Goal: Task Accomplishment & Management: Complete application form

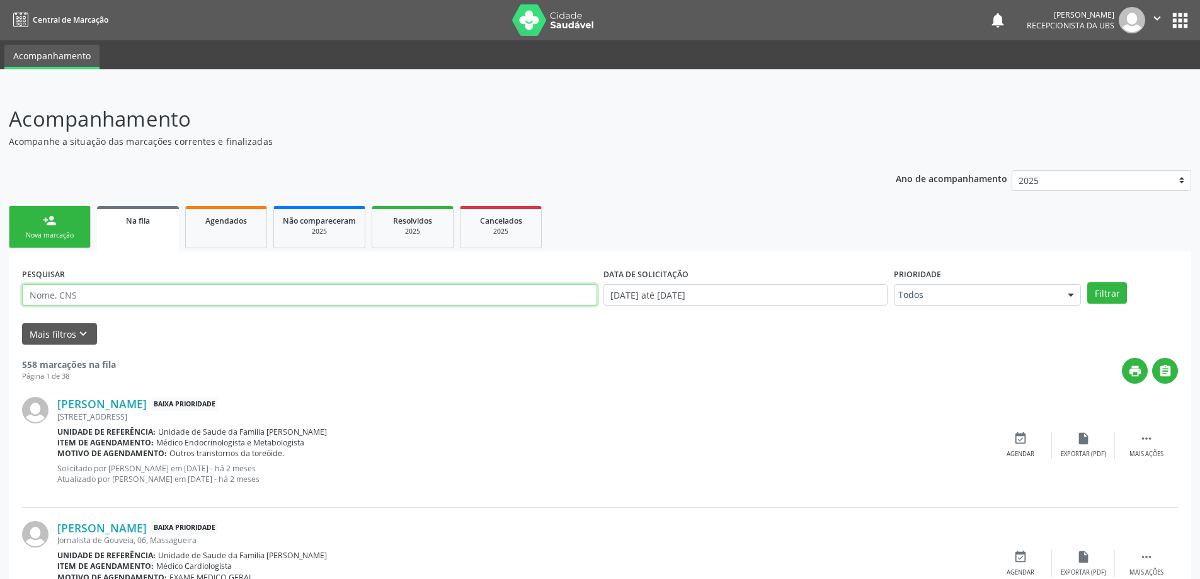
click at [104, 292] on input "text" at bounding box center [309, 294] width 575 height 21
click at [1087, 282] on button "Filtrar" at bounding box center [1107, 292] width 40 height 21
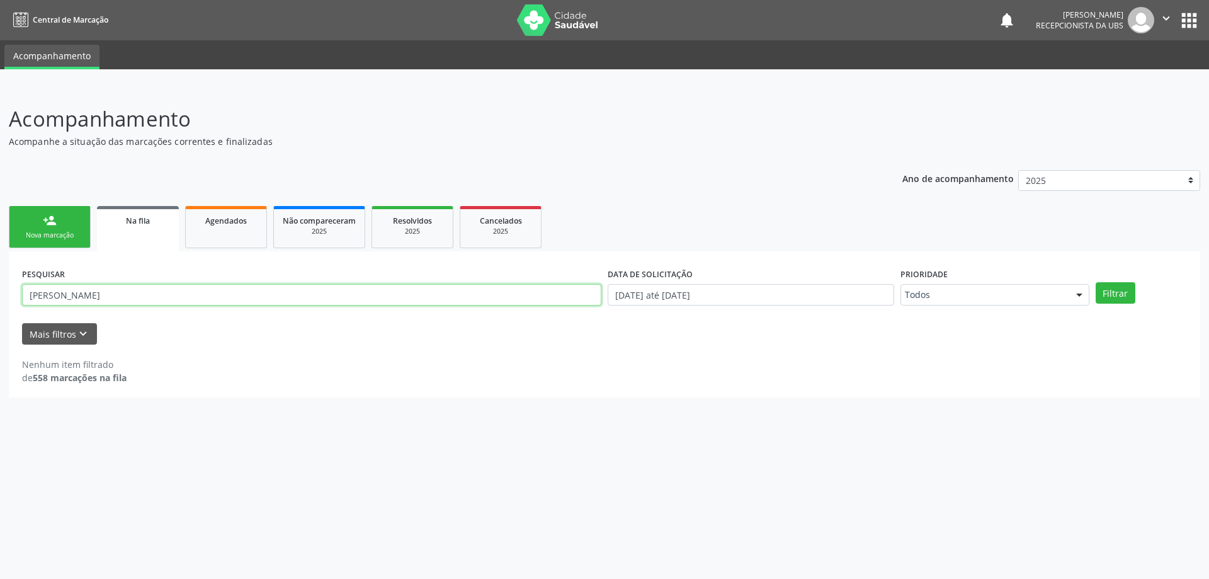
click at [104, 292] on input "[PERSON_NAME]" at bounding box center [311, 294] width 579 height 21
click at [1096, 282] on button "Filtrar" at bounding box center [1116, 292] width 40 height 21
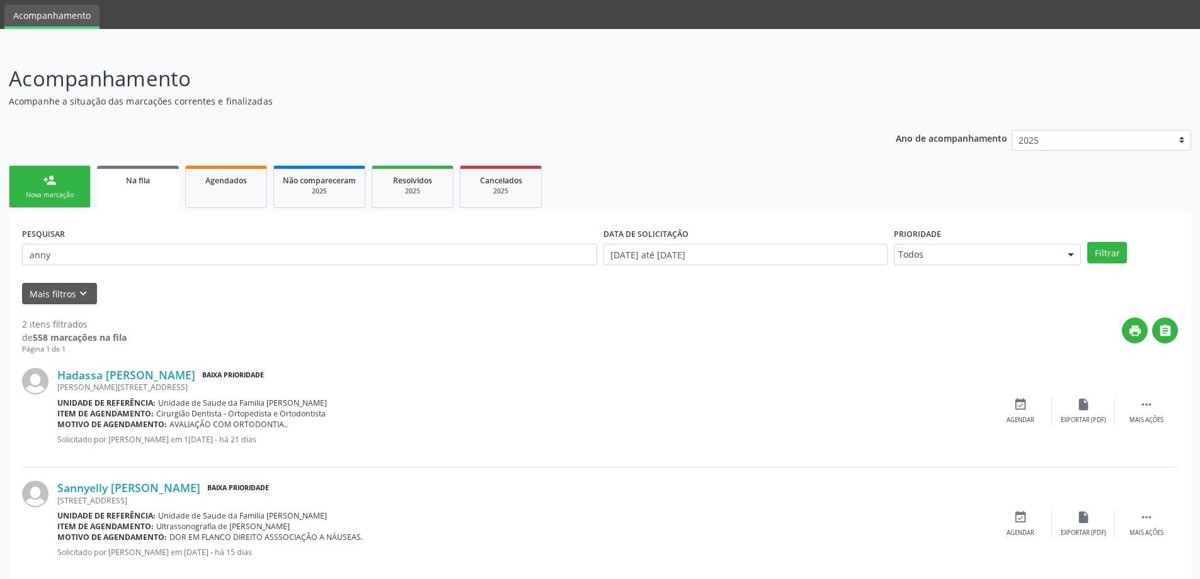
scroll to position [63, 0]
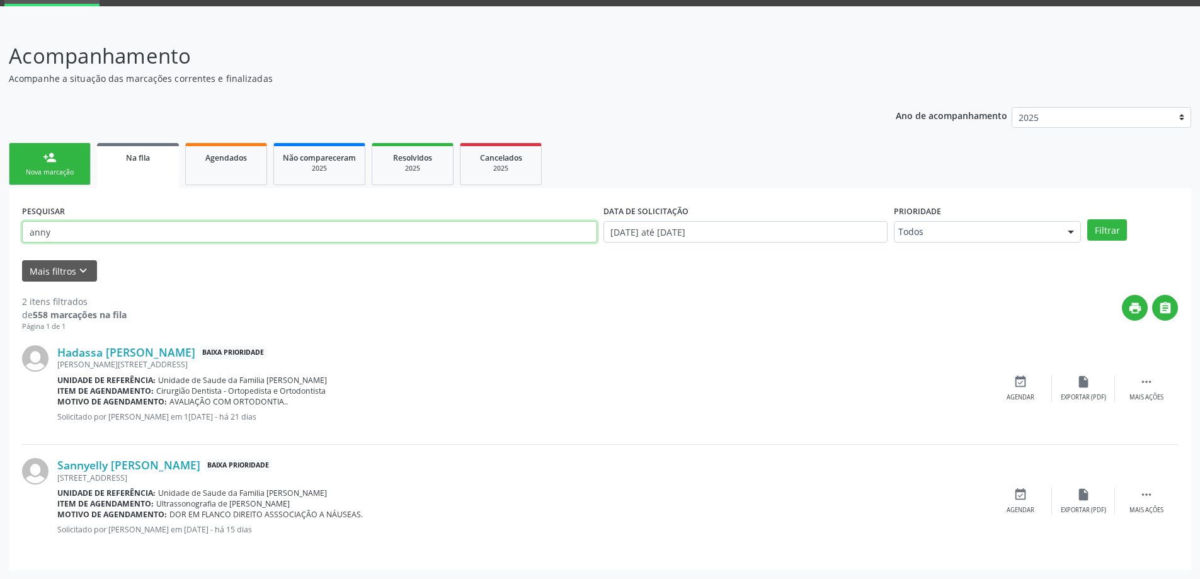
click at [110, 230] on input "anny" at bounding box center [309, 231] width 575 height 21
type input "a"
paste input "700302412449440"
click at [1087, 219] on button "Filtrar" at bounding box center [1107, 229] width 40 height 21
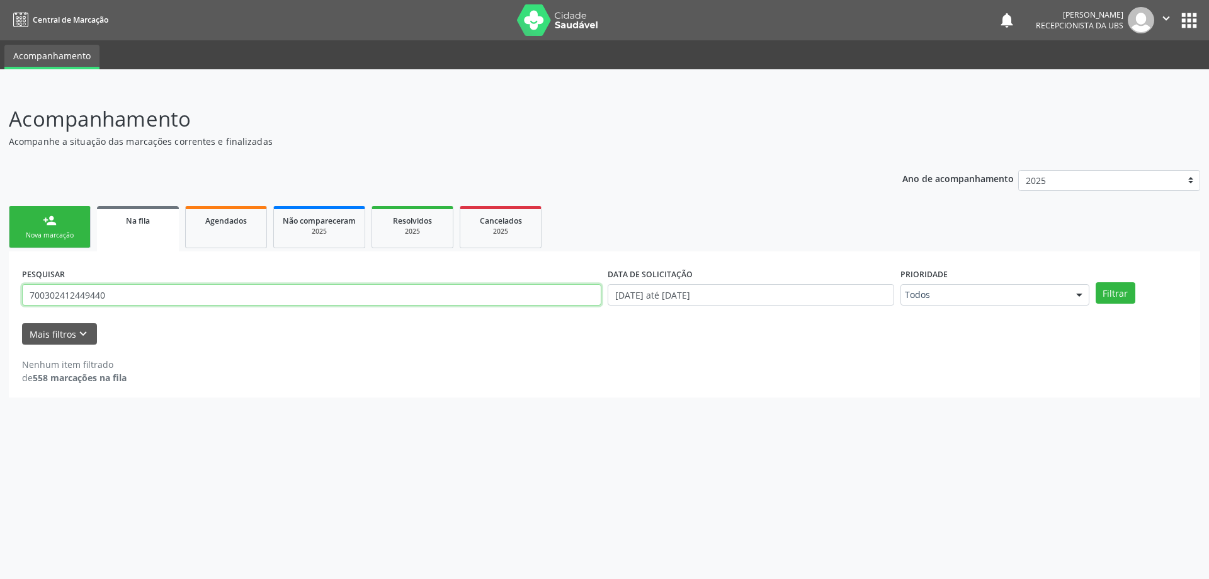
click at [113, 303] on input "700302412449440" at bounding box center [311, 294] width 579 height 21
click at [1096, 282] on button "Filtrar" at bounding box center [1116, 292] width 40 height 21
click at [105, 304] on input "700302412449440" at bounding box center [311, 294] width 579 height 21
type input "7"
paste input "[PERSON_NAME]"
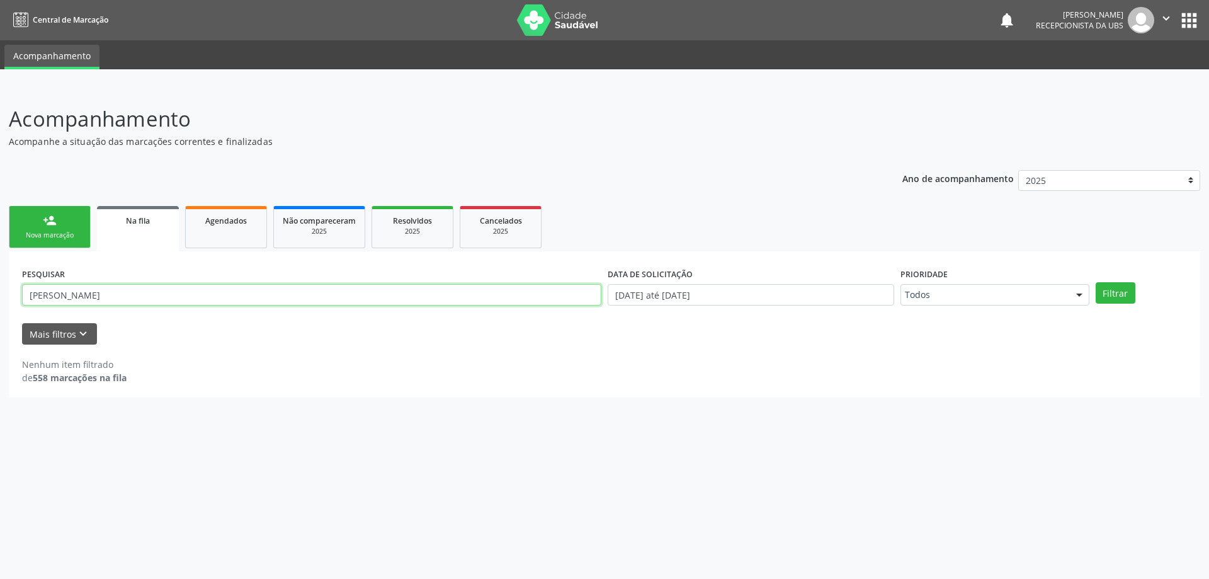
type input "[PERSON_NAME]"
click at [1096, 282] on button "Filtrar" at bounding box center [1116, 292] width 40 height 21
click at [278, 302] on input "[PERSON_NAME]" at bounding box center [311, 294] width 579 height 21
click at [230, 225] on span "Agendados" at bounding box center [226, 220] width 42 height 11
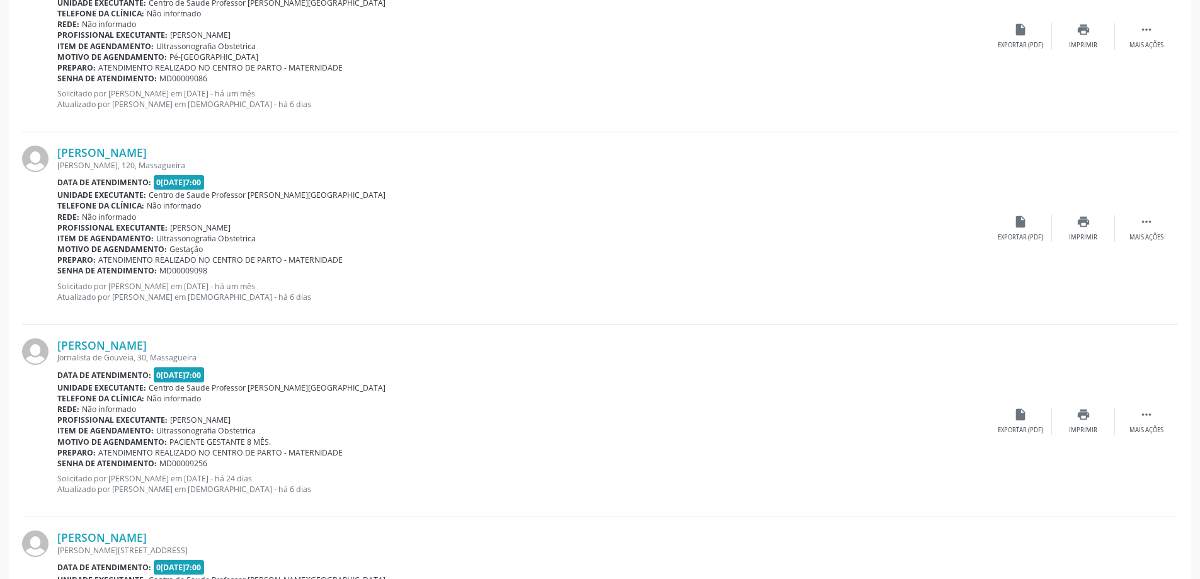
scroll to position [441, 0]
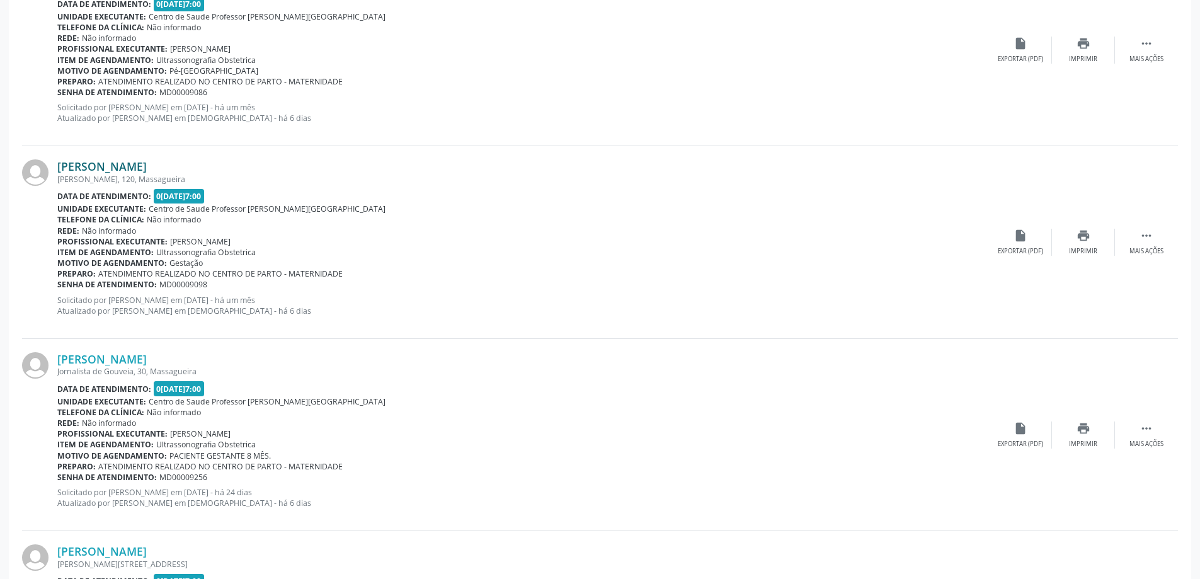
click at [65, 162] on link "[PERSON_NAME]" at bounding box center [101, 166] width 89 height 14
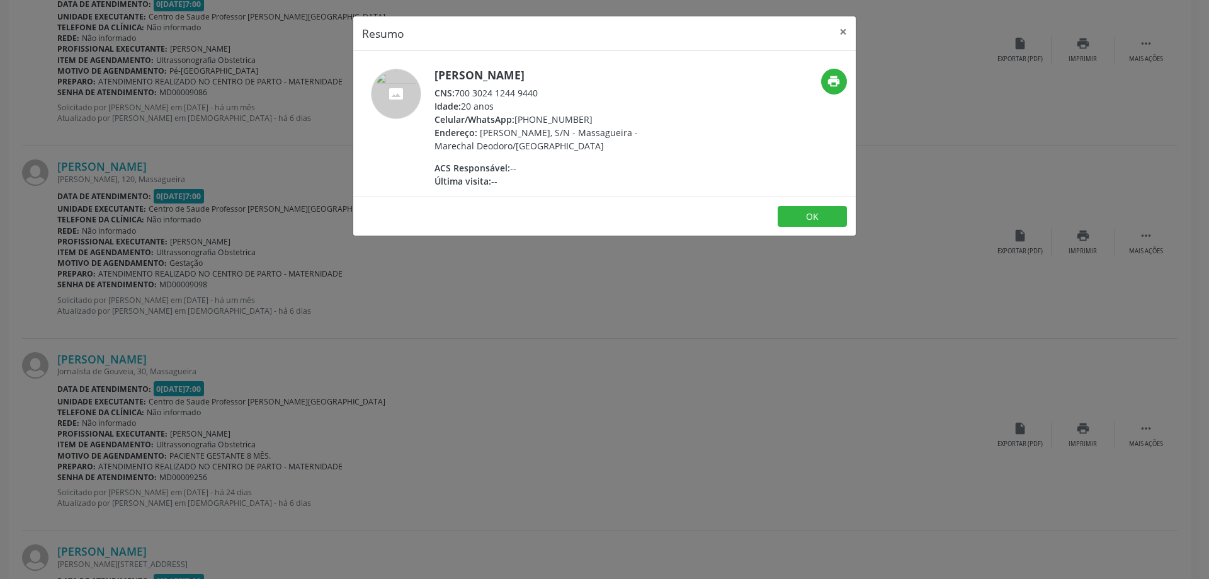
drag, startPoint x: 457, startPoint y: 108, endPoint x: 538, endPoint y: 109, distance: 80.6
click at [538, 99] on div "CNS: 700 3024 1244 9440" at bounding box center [556, 92] width 245 height 13
copy div "700 3024 1244 9440"
click at [835, 26] on button "×" at bounding box center [843, 31] width 25 height 31
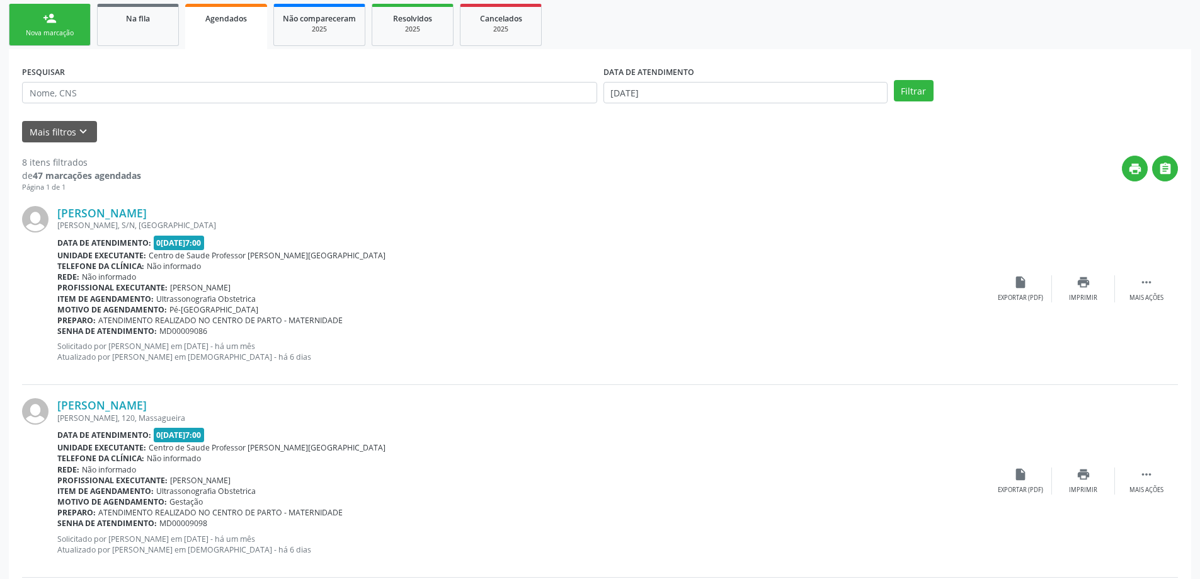
scroll to position [189, 0]
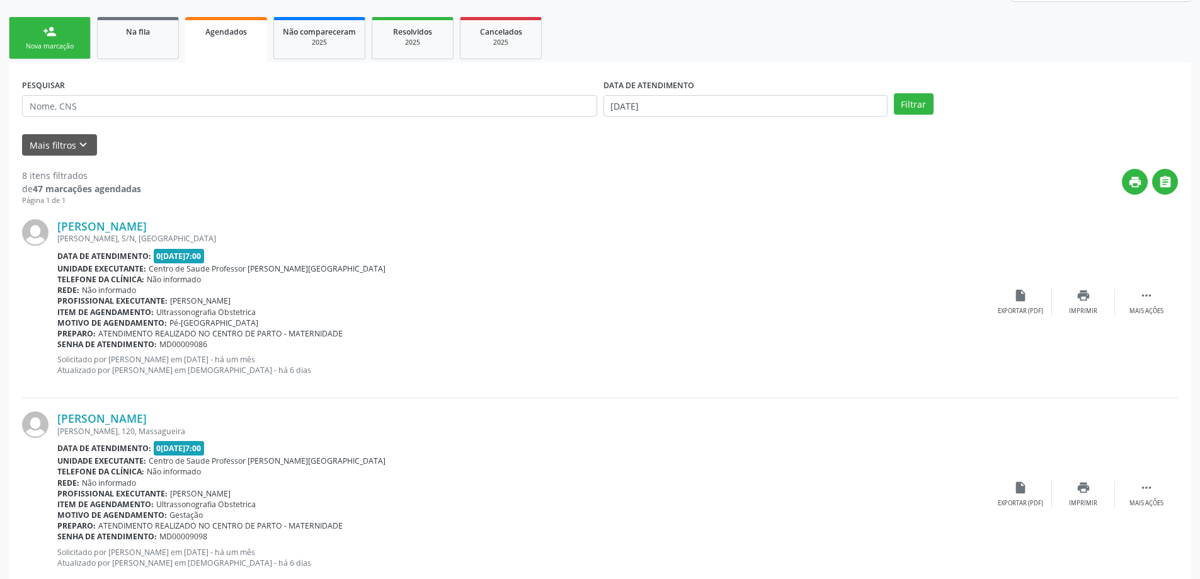
click at [67, 45] on div "Nova marcação" at bounding box center [49, 46] width 63 height 9
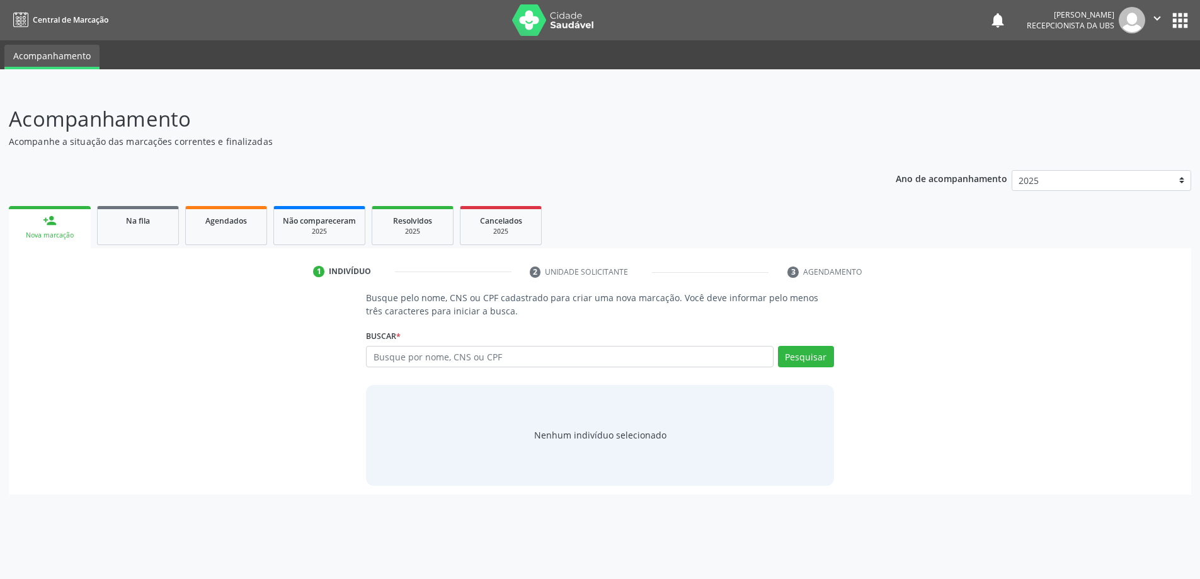
scroll to position [0, 0]
click at [503, 351] on input "text" at bounding box center [574, 356] width 411 height 21
type input "09002931441"
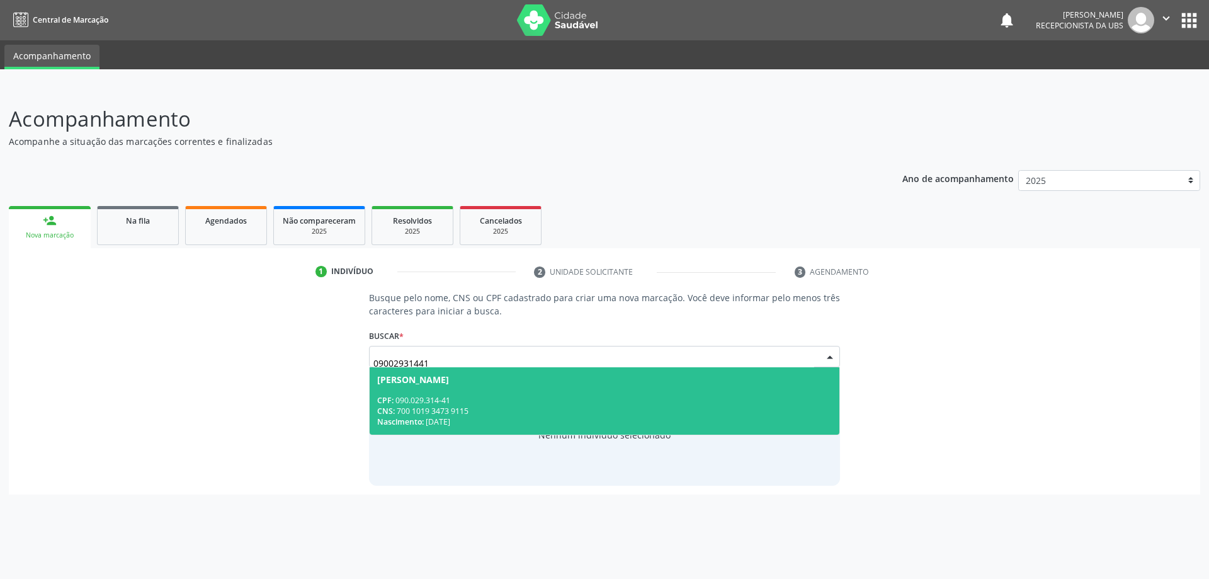
click at [463, 410] on div "CNS: 700 1019 3473 9115" at bounding box center [604, 411] width 455 height 11
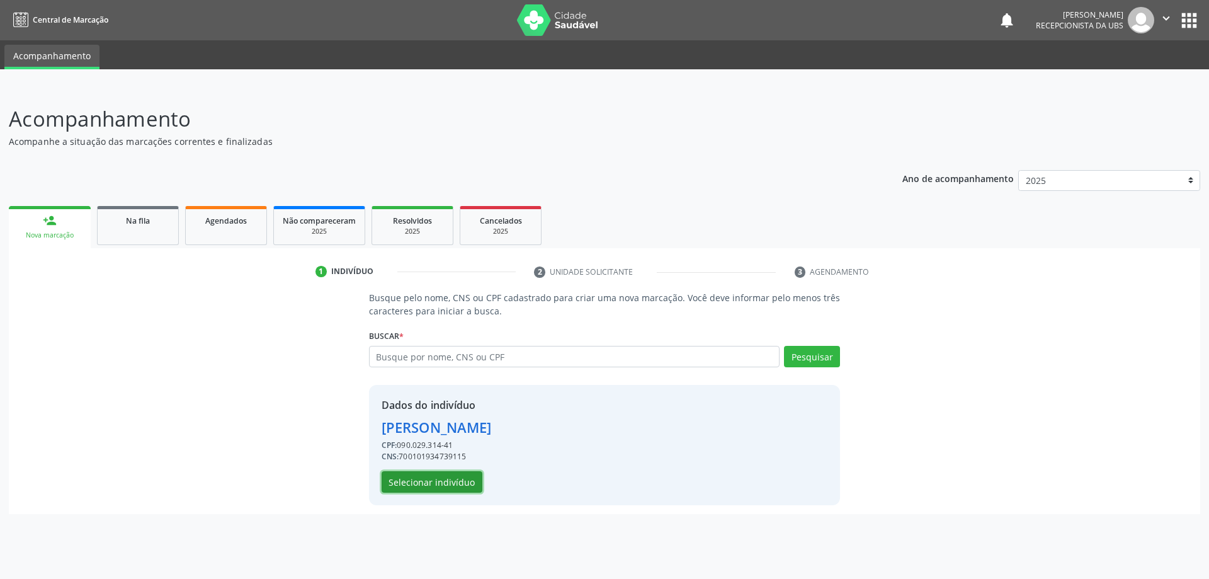
click at [457, 491] on button "Selecionar indivíduo" at bounding box center [432, 481] width 101 height 21
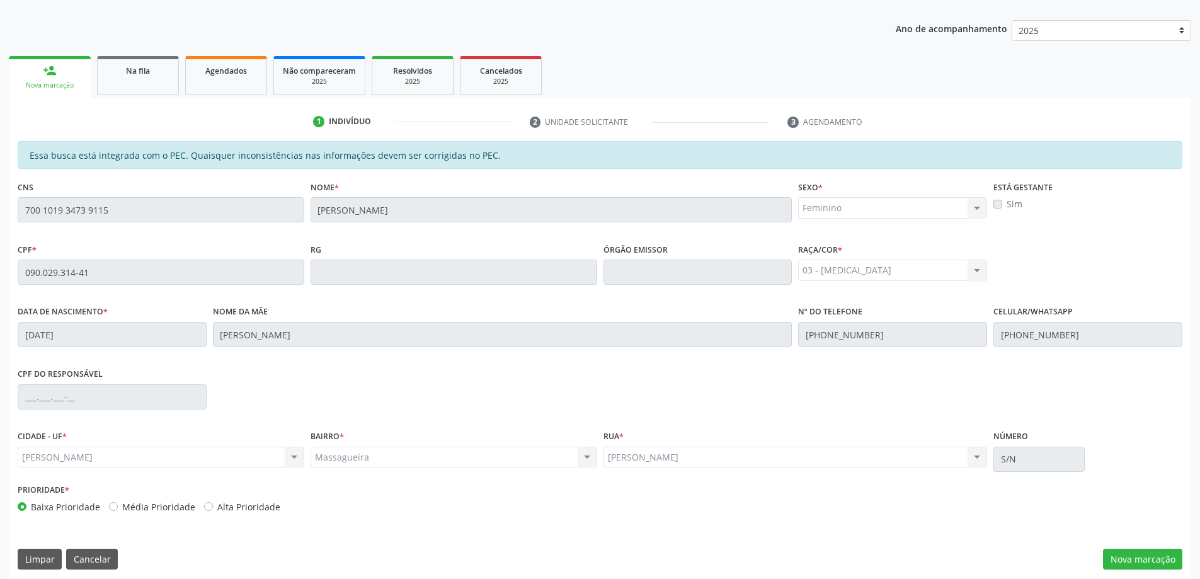
scroll to position [158, 0]
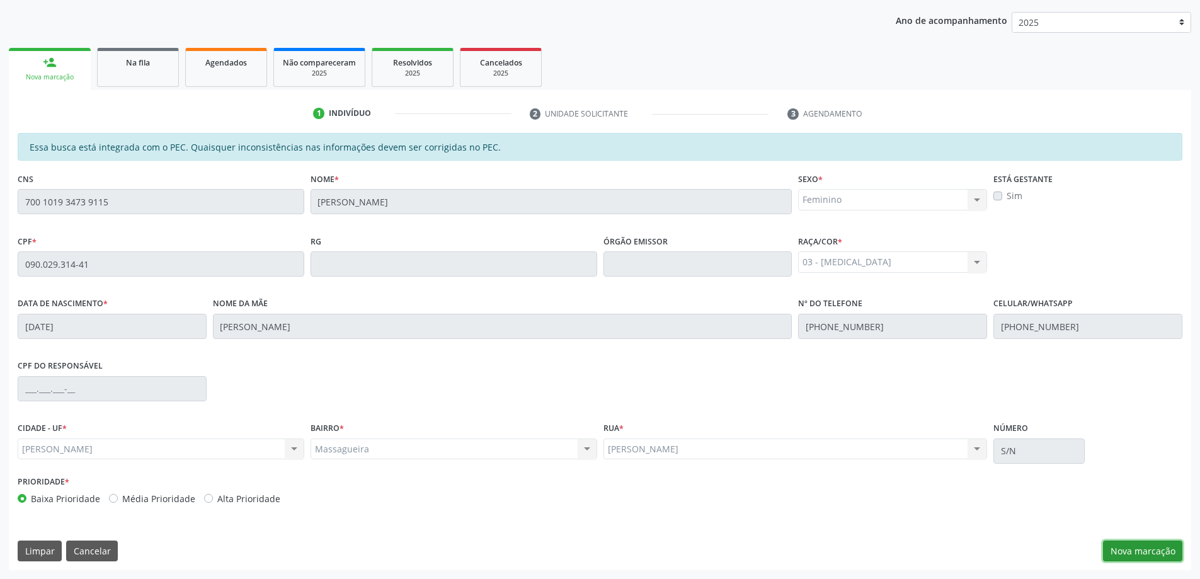
click at [1115, 545] on button "Nova marcação" at bounding box center [1142, 550] width 79 height 21
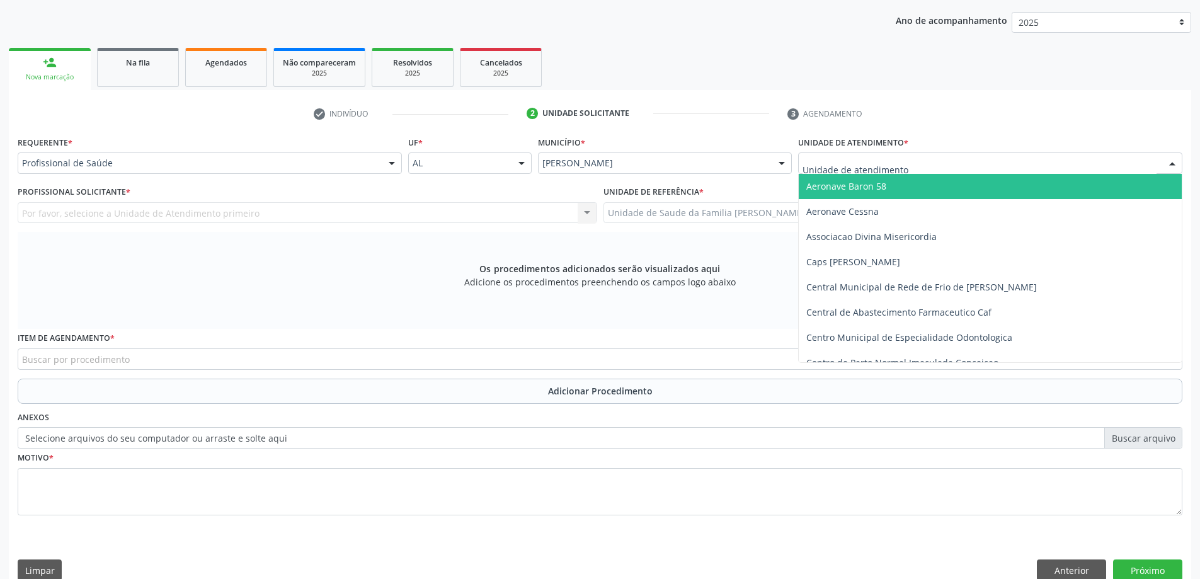
click at [989, 162] on div at bounding box center [990, 162] width 384 height 21
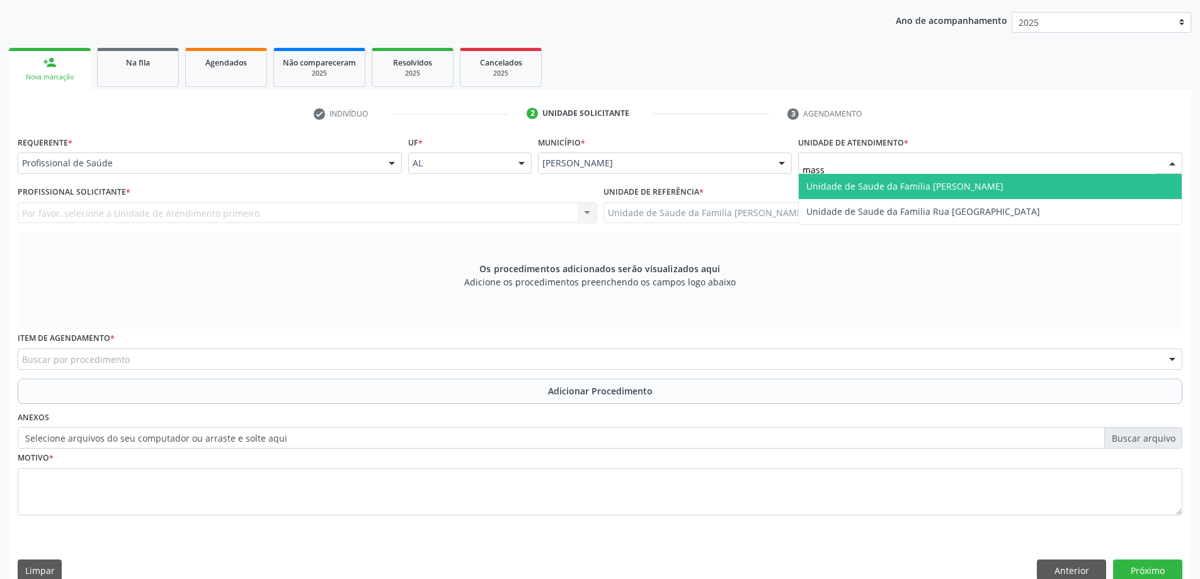
type input "massa"
click at [988, 178] on span "Unidade de Saude da Familia [PERSON_NAME]" at bounding box center [989, 186] width 383 height 25
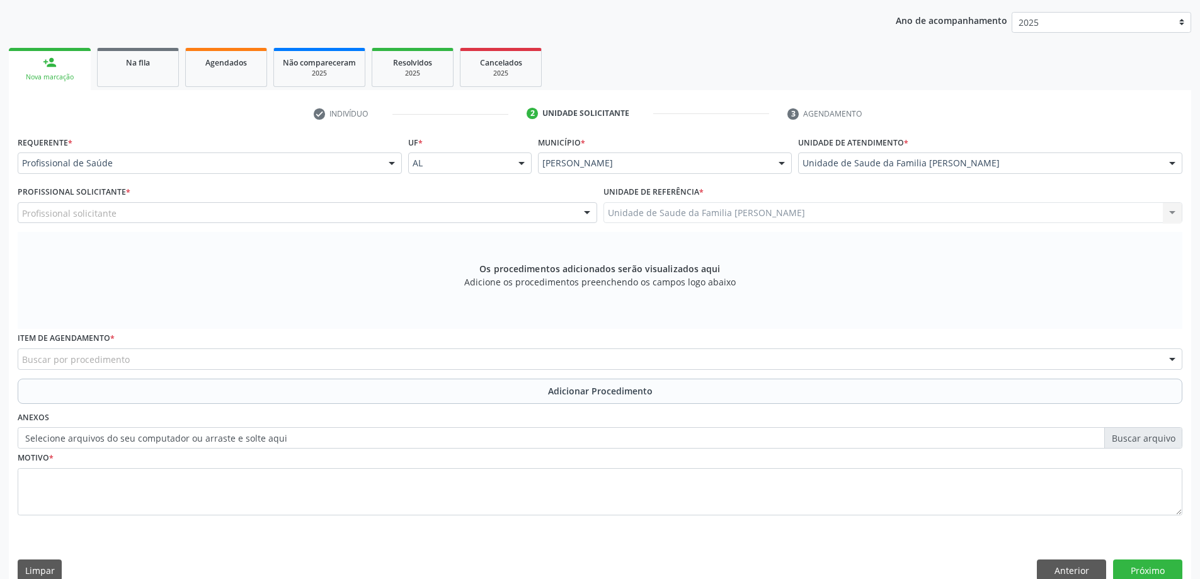
click at [237, 217] on div "Profissional solicitante" at bounding box center [307, 212] width 579 height 21
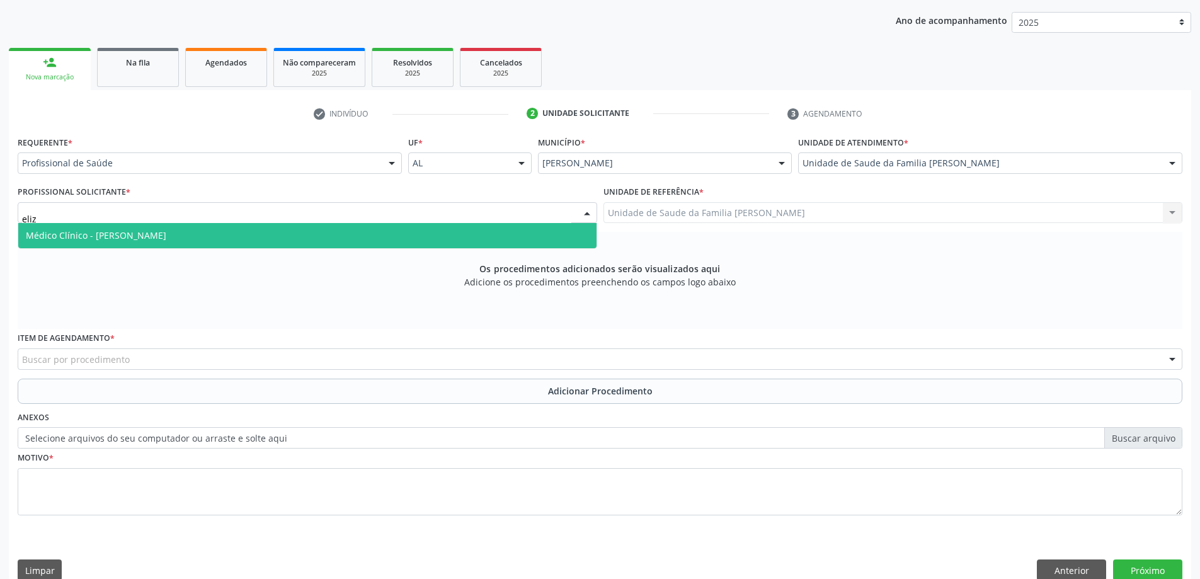
type input "[PERSON_NAME]"
click at [215, 232] on span "Médico Clínico - [PERSON_NAME]" at bounding box center [307, 235] width 578 height 25
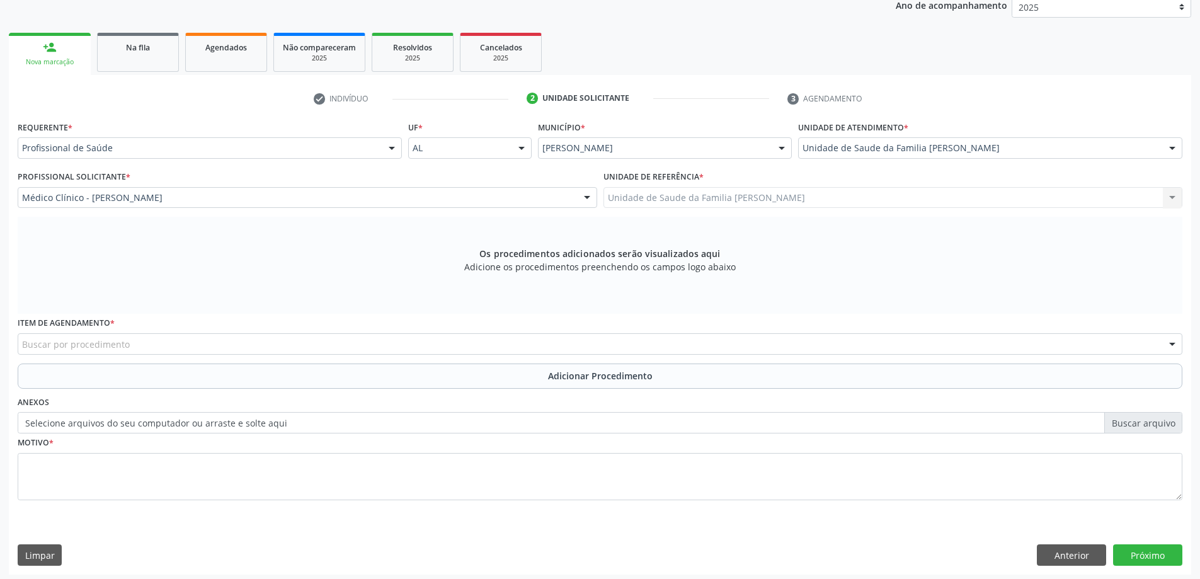
scroll to position [178, 0]
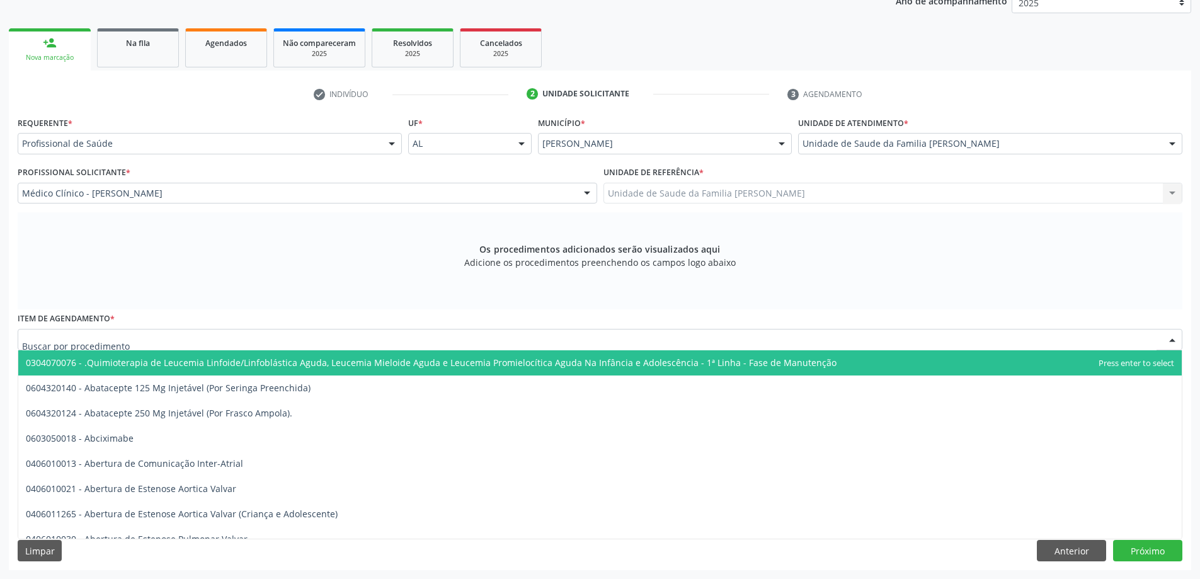
click at [174, 330] on div at bounding box center [600, 339] width 1164 height 21
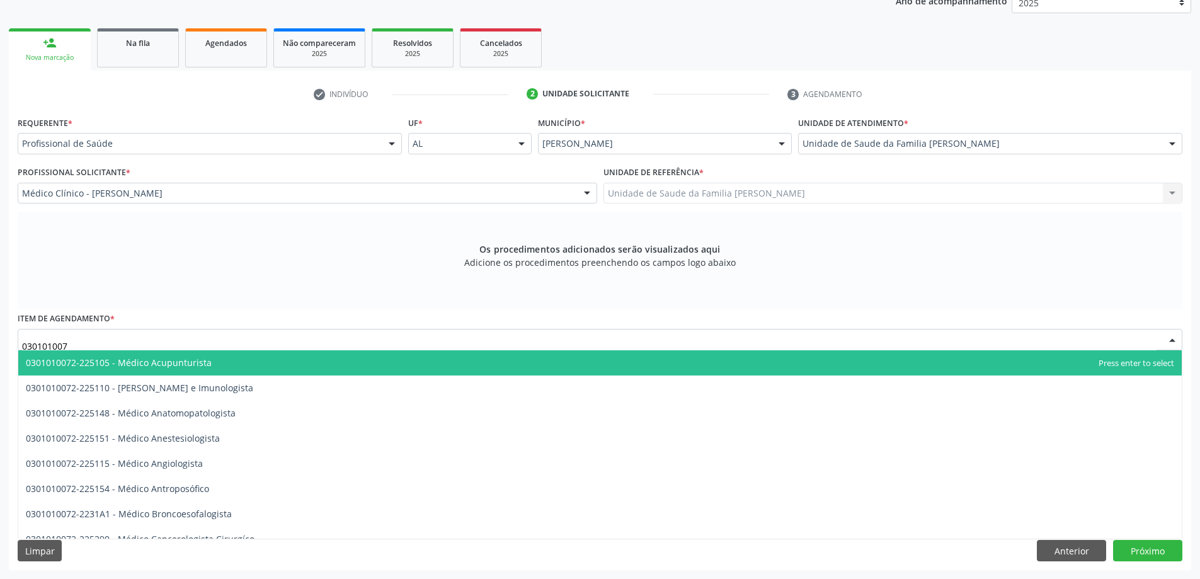
type input "0301010072"
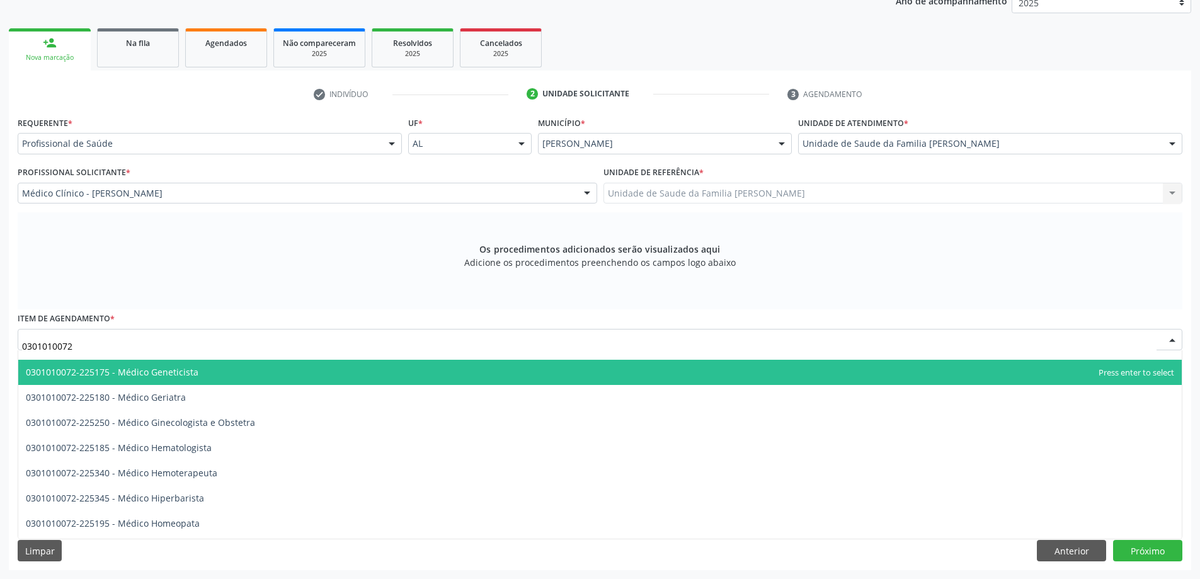
scroll to position [693, 0]
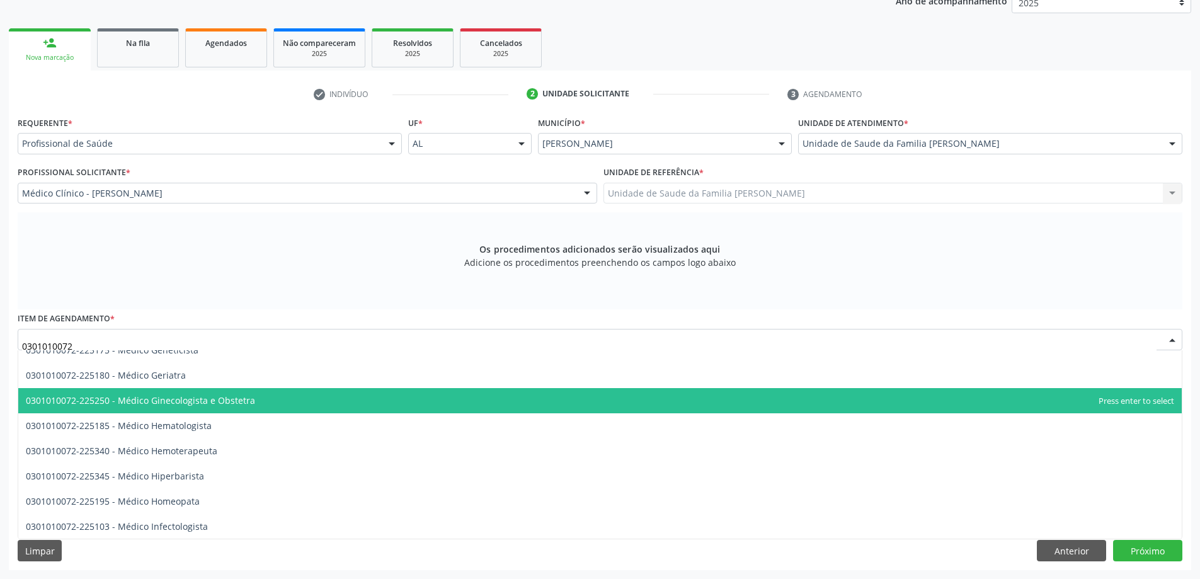
click at [183, 407] on span "0301010072-225250 - Médico Ginecologista e Obstetra" at bounding box center [599, 400] width 1163 height 25
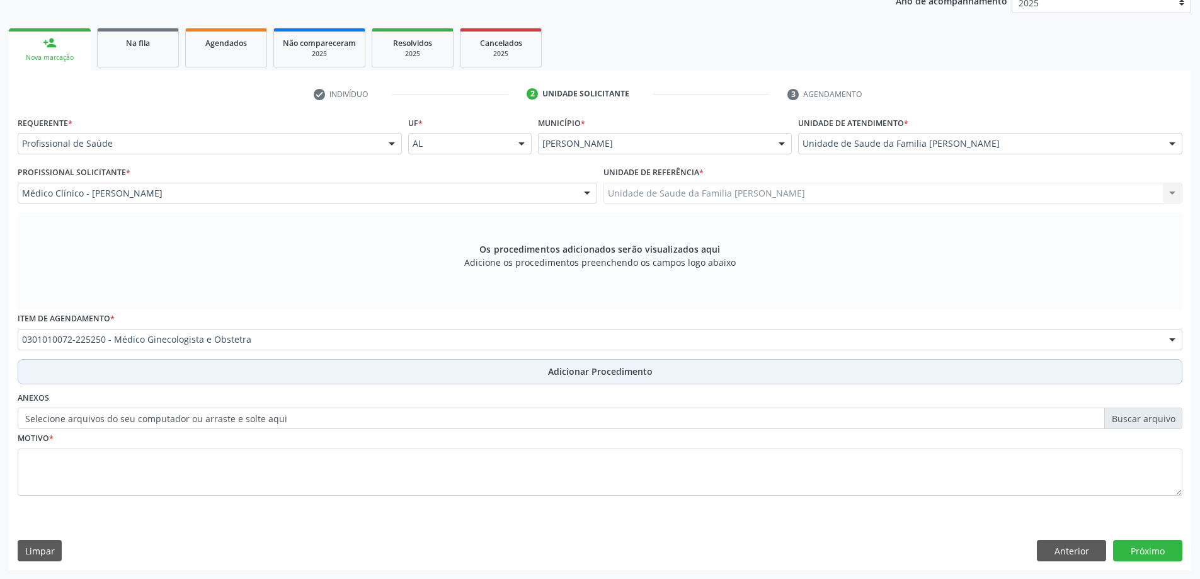
click at [173, 361] on button "Adicionar Procedimento" at bounding box center [600, 371] width 1164 height 25
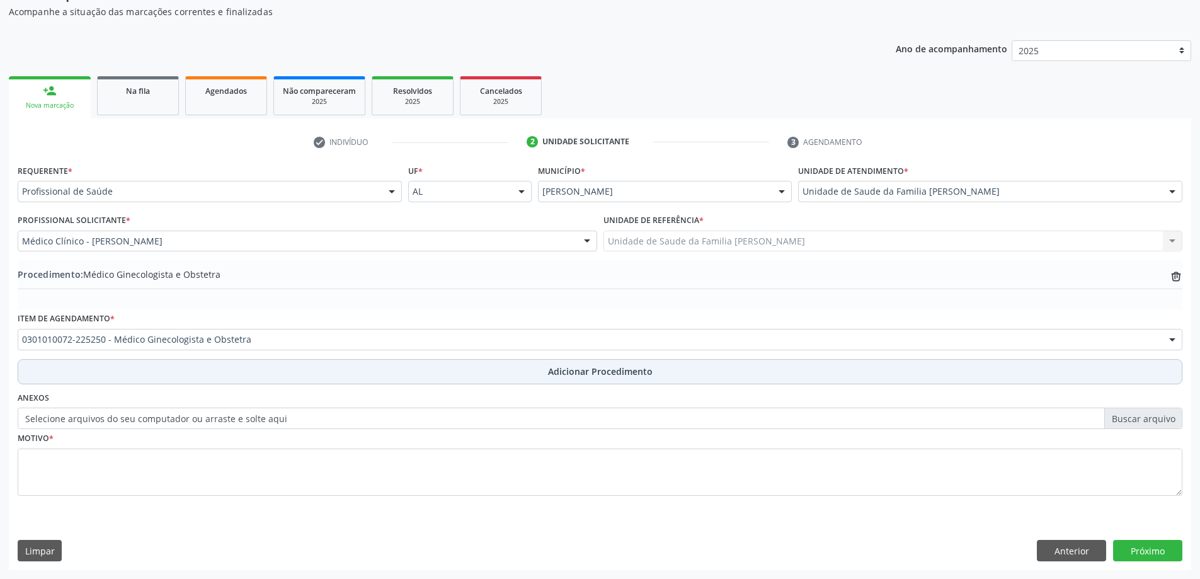
scroll to position [130, 0]
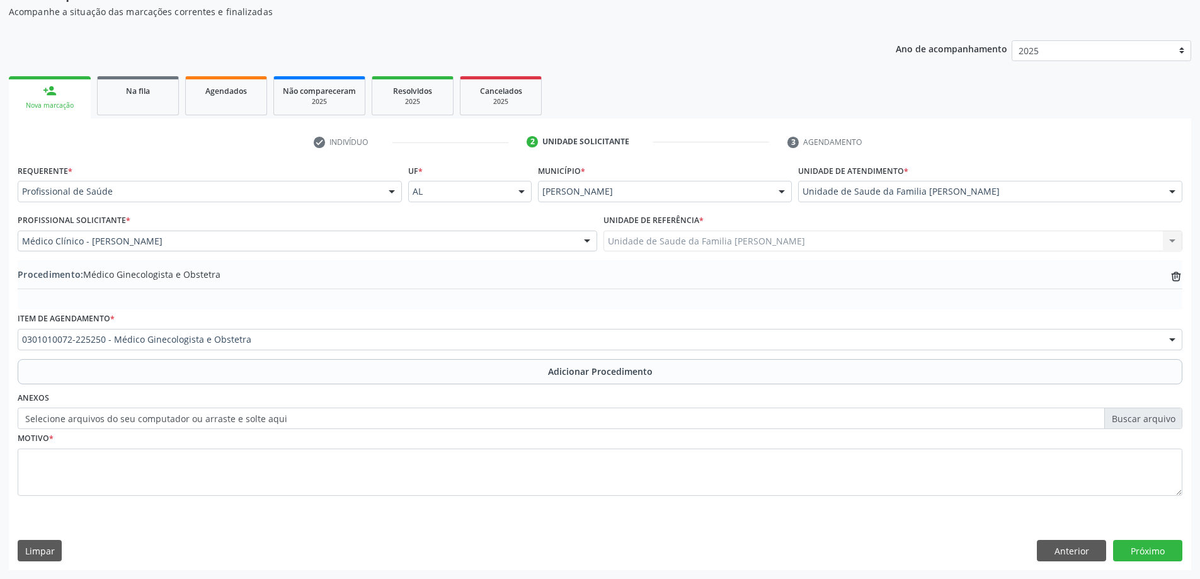
click at [128, 418] on label "Selecione arquivos do seu computador ou arraste e solte aqui" at bounding box center [600, 417] width 1164 height 21
click at [128, 418] on input "Selecione arquivos do seu computador ou arraste e solte aqui" at bounding box center [600, 417] width 1164 height 21
type input "C:\fakepath\WhatsApp Image [DATE] 09.33.40.jpeg"
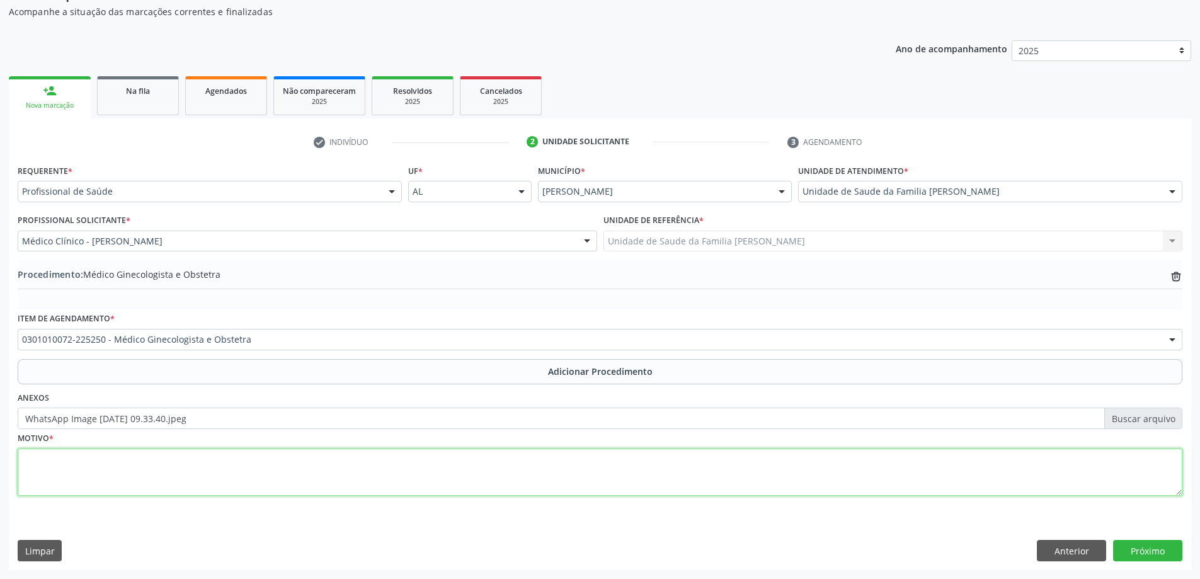
click at [167, 487] on textarea at bounding box center [600, 472] width 1164 height 48
type textarea "Paciente com sangramento uterino anormal associado á cólica, de início há mais …"
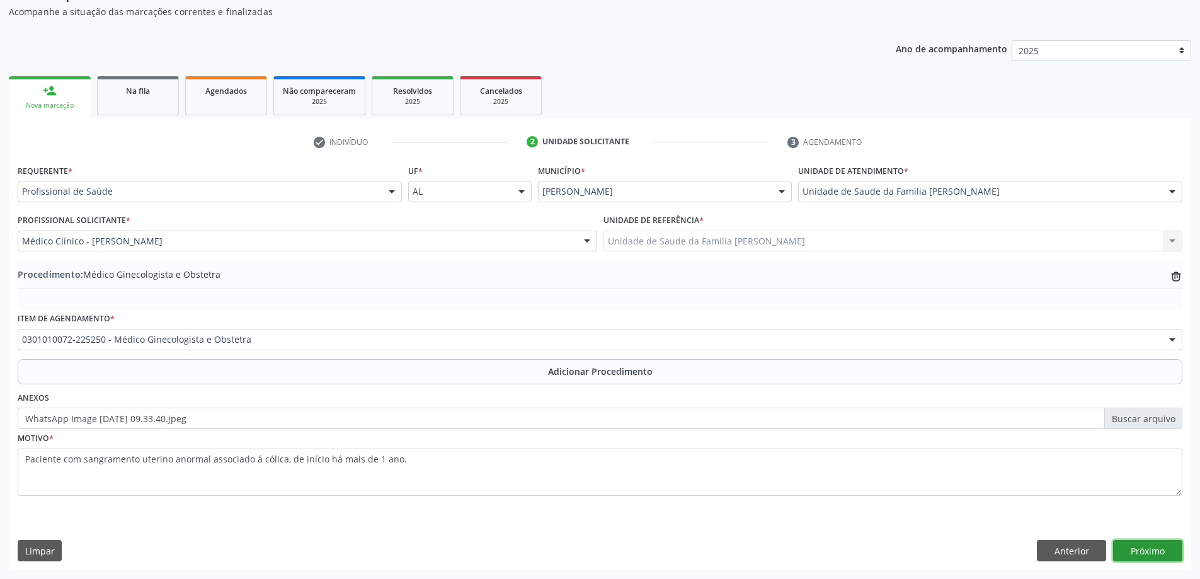
click at [1172, 543] on button "Próximo" at bounding box center [1147, 550] width 69 height 21
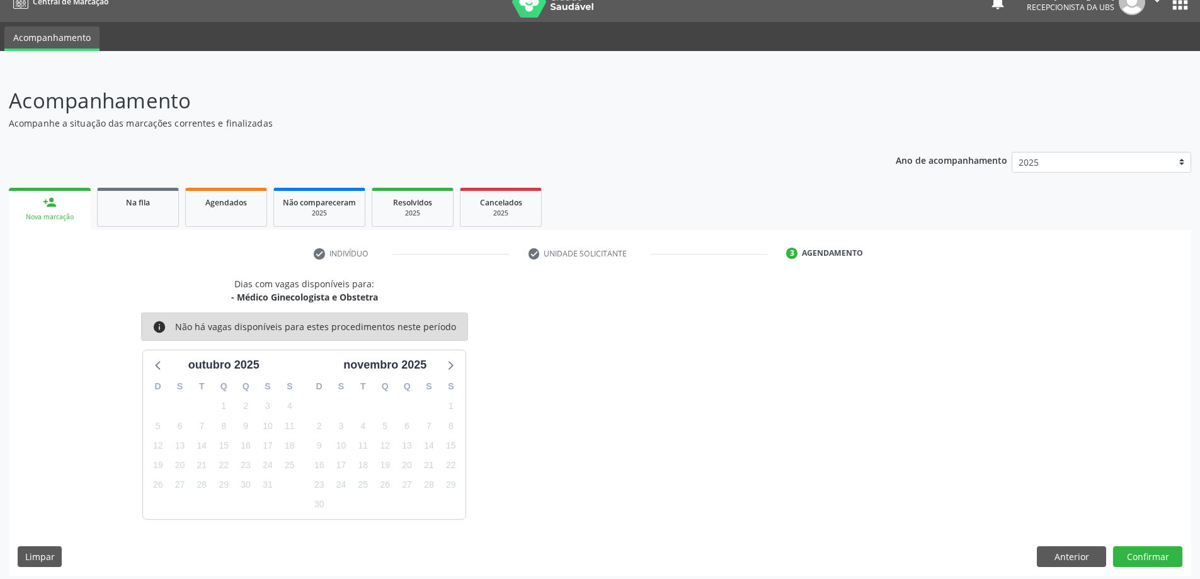
scroll to position [24, 0]
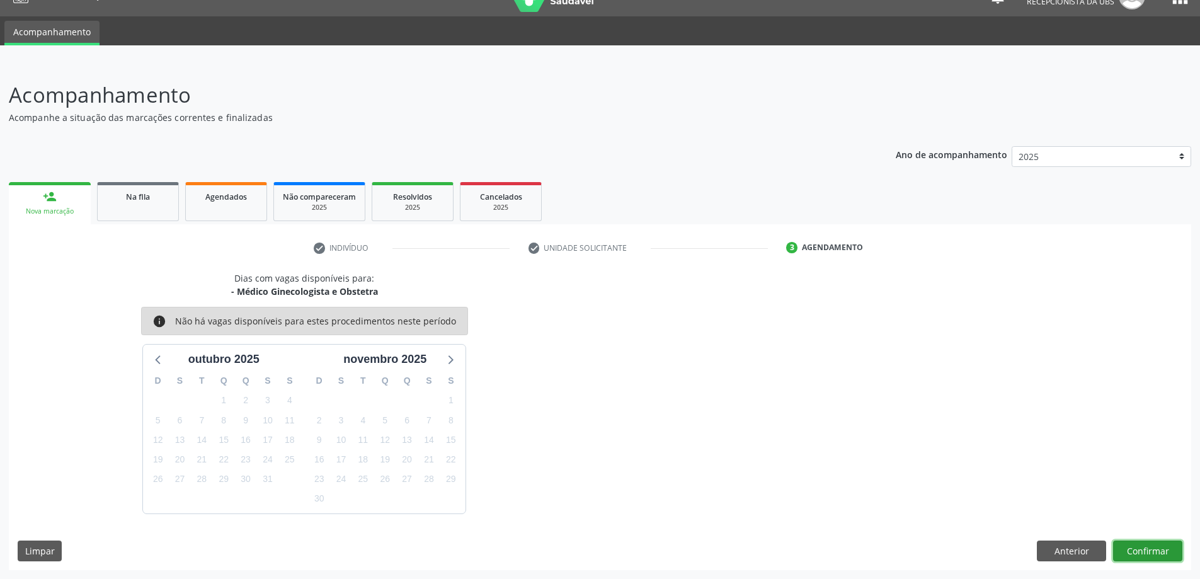
click at [1165, 548] on button "Confirmar" at bounding box center [1147, 550] width 69 height 21
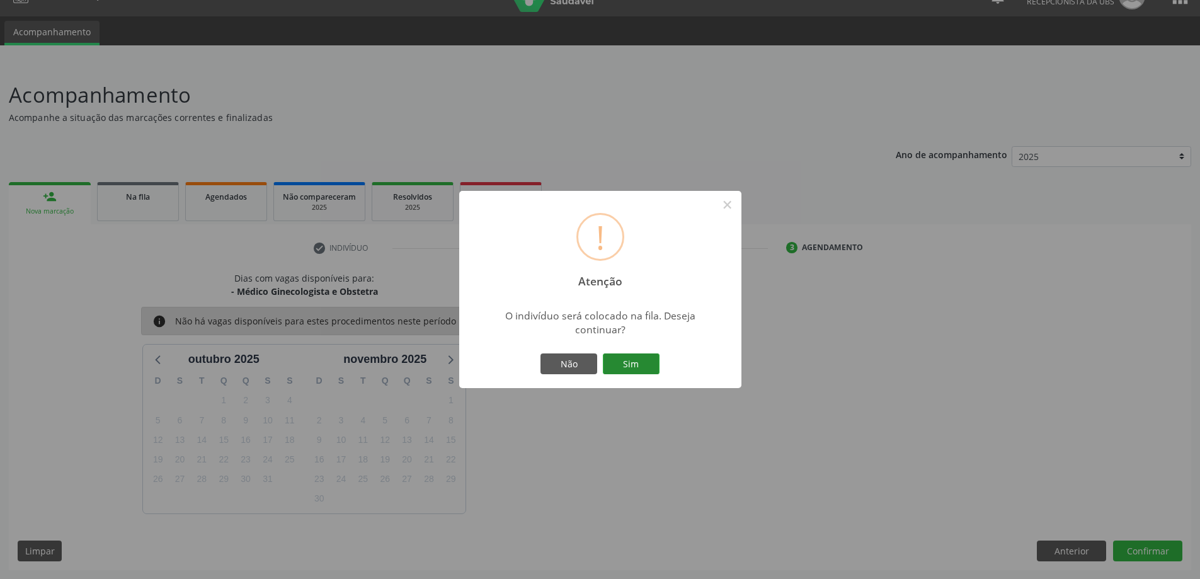
click at [642, 366] on button "Sim" at bounding box center [631, 363] width 57 height 21
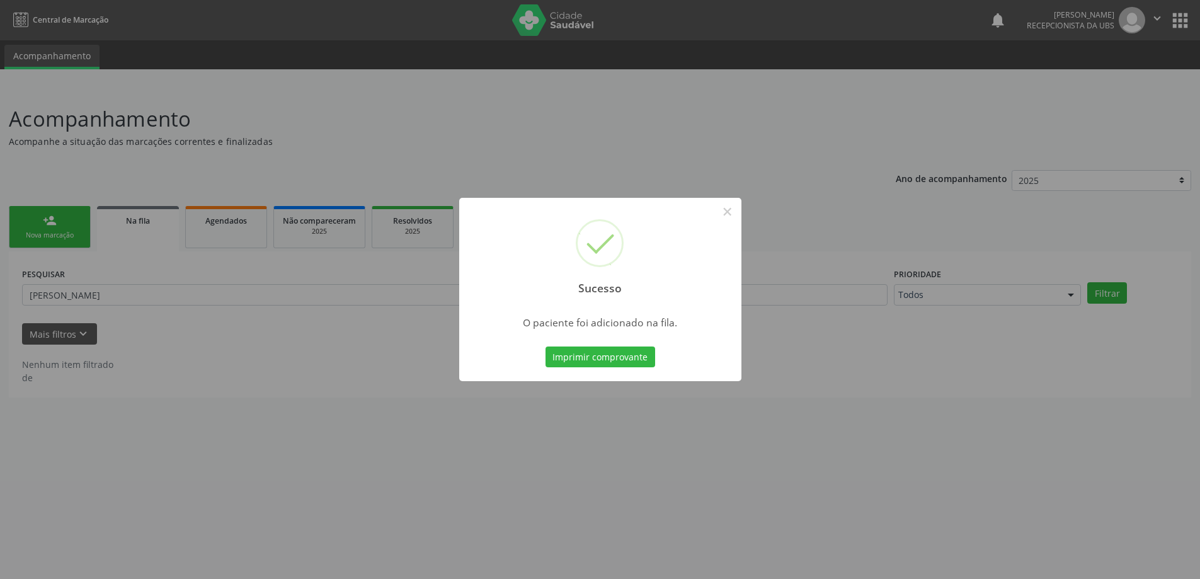
scroll to position [0, 0]
click at [728, 216] on button "×" at bounding box center [731, 211] width 21 height 21
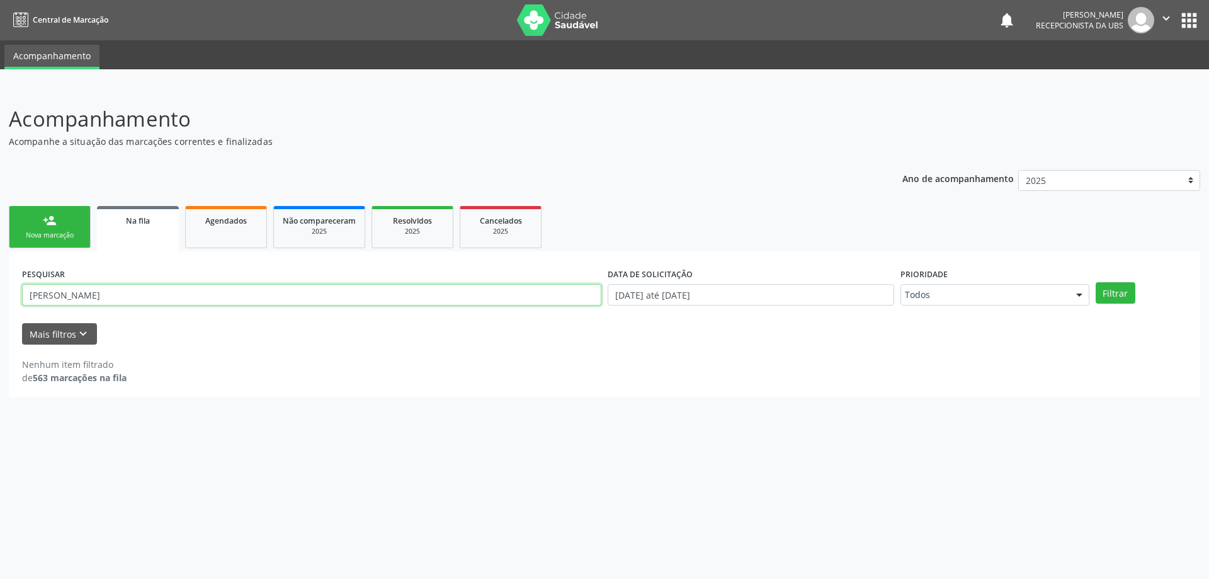
click at [227, 296] on input "[PERSON_NAME]" at bounding box center [311, 294] width 579 height 21
type input "A"
click at [224, 272] on div "PESQUISAR" at bounding box center [312, 288] width 586 height 49
click at [51, 236] on div "Nova marcação" at bounding box center [49, 234] width 63 height 9
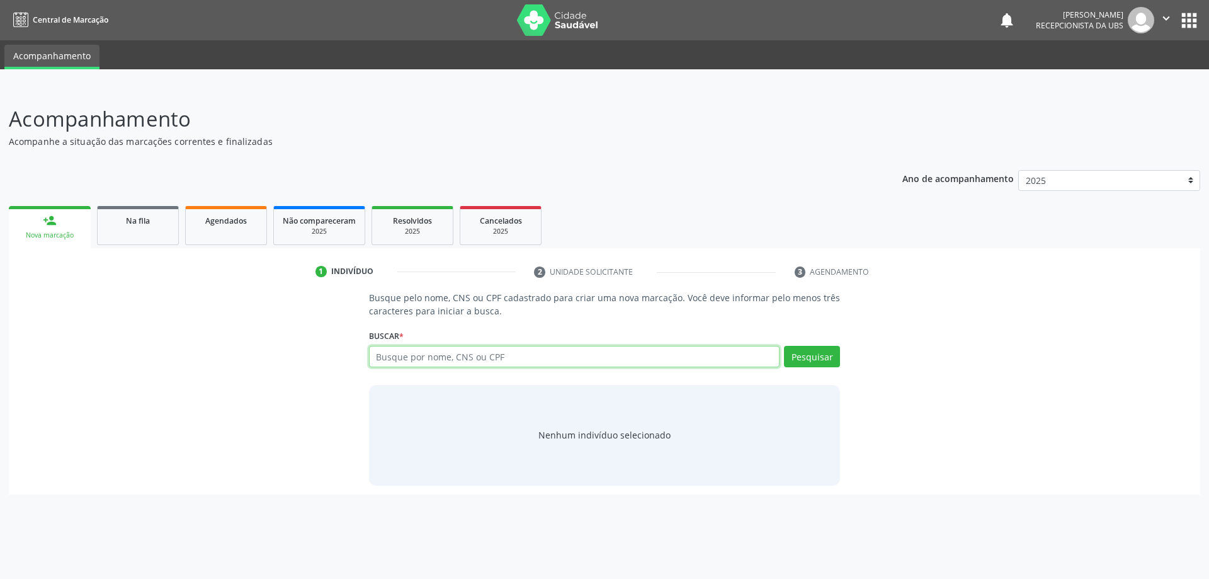
click at [392, 355] on input "text" at bounding box center [574, 356] width 411 height 21
type input "[PERSON_NAME]"
click at [115, 227] on link "Na fila" at bounding box center [138, 225] width 82 height 39
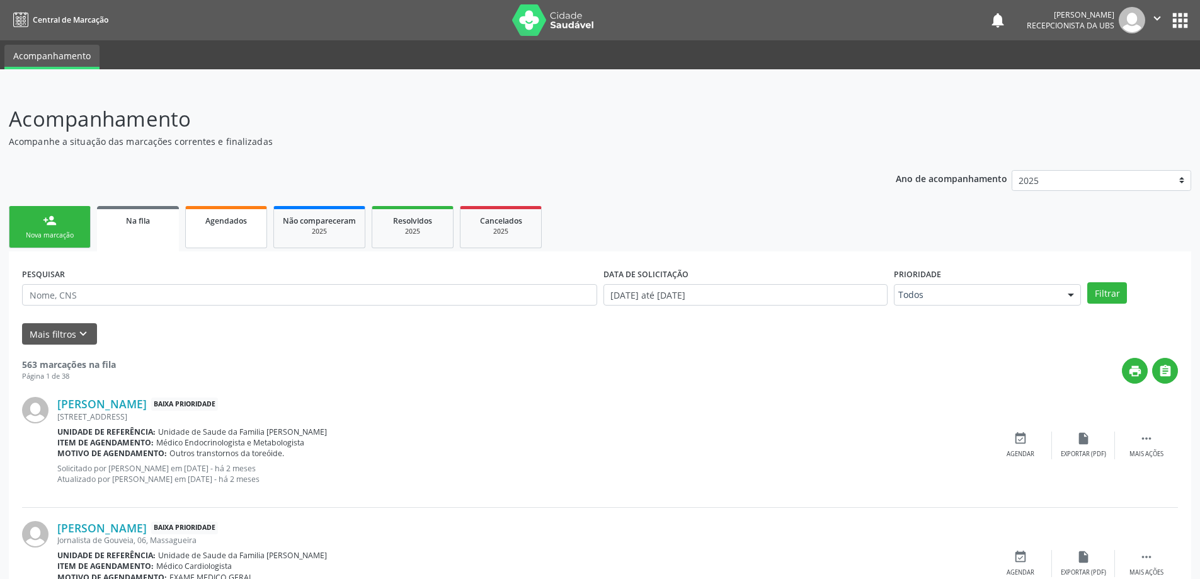
click at [203, 215] on div "Agendados" at bounding box center [226, 219] width 63 height 13
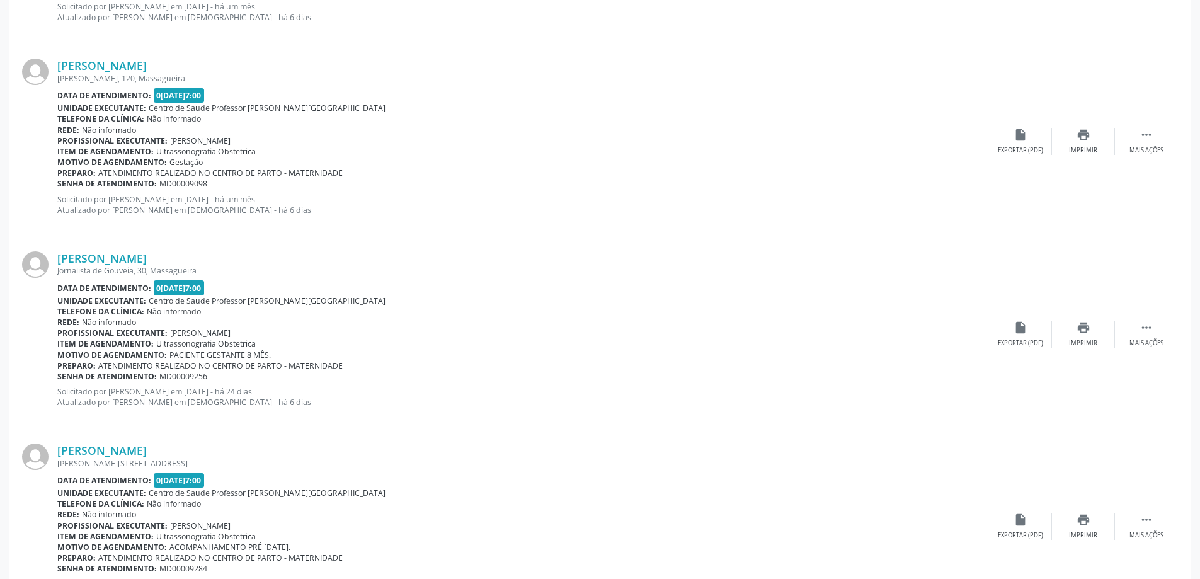
scroll to position [504, 0]
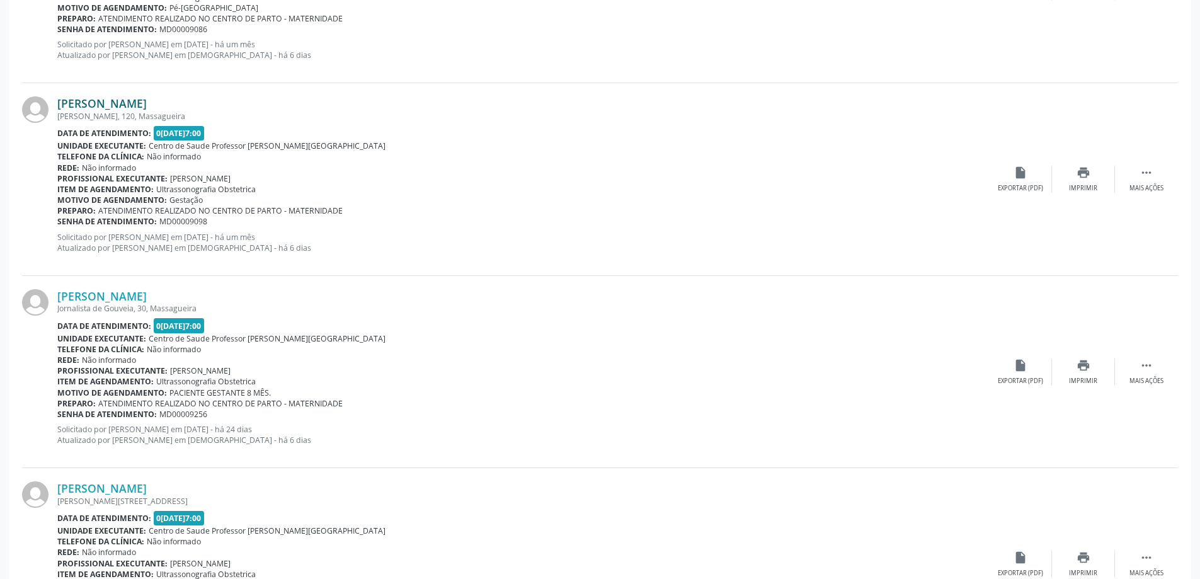
click at [145, 103] on link "[PERSON_NAME]" at bounding box center [101, 103] width 89 height 14
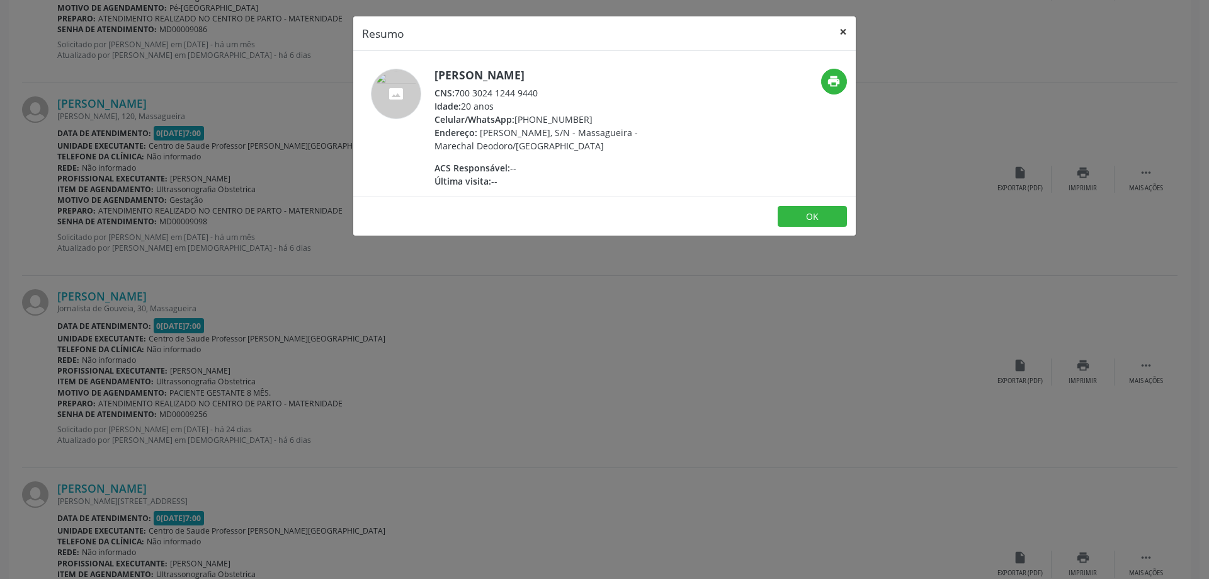
click at [850, 35] on button "×" at bounding box center [843, 31] width 25 height 31
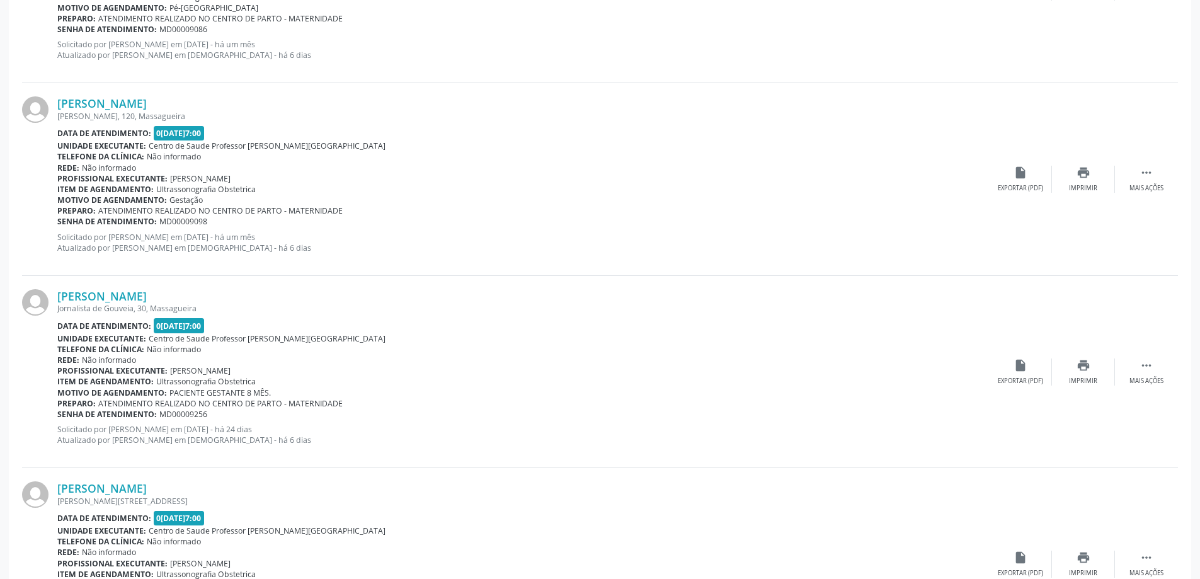
click at [240, 167] on div "Rede: Não informado" at bounding box center [522, 167] width 931 height 11
click at [175, 145] on span "Centro de Saude Professor [PERSON_NAME][GEOGRAPHIC_DATA]" at bounding box center [267, 145] width 237 height 11
click at [79, 108] on link "[PERSON_NAME]" at bounding box center [101, 103] width 89 height 14
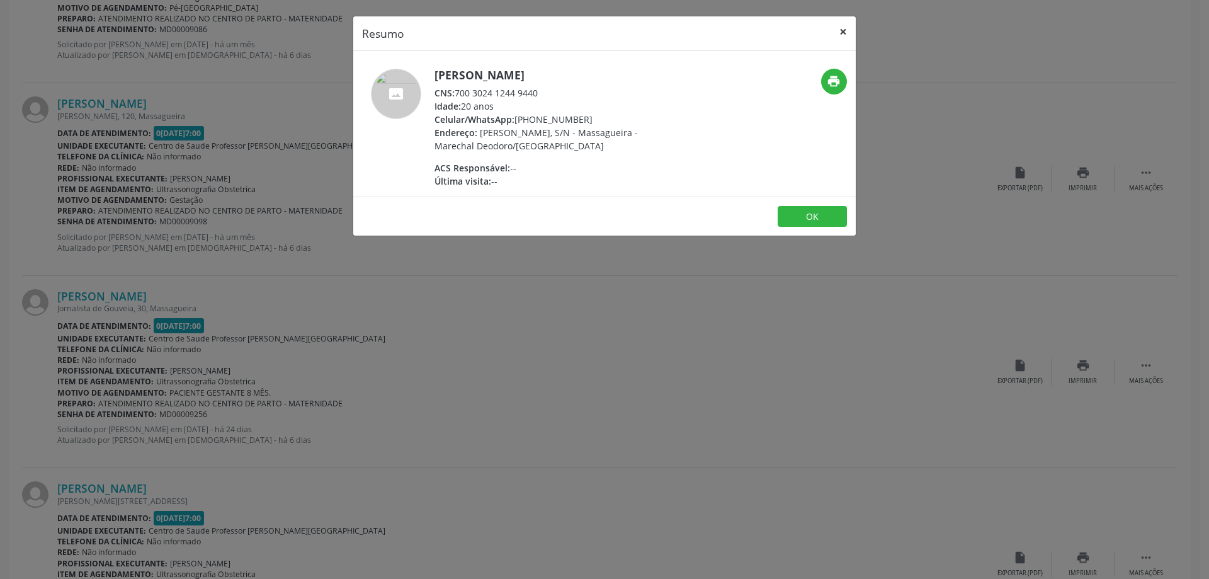
click at [844, 28] on button "×" at bounding box center [843, 31] width 25 height 31
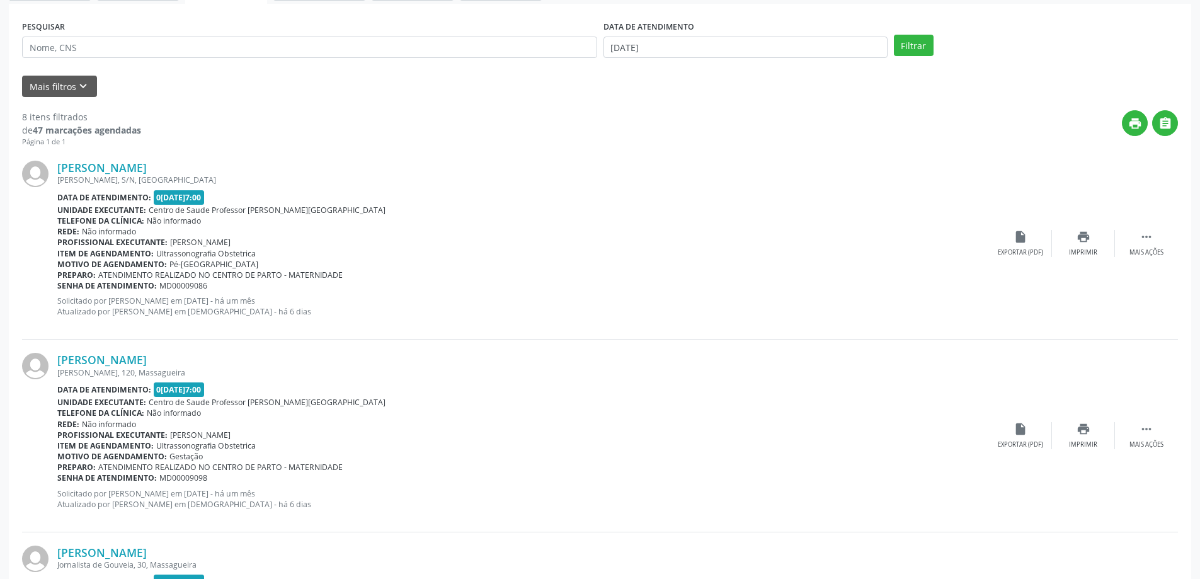
scroll to position [179, 0]
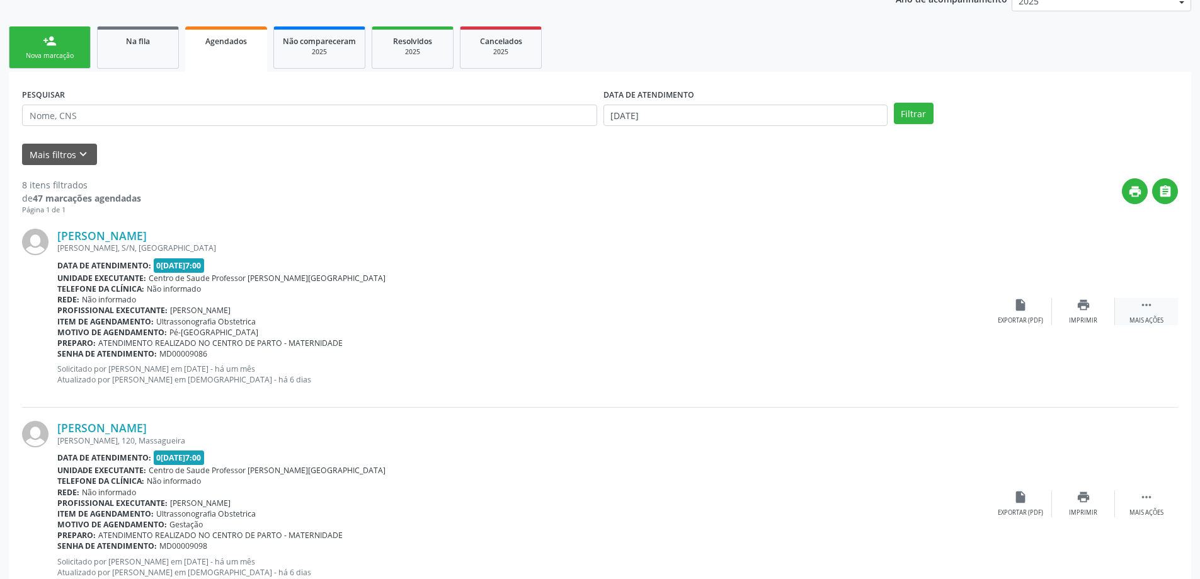
click at [1138, 317] on div "Mais ações" at bounding box center [1146, 320] width 34 height 9
click at [589, 291] on div "Telefone da clínica: Não informado" at bounding box center [459, 288] width 805 height 11
click at [335, 288] on div "Telefone da clínica: Não informado" at bounding box center [459, 288] width 805 height 11
click at [1134, 317] on div "Menos ações" at bounding box center [1146, 320] width 40 height 9
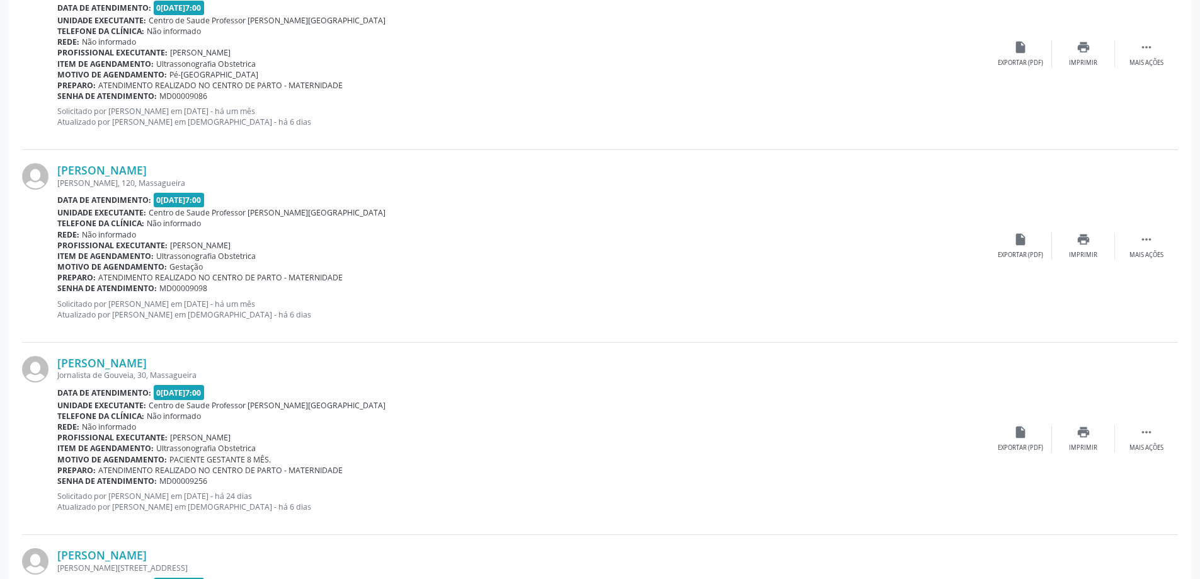
scroll to position [431, 0]
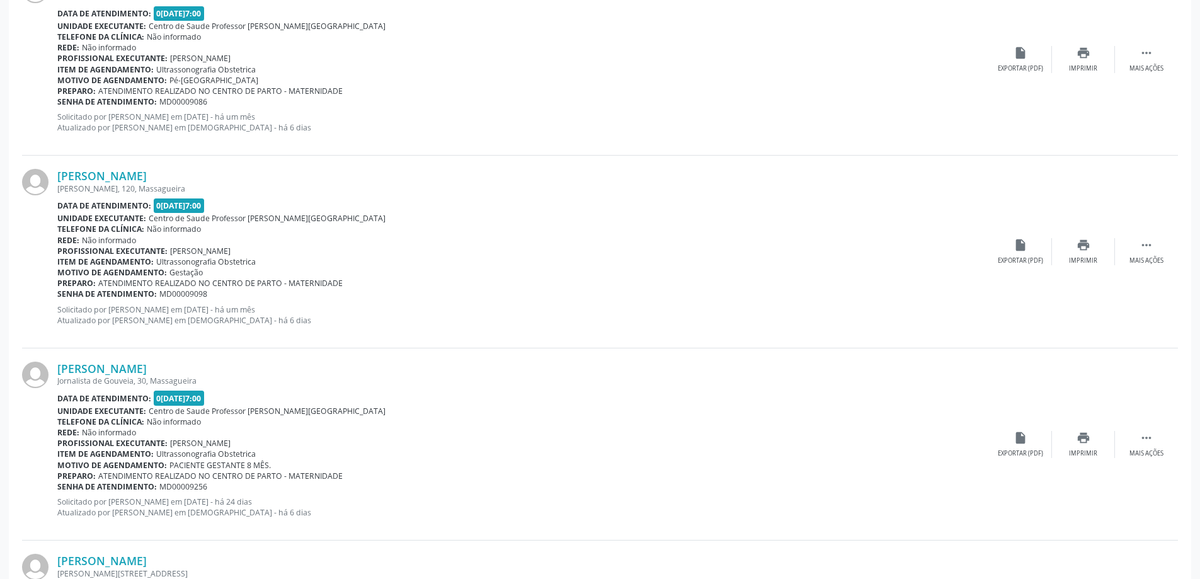
click at [195, 202] on span "0[DATE]7:00" at bounding box center [179, 205] width 51 height 14
click at [1089, 250] on icon "print" at bounding box center [1083, 245] width 14 height 14
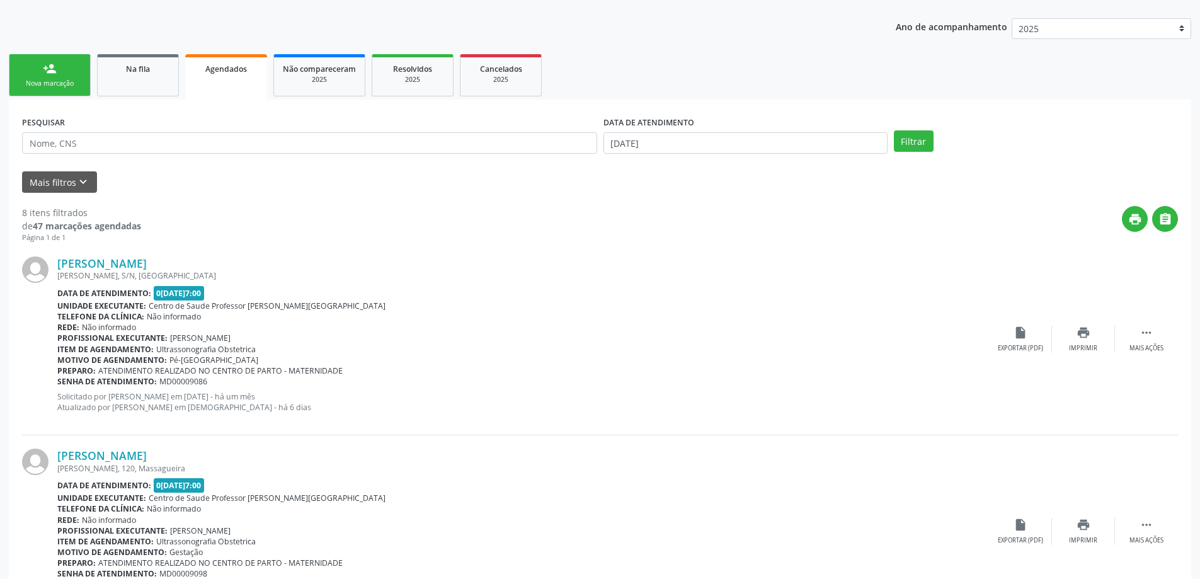
scroll to position [116, 0]
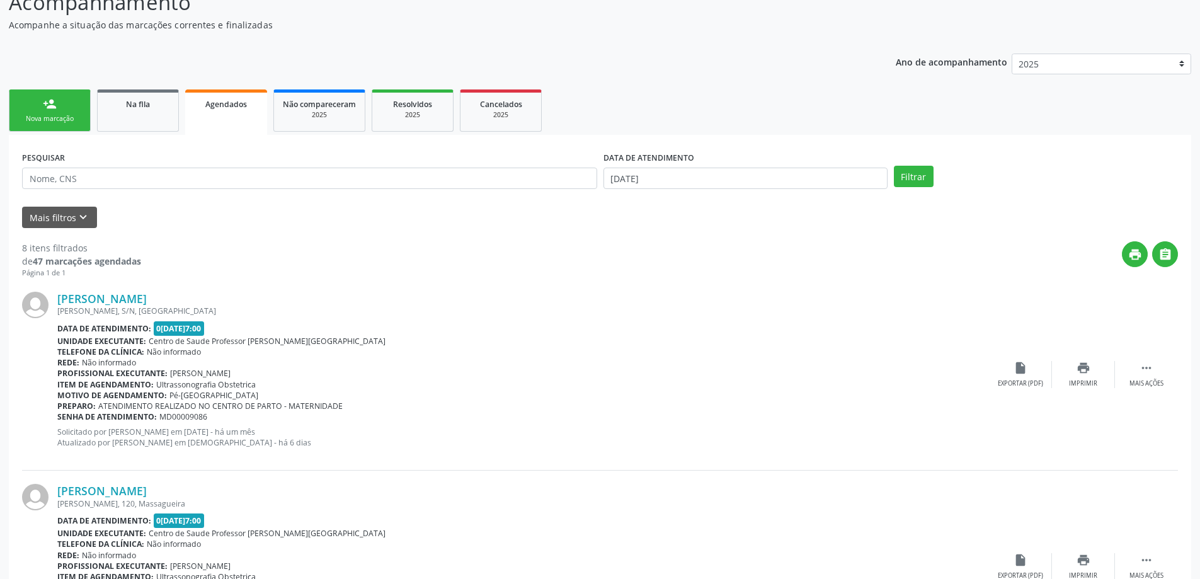
drag, startPoint x: 74, startPoint y: 112, endPoint x: 266, endPoint y: 171, distance: 200.4
click at [74, 114] on link "person_add Nova marcação" at bounding box center [50, 110] width 82 height 42
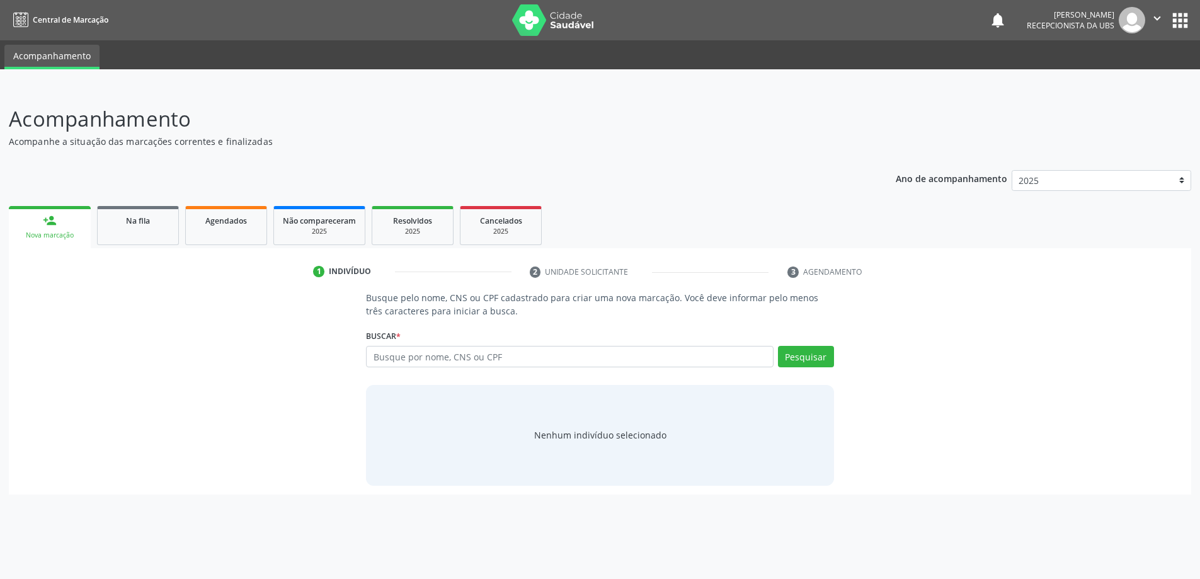
scroll to position [0, 0]
click at [485, 353] on input "text" at bounding box center [574, 356] width 411 height 21
type input "15040793456"
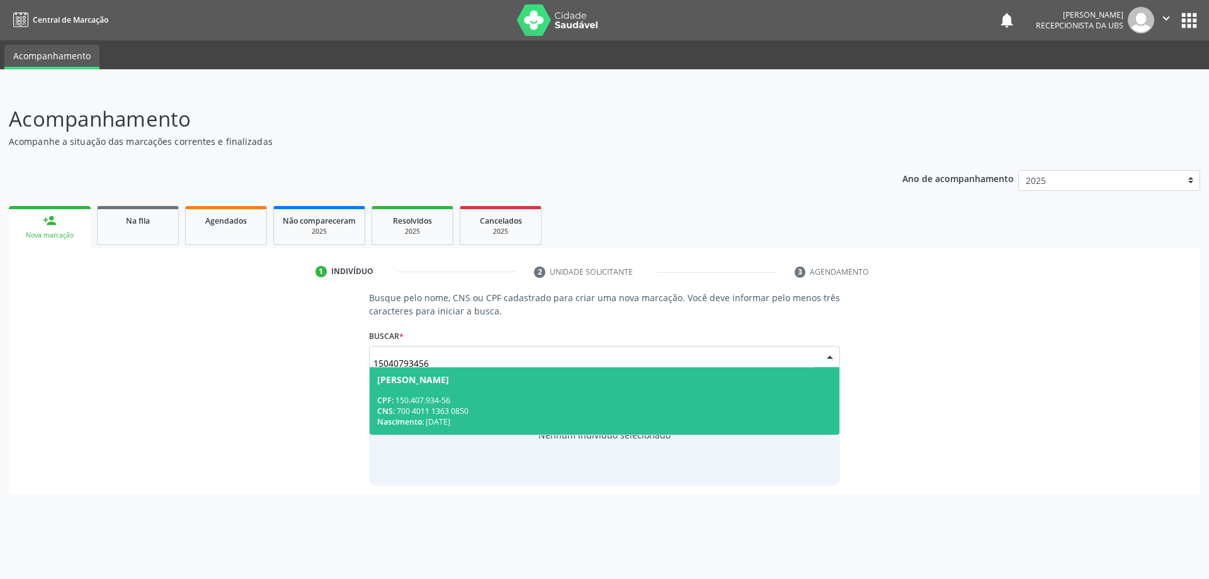
click at [382, 411] on span "CNS:" at bounding box center [386, 411] width 18 height 11
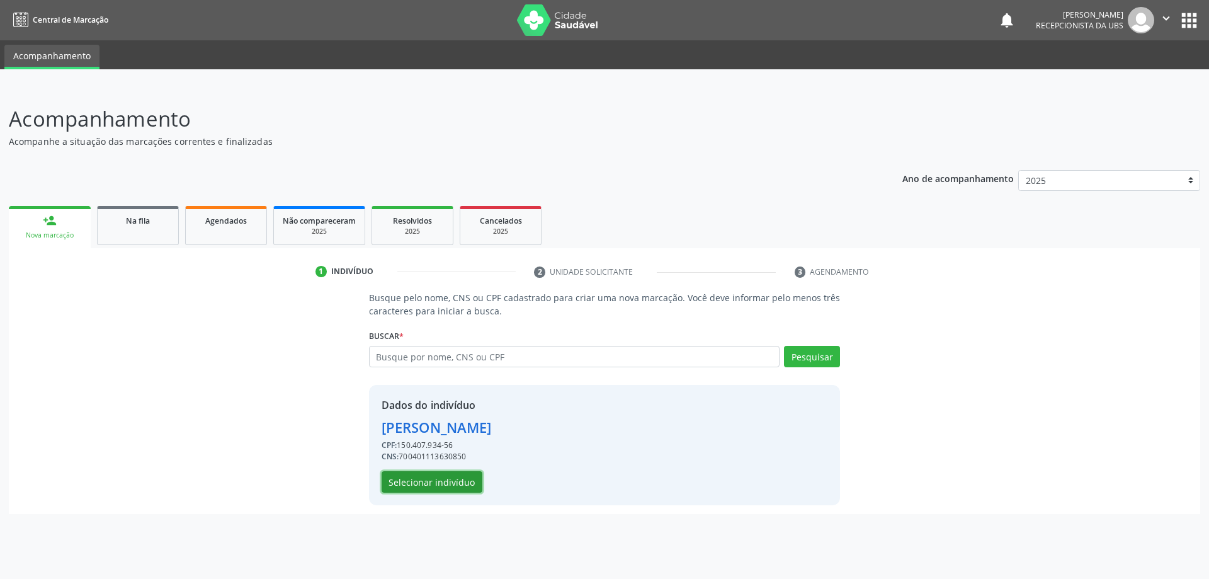
click at [450, 482] on button "Selecionar indivíduo" at bounding box center [432, 481] width 101 height 21
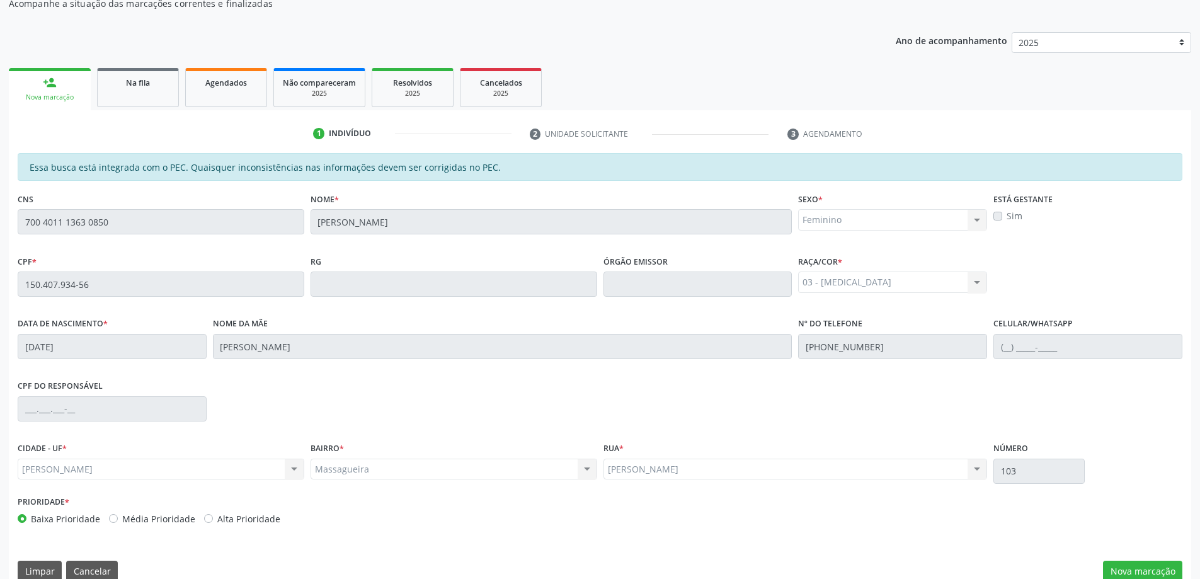
scroll to position [158, 0]
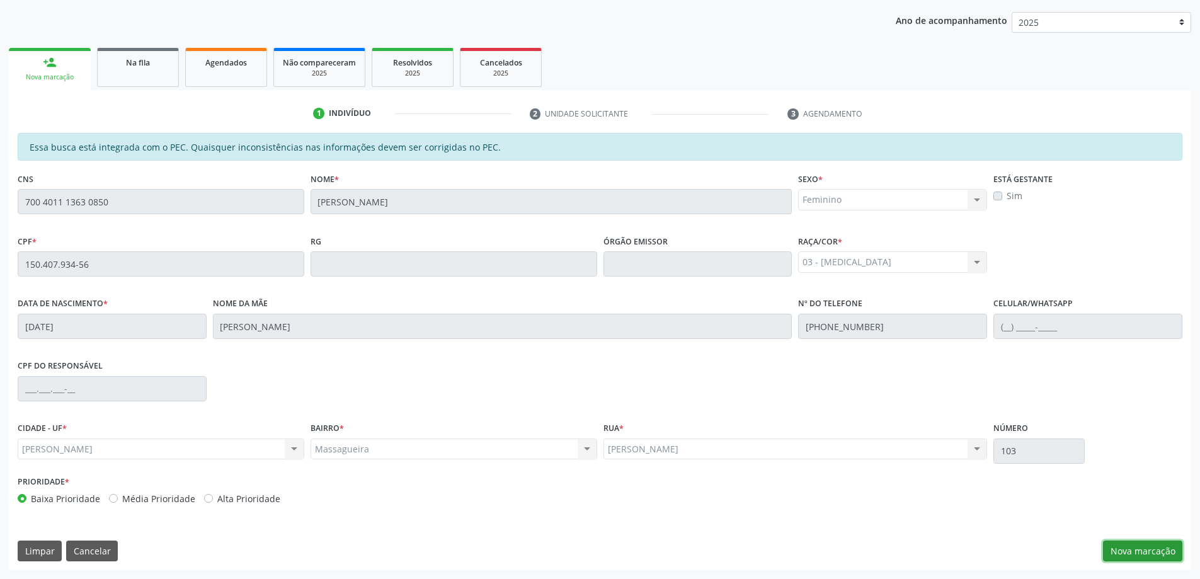
click at [1160, 552] on button "Nova marcação" at bounding box center [1142, 550] width 79 height 21
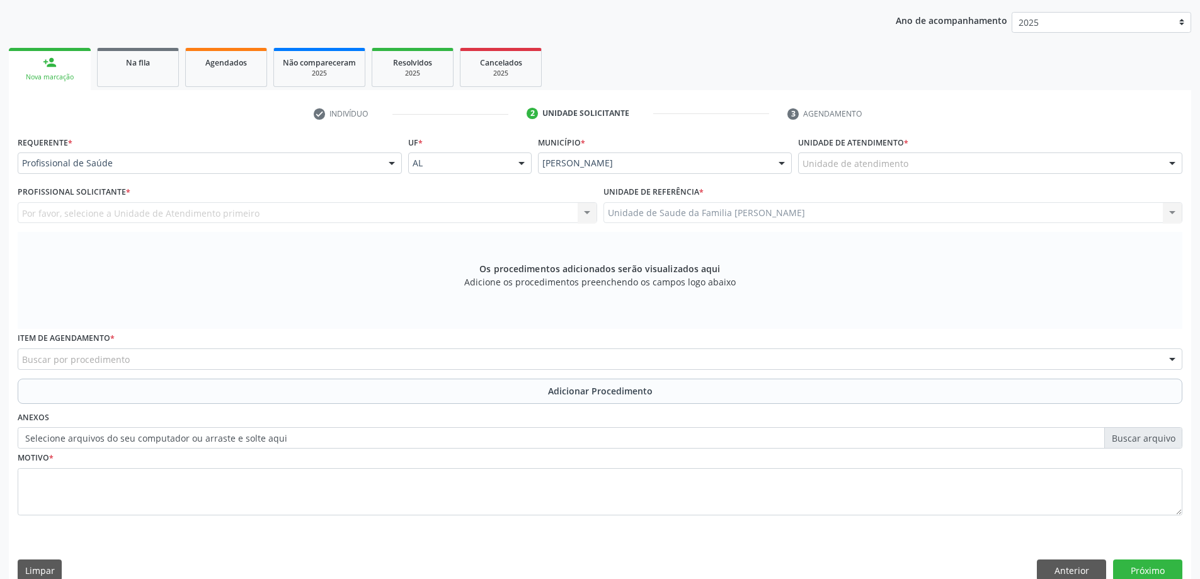
click at [950, 165] on div "Unidade de atendimento" at bounding box center [990, 162] width 384 height 21
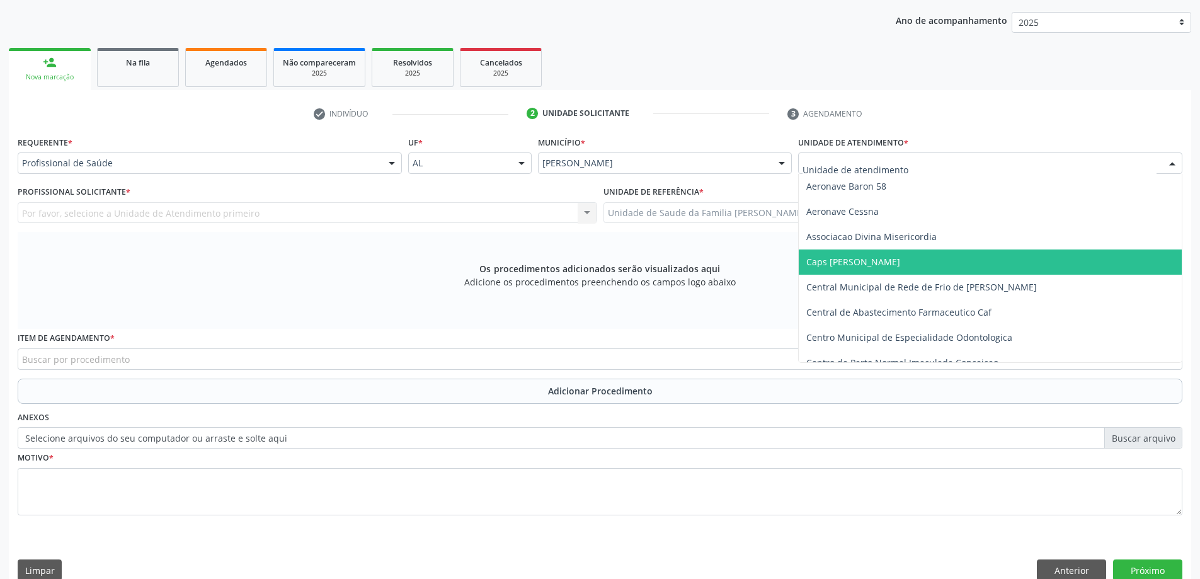
click at [720, 257] on div "Os procedimentos adicionados serão visualizados aqui Adicione os procedimentos …" at bounding box center [600, 280] width 1164 height 97
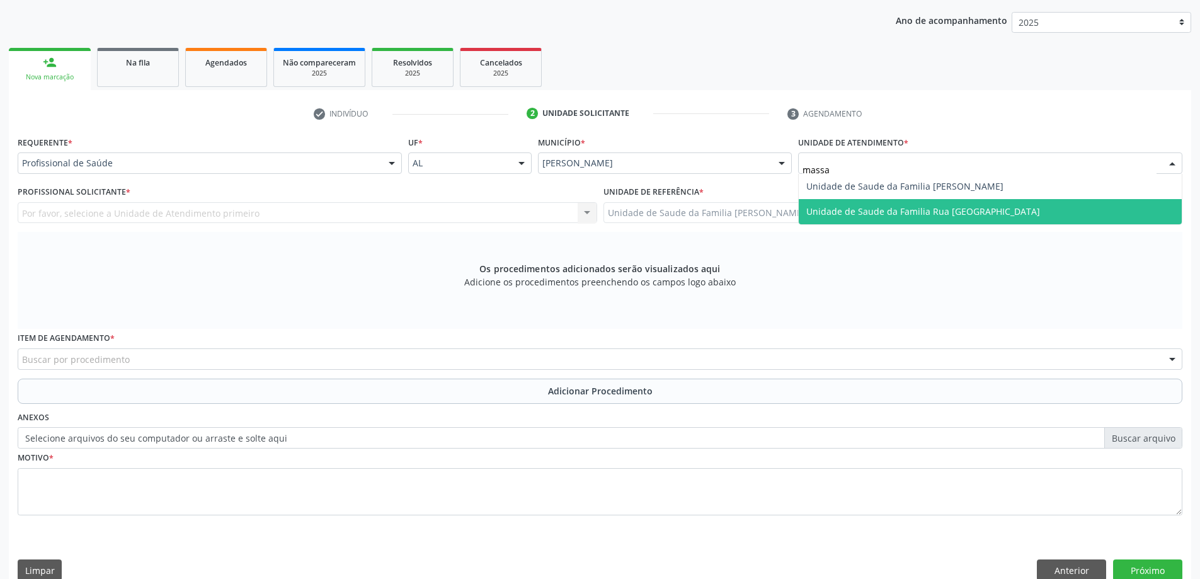
click at [887, 208] on span "Unidade de Saude da Familia Rua [GEOGRAPHIC_DATA]" at bounding box center [923, 211] width 234 height 12
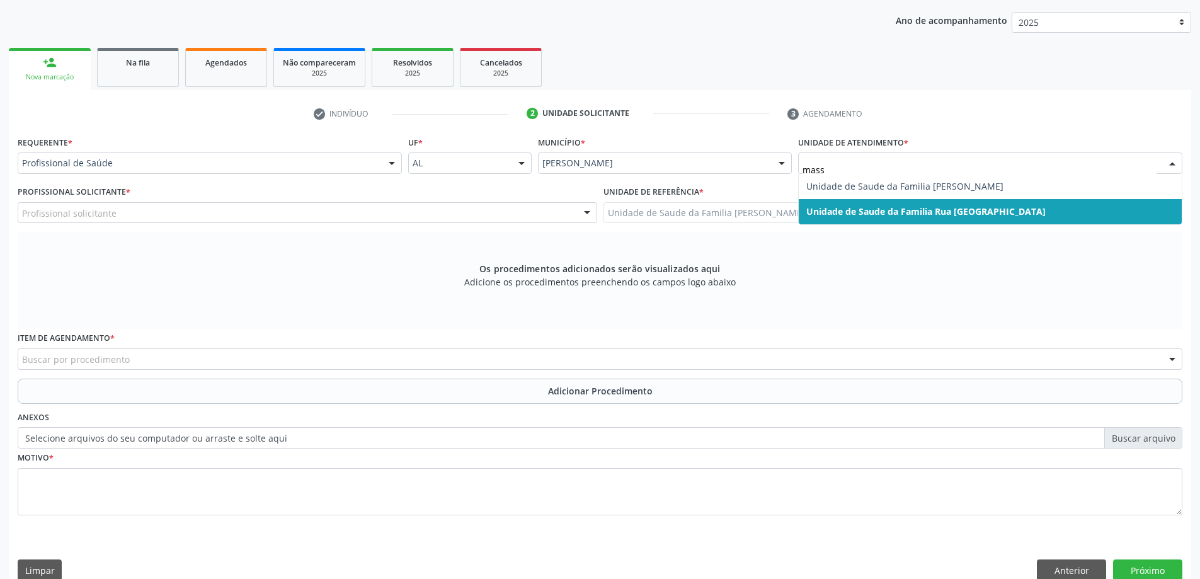
type input "massa"
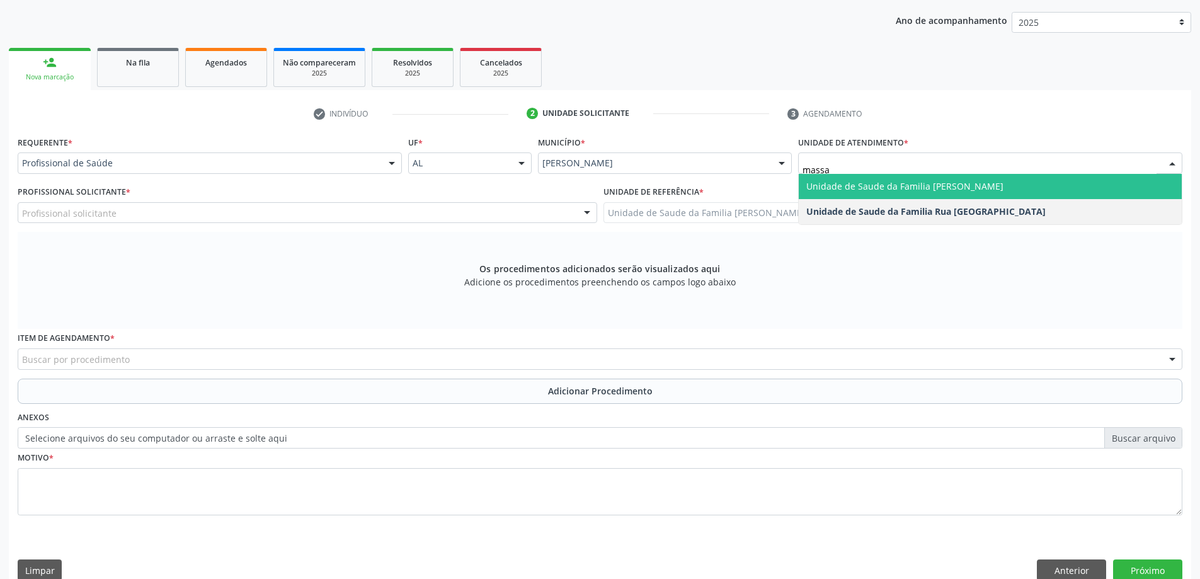
click at [836, 193] on span "Unidade de Saude da Familia [PERSON_NAME]" at bounding box center [989, 186] width 383 height 25
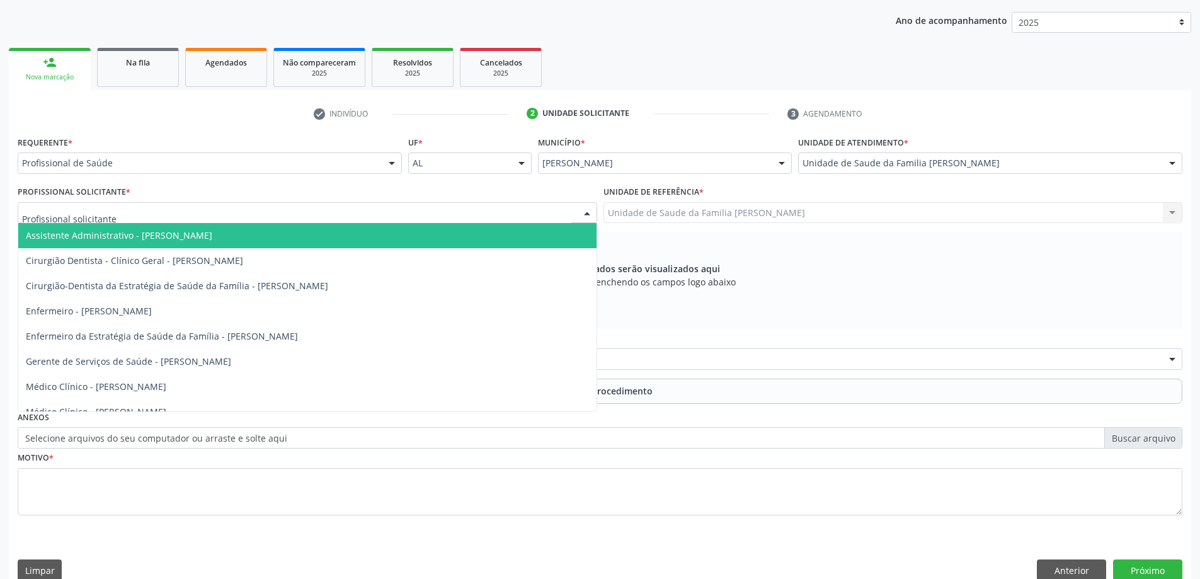
click at [176, 213] on div at bounding box center [307, 212] width 579 height 21
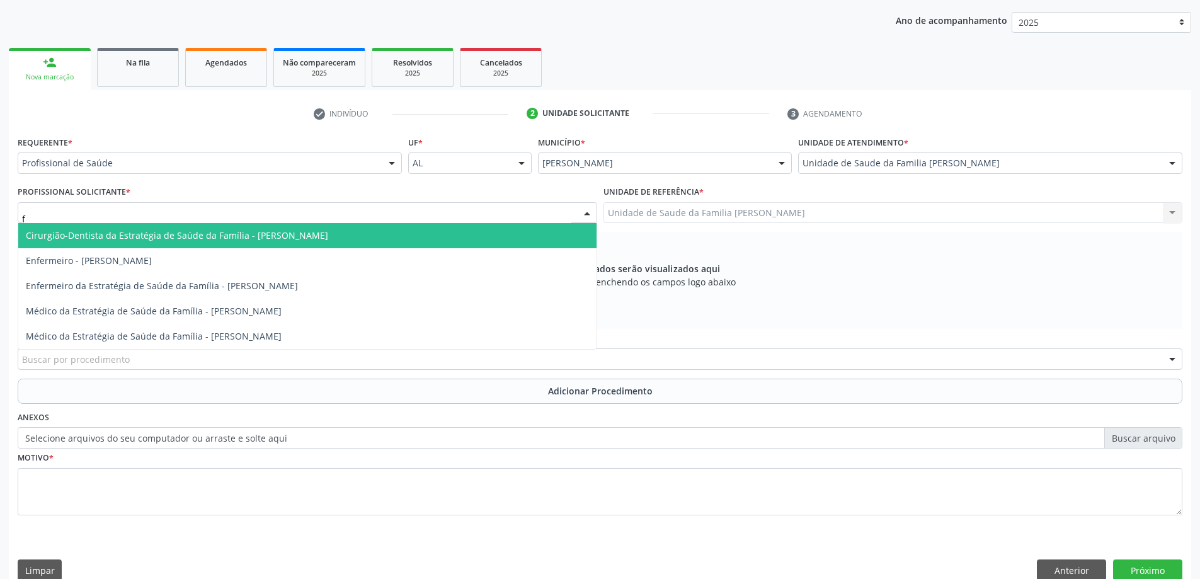
type input "fa"
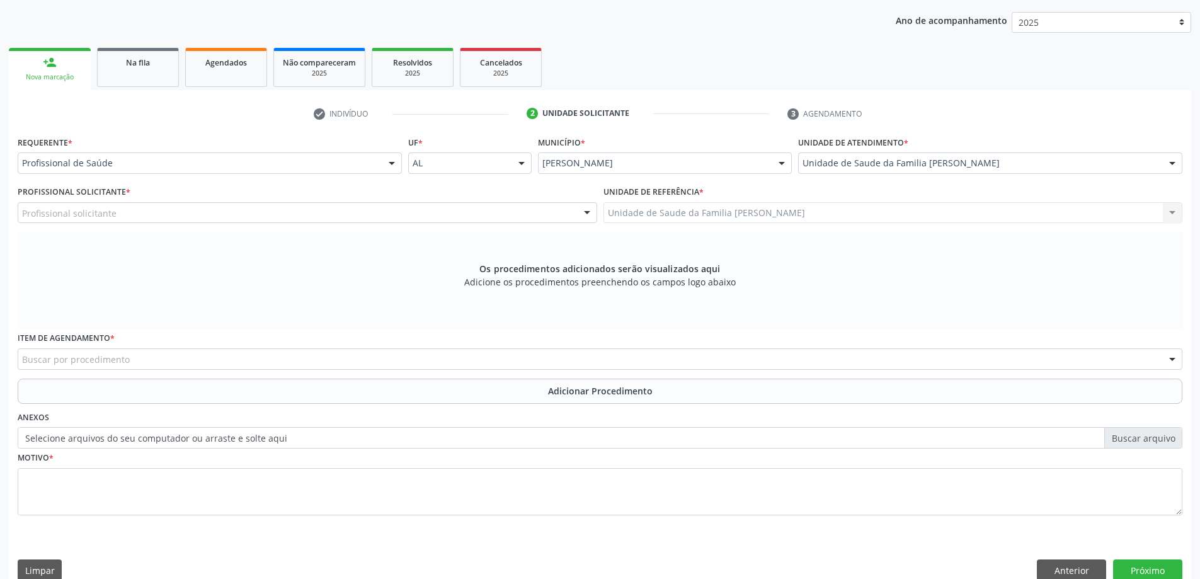
click at [302, 210] on div "Profissional solicitante" at bounding box center [307, 212] width 579 height 21
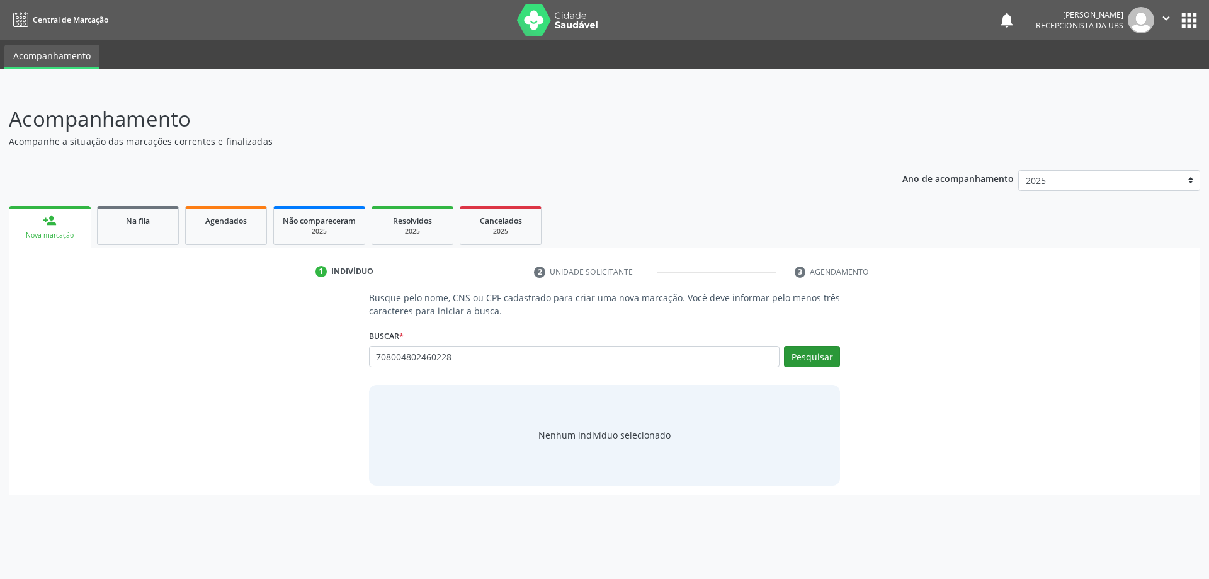
type input "708004802460228"
click at [787, 361] on button "Pesquisar" at bounding box center [812, 356] width 56 height 21
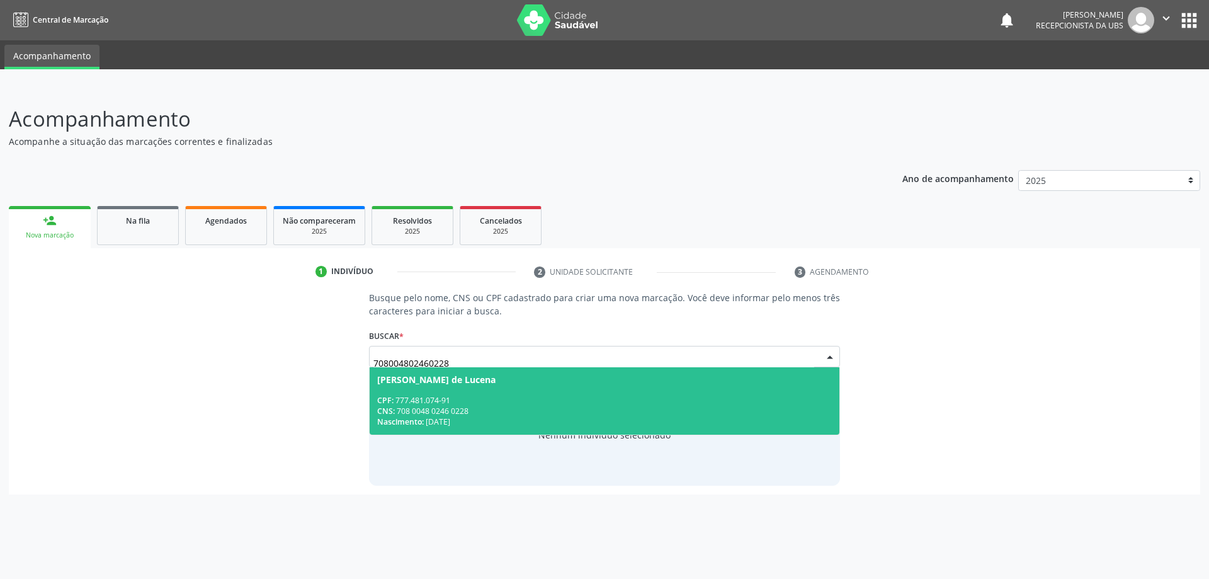
click at [517, 419] on div "Nascimento: 15/03/1972" at bounding box center [604, 421] width 455 height 11
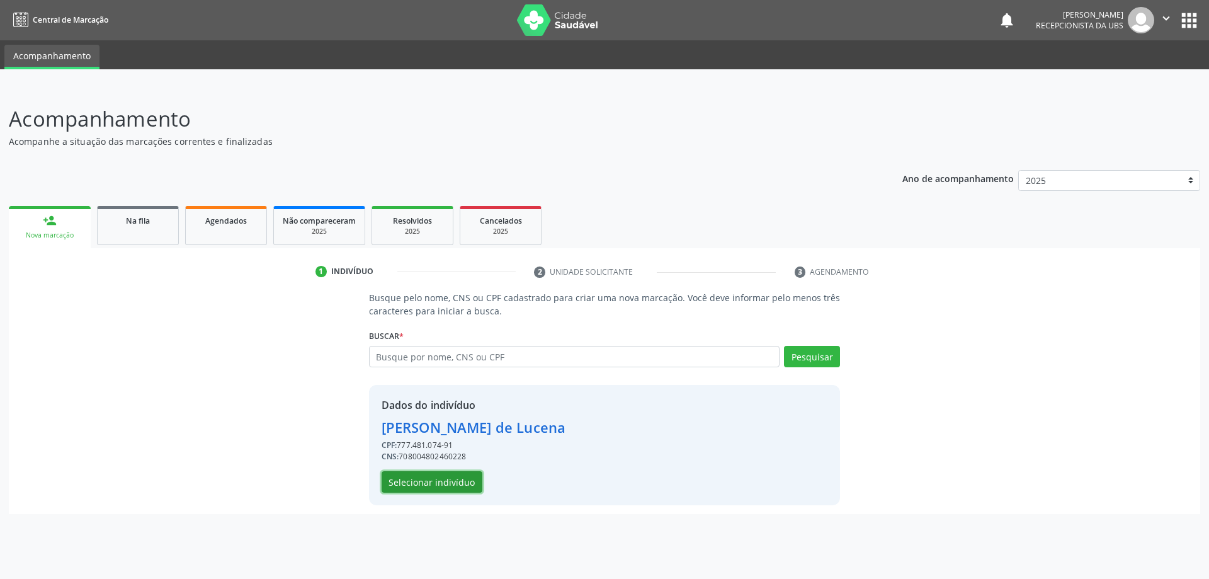
click at [463, 480] on button "Selecionar indivíduo" at bounding box center [432, 481] width 101 height 21
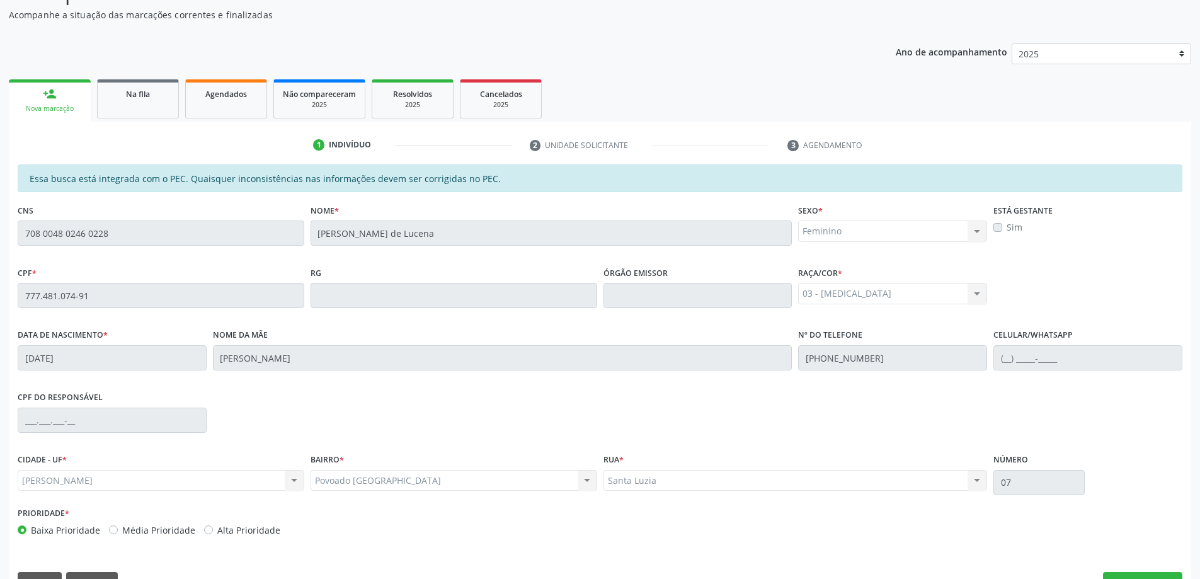
scroll to position [158, 0]
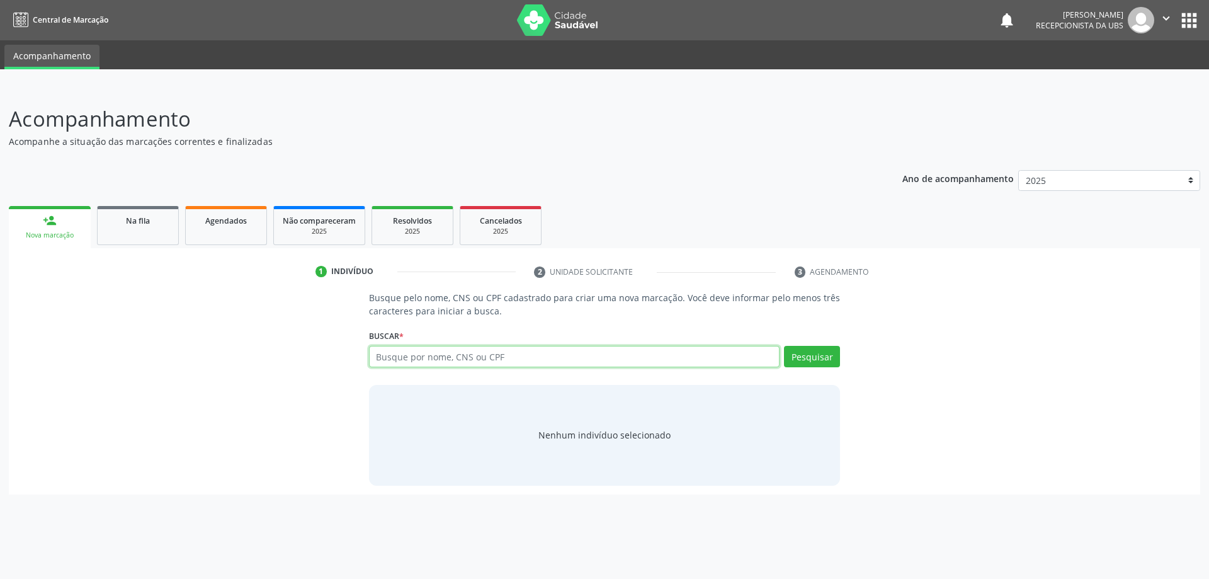
paste input "708004802460228"
type input "708004802460228"
click at [834, 358] on button "Pesquisar" at bounding box center [812, 356] width 56 height 21
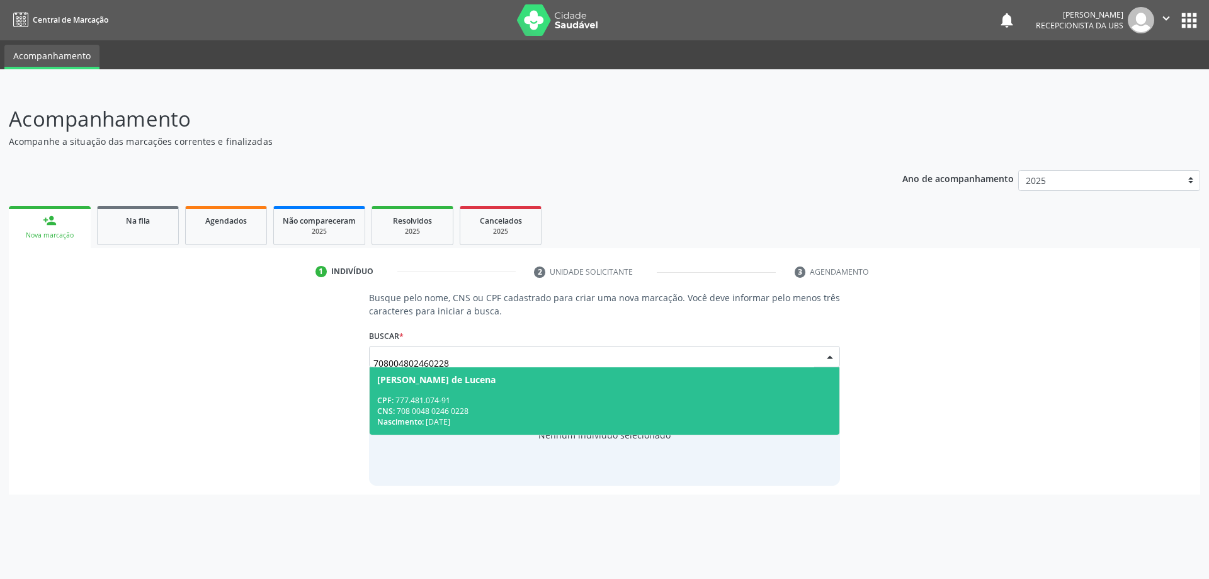
click at [620, 394] on span "Soraya Rocha de Lucena CPF: 777.481.074-91 CNS: 708 0048 0246 0228 Nascimento: …" at bounding box center [605, 400] width 470 height 67
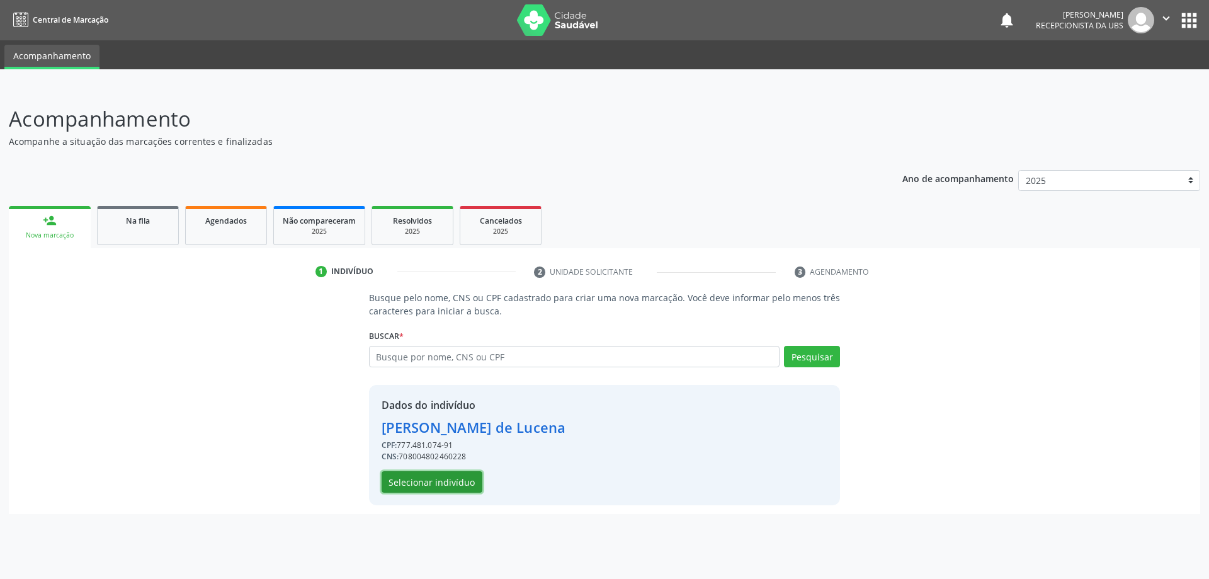
click at [458, 480] on button "Selecionar indivíduo" at bounding box center [432, 481] width 101 height 21
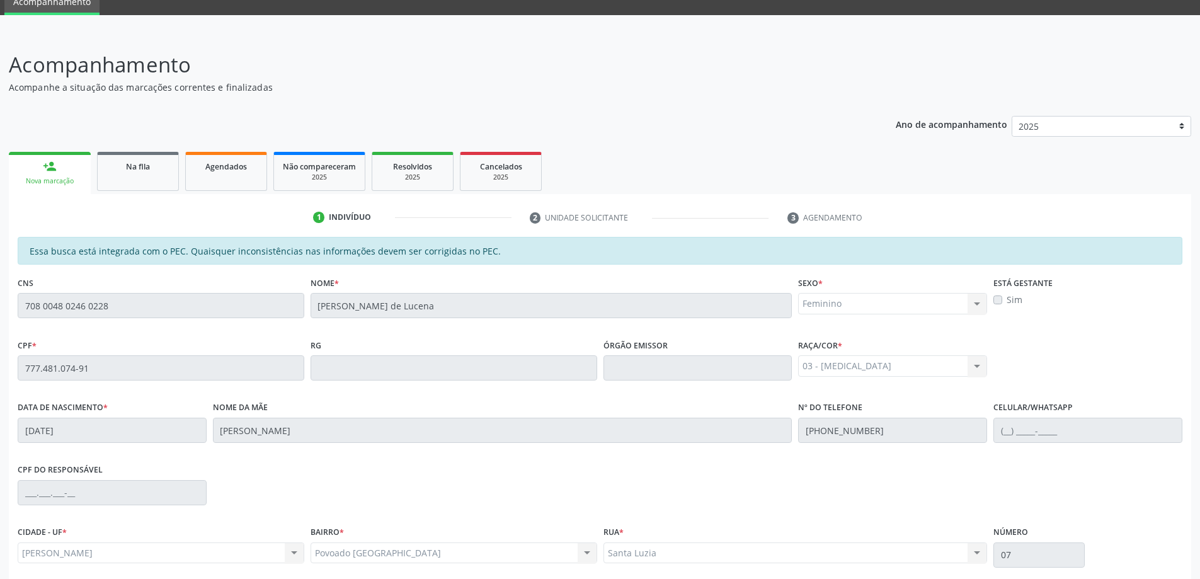
scroll to position [32, 0]
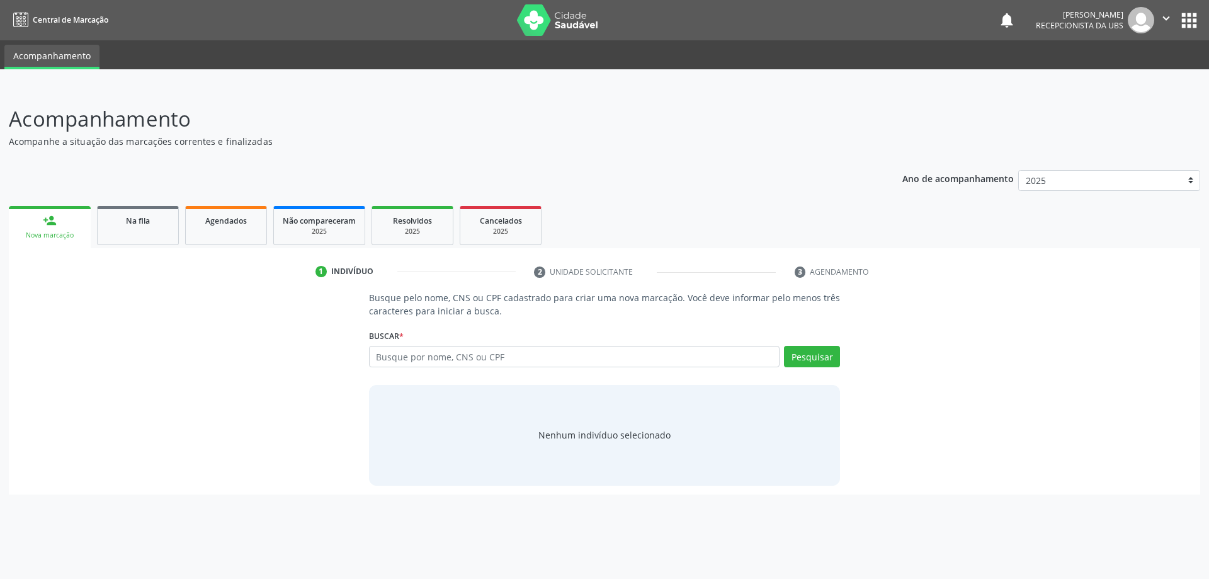
drag, startPoint x: 397, startPoint y: 354, endPoint x: 358, endPoint y: 339, distance: 41.6
click at [358, 339] on div "Busque pelo nome, CNS ou CPF cadastrado para criar uma nova marcação. Você deve…" at bounding box center [605, 388] width 1174 height 194
click at [446, 351] on input "text" at bounding box center [574, 356] width 411 height 21
type input "705202487766674"
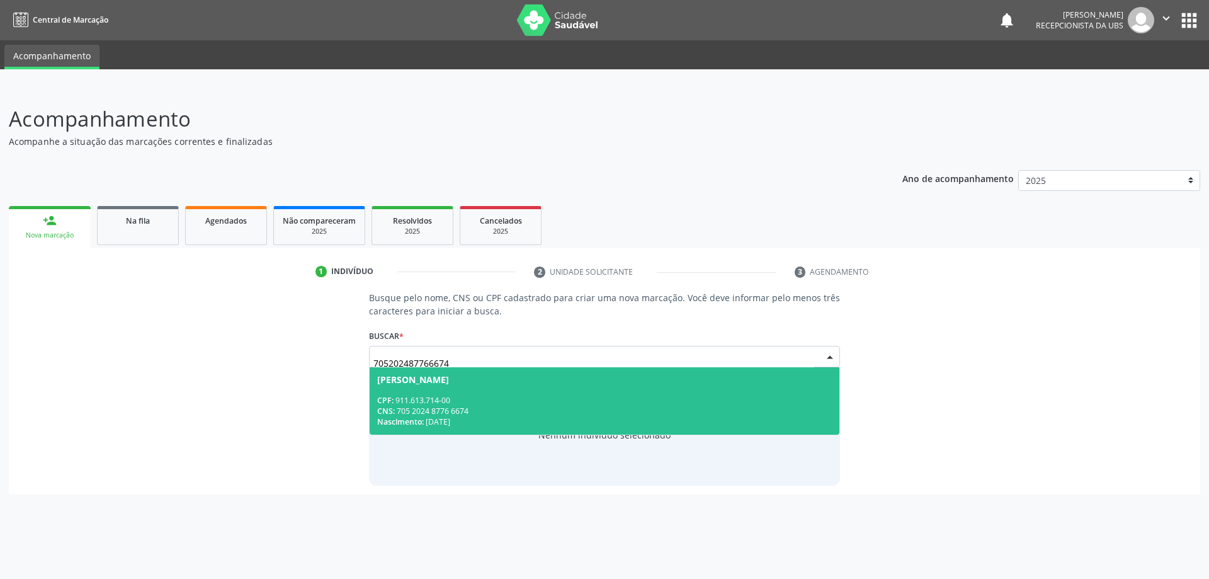
click at [463, 389] on span "Maria Graciete Cândido de Barros CPF: 911.613.714-00 CNS: 705 2024 8776 6674 Na…" at bounding box center [605, 400] width 470 height 67
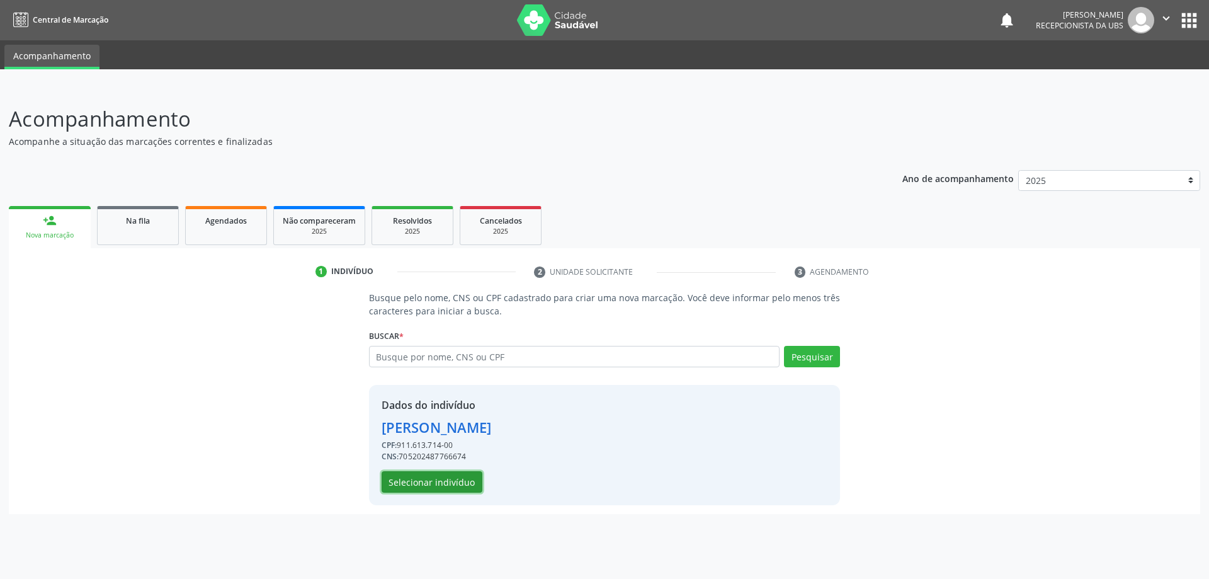
click at [458, 480] on button "Selecionar indivíduo" at bounding box center [432, 481] width 101 height 21
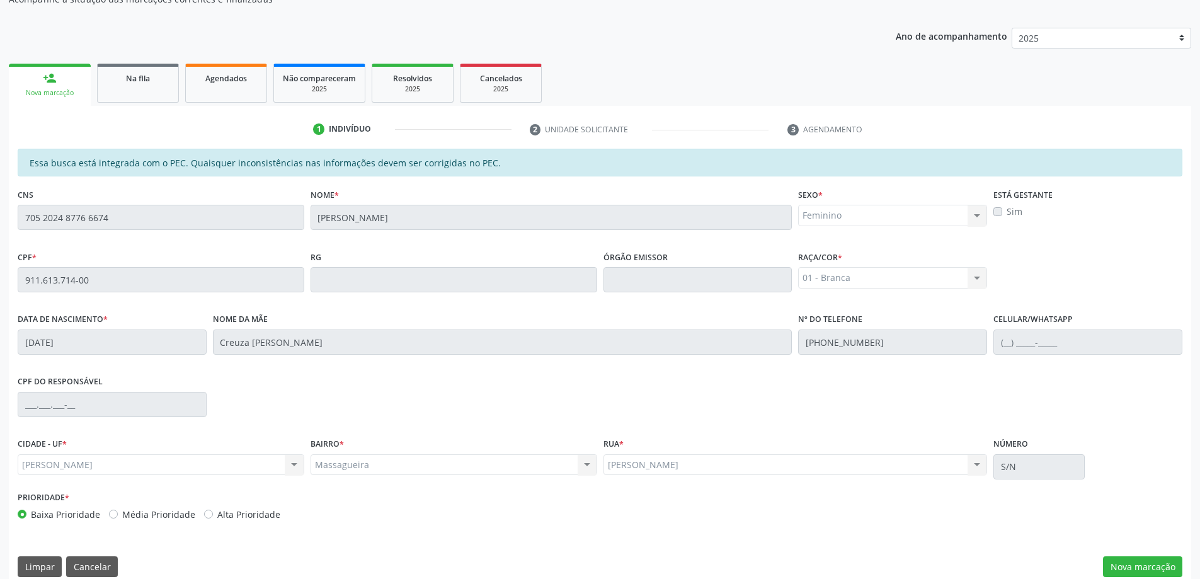
scroll to position [158, 0]
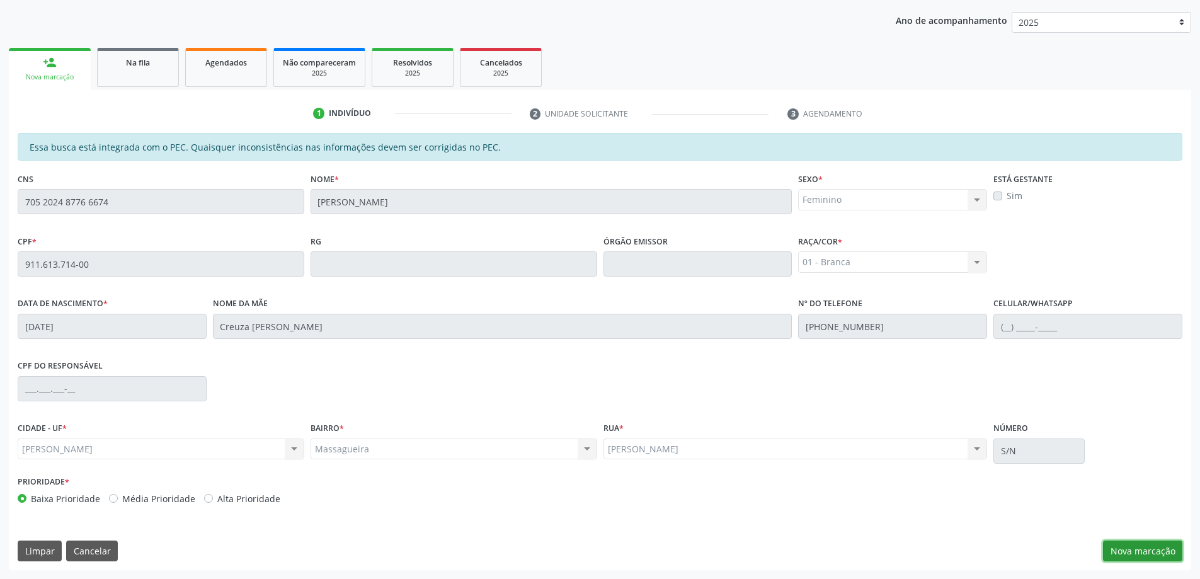
click at [1142, 540] on button "Nova marcação" at bounding box center [1142, 550] width 79 height 21
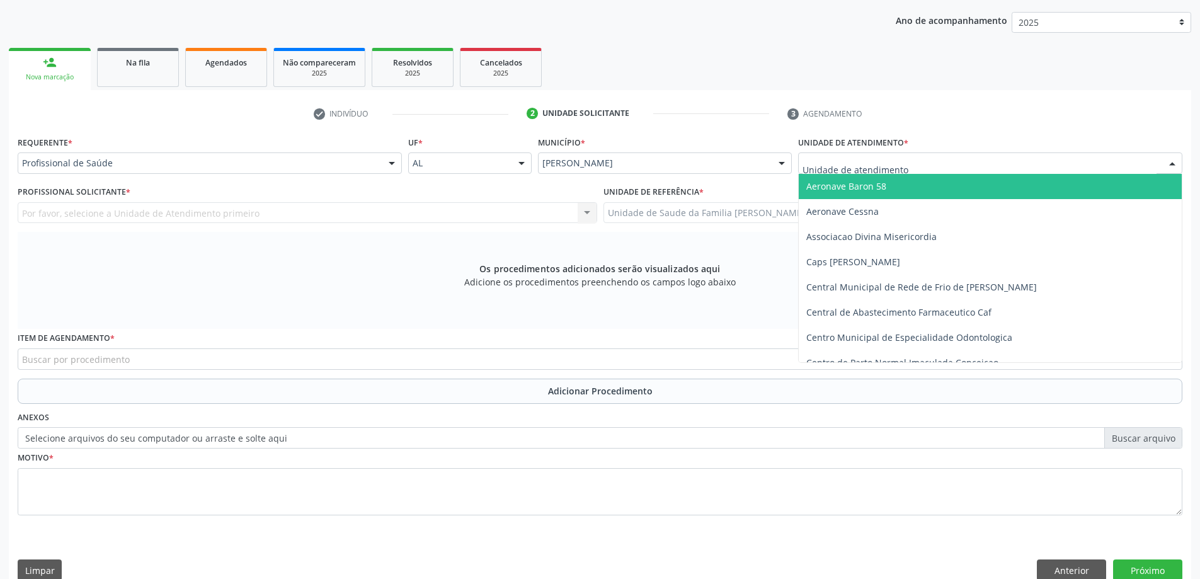
click at [982, 159] on div at bounding box center [990, 162] width 384 height 21
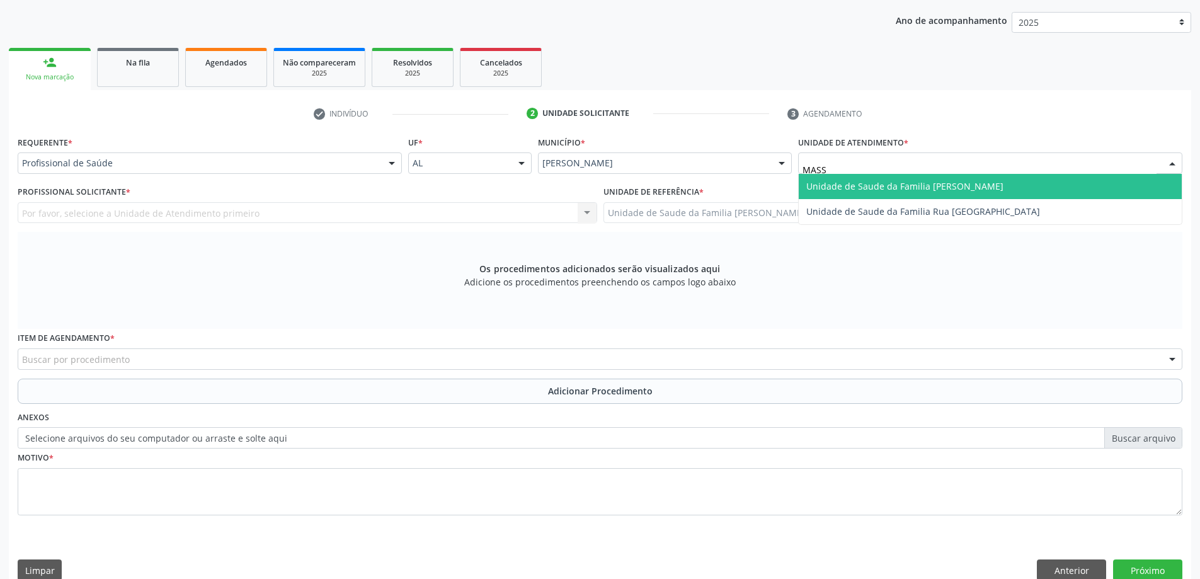
type input "MASSA"
click at [975, 180] on span "Unidade de Saude da Familia [PERSON_NAME]" at bounding box center [904, 186] width 197 height 12
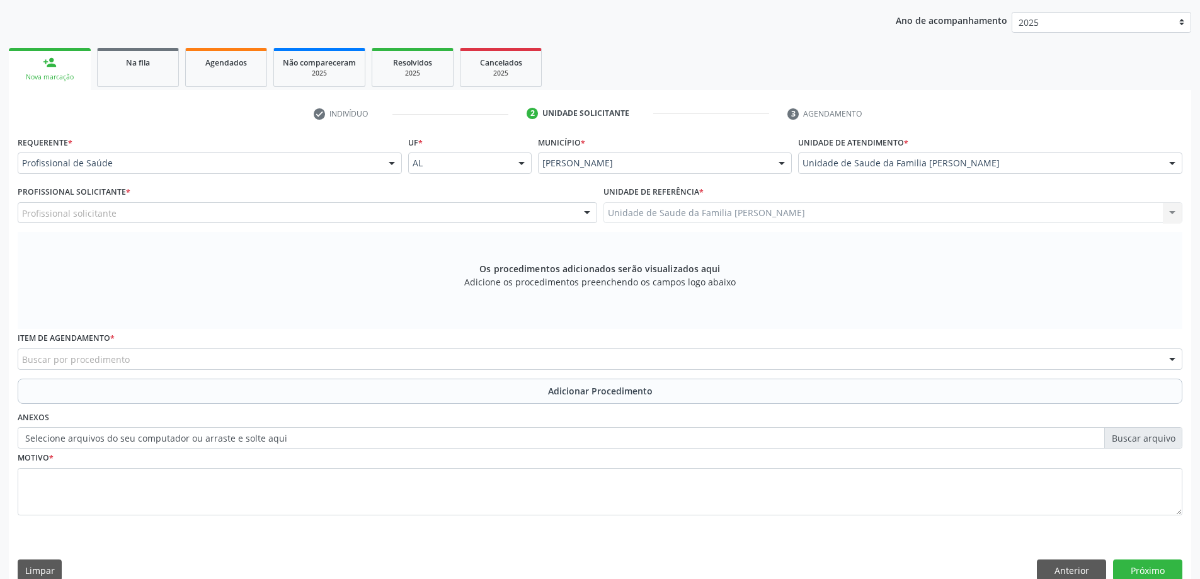
click at [203, 208] on div "Profissional solicitante" at bounding box center [307, 212] width 579 height 21
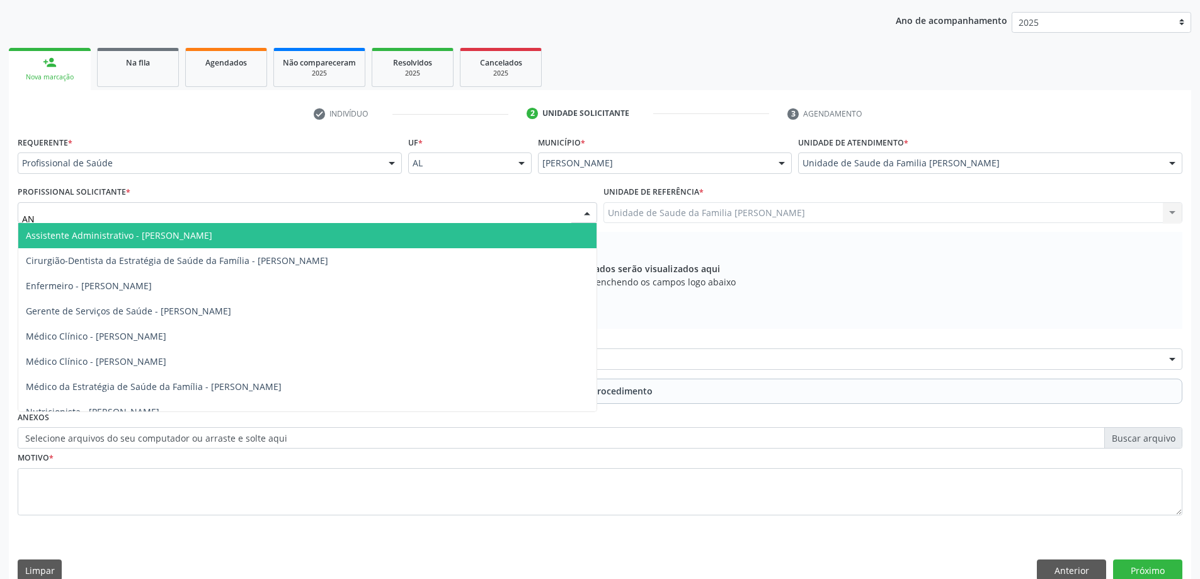
type input "ANA"
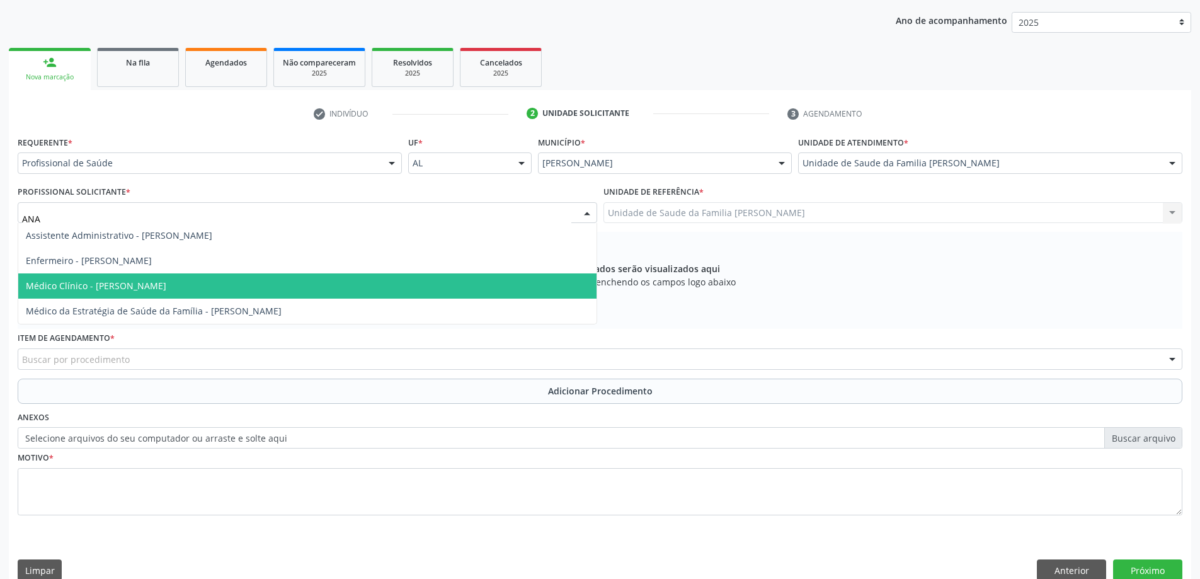
click at [178, 276] on span "Médico Clínico - [PERSON_NAME]" at bounding box center [307, 285] width 578 height 25
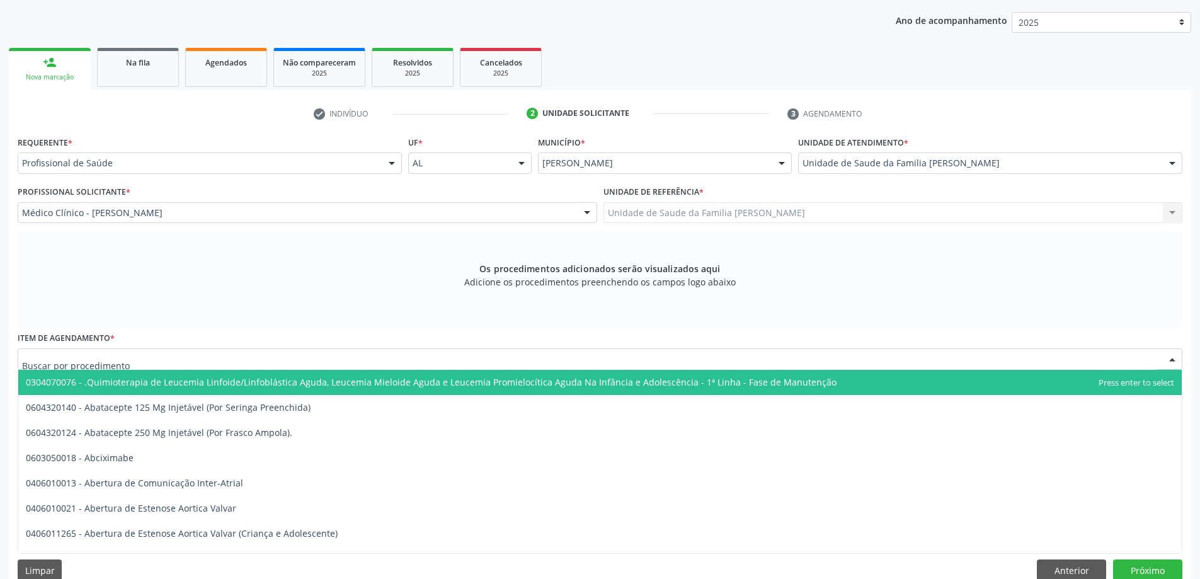
click at [161, 364] on div at bounding box center [600, 358] width 1164 height 21
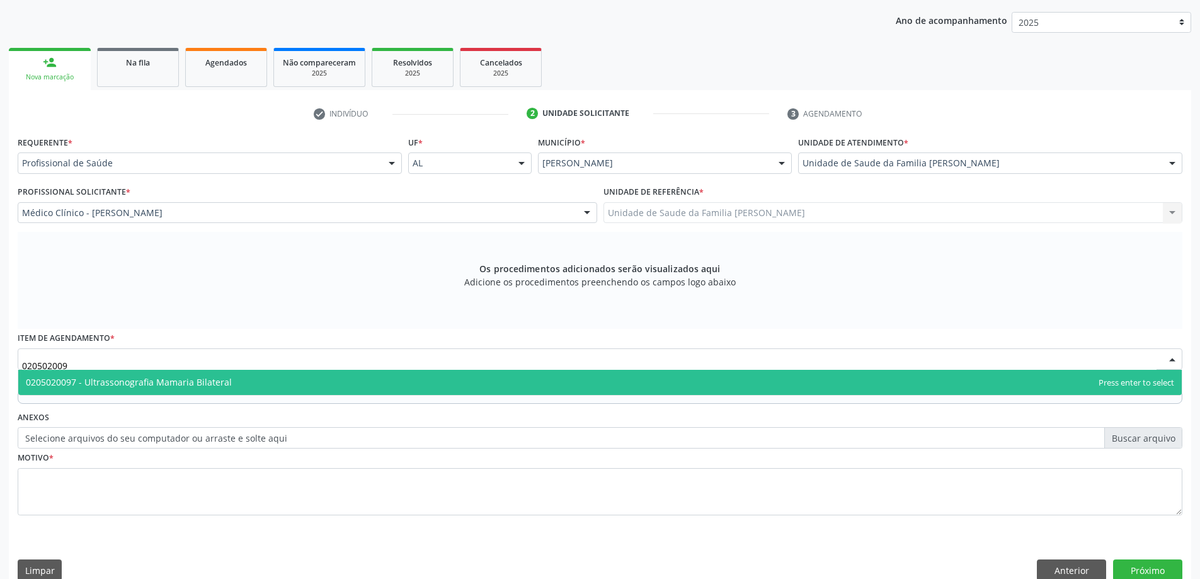
type input "0205020097"
click at [167, 388] on span "0205020097 - Ultrassonografia Mamaria Bilateral" at bounding box center [599, 382] width 1163 height 25
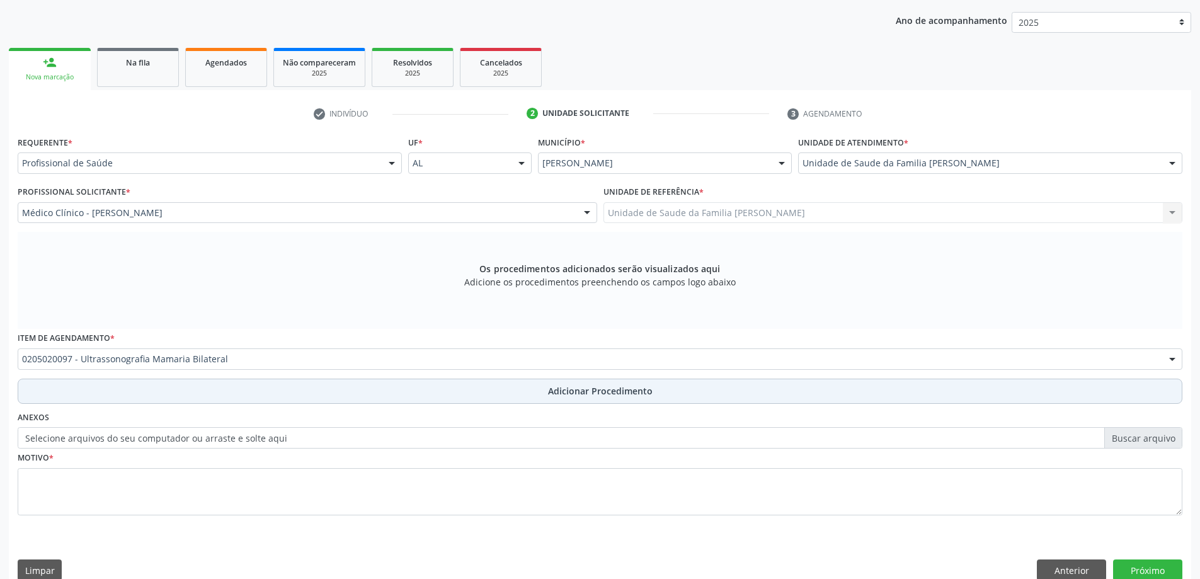
click at [160, 394] on button "Adicionar Procedimento" at bounding box center [600, 390] width 1164 height 25
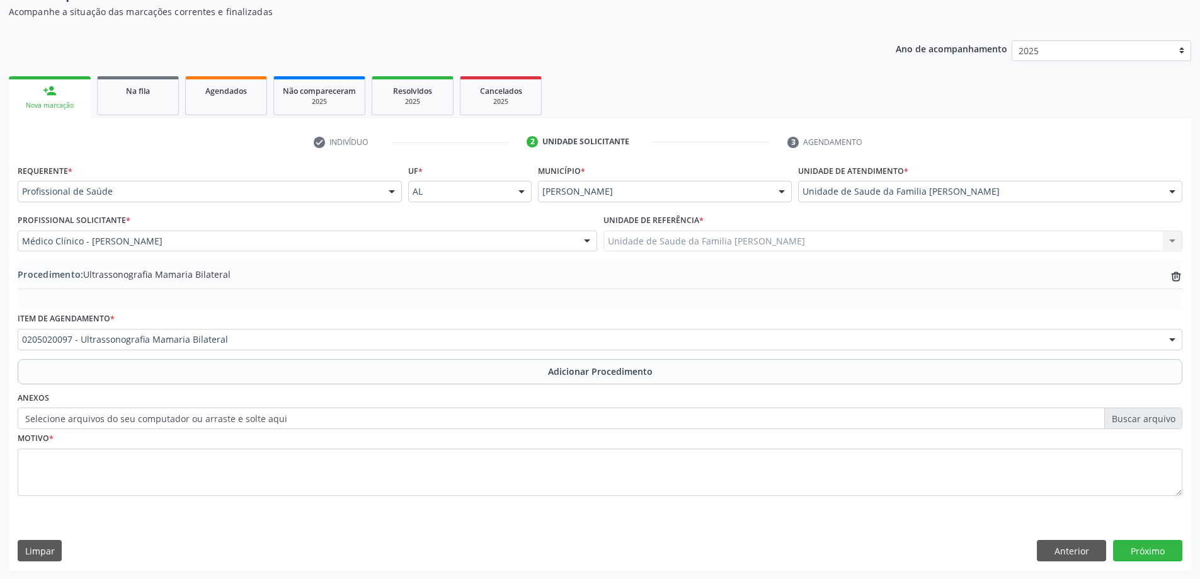
click at [217, 415] on label "Selecione arquivos do seu computador ou arraste e solte aqui" at bounding box center [600, 417] width 1164 height 21
click at [217, 415] on input "Selecione arquivos do seu computador ou arraste e solte aqui" at bounding box center [600, 417] width 1164 height 21
type input "C:\fakepath\WhatsApp Image 2025-10-02 at 09.54.58.jpeg"
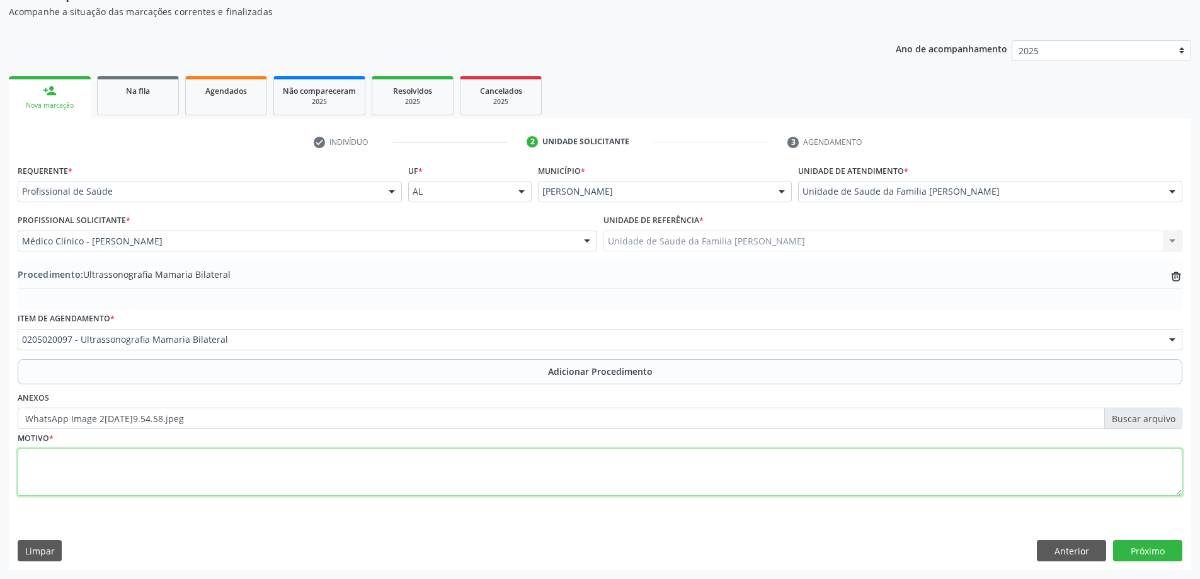
click at [233, 471] on textarea at bounding box center [600, 472] width 1164 height 48
type textarea "c"
type textarea "Complementar á MMG birads 0"
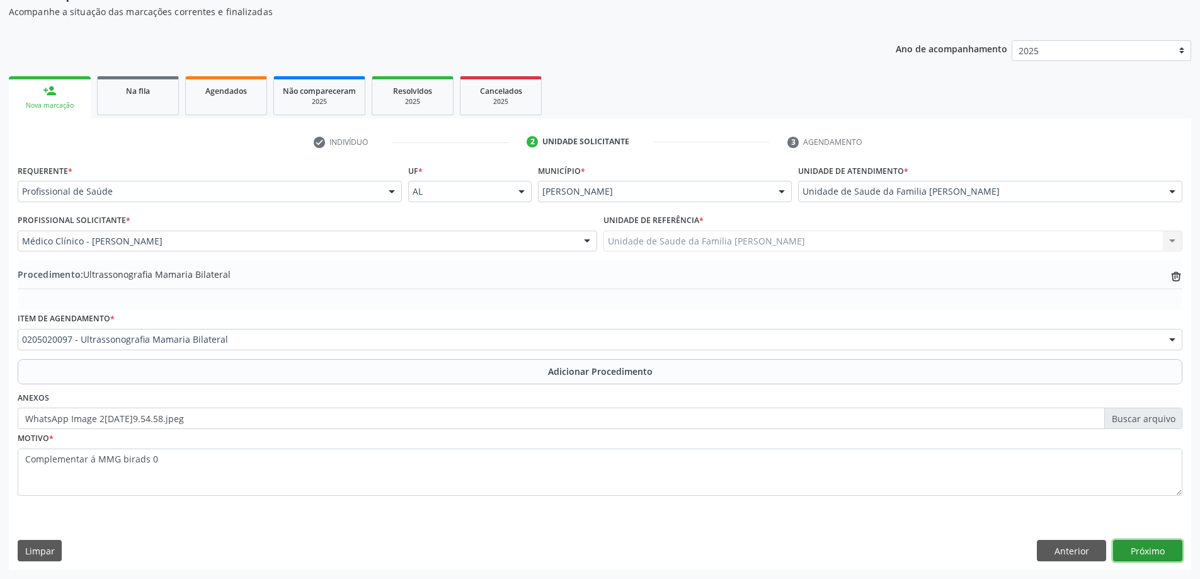
click at [1150, 540] on button "Próximo" at bounding box center [1147, 550] width 69 height 21
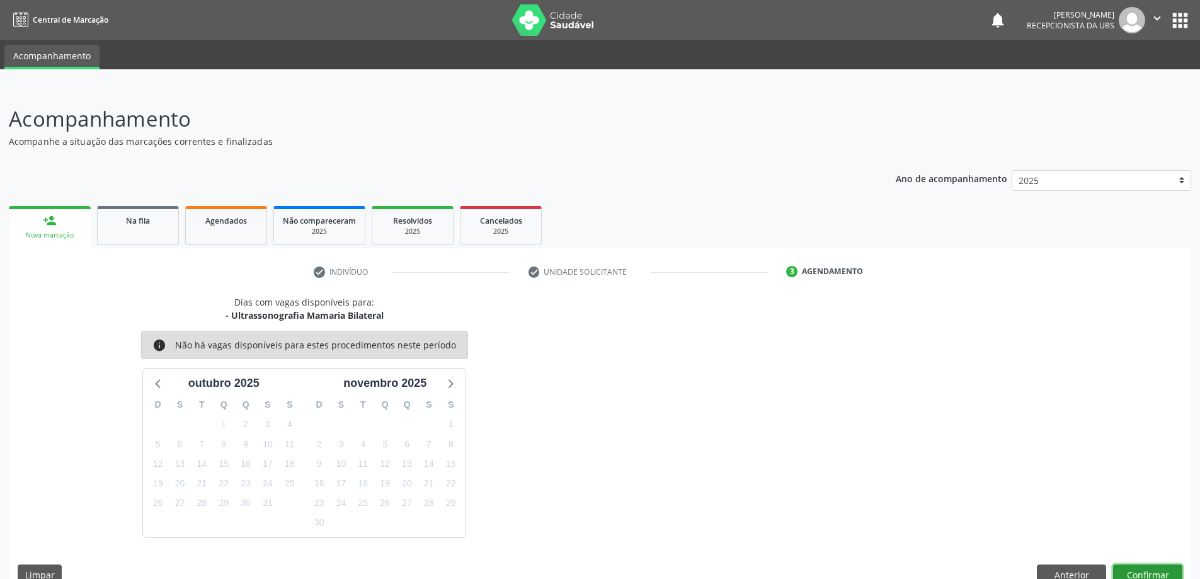
click at [1123, 569] on button "Confirmar" at bounding box center [1147, 574] width 69 height 21
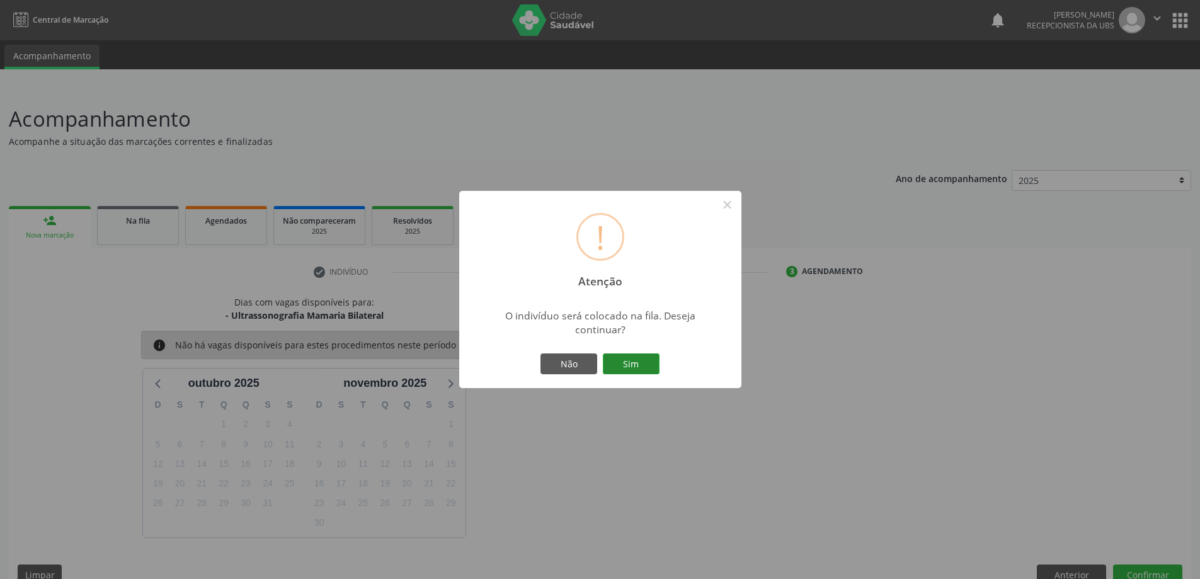
click at [645, 353] on button "Sim" at bounding box center [631, 363] width 57 height 21
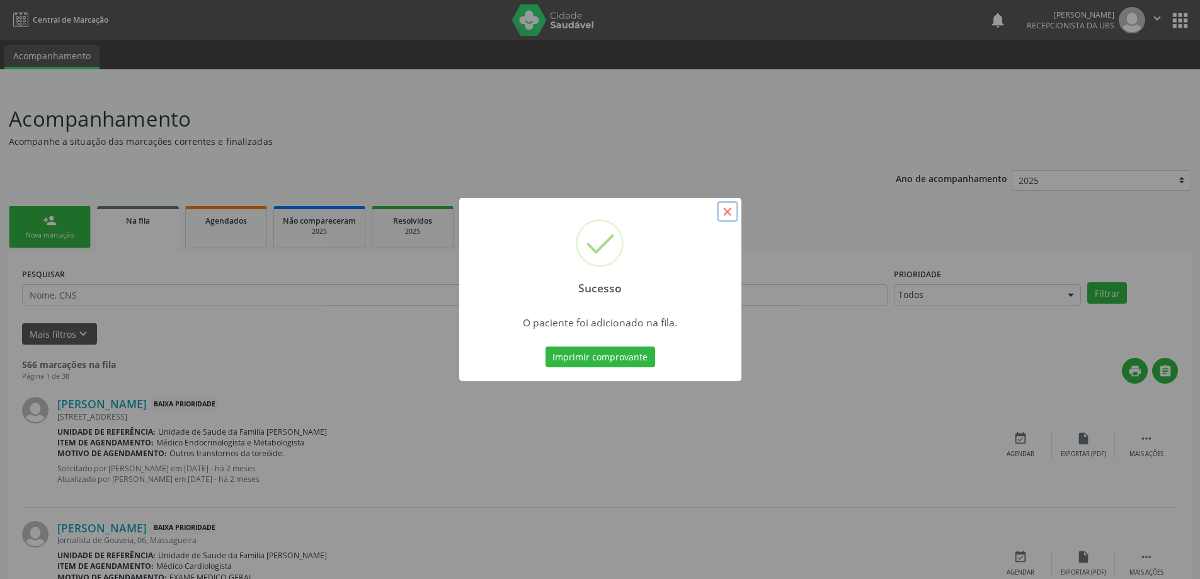
click at [724, 216] on button "×" at bounding box center [727, 211] width 21 height 21
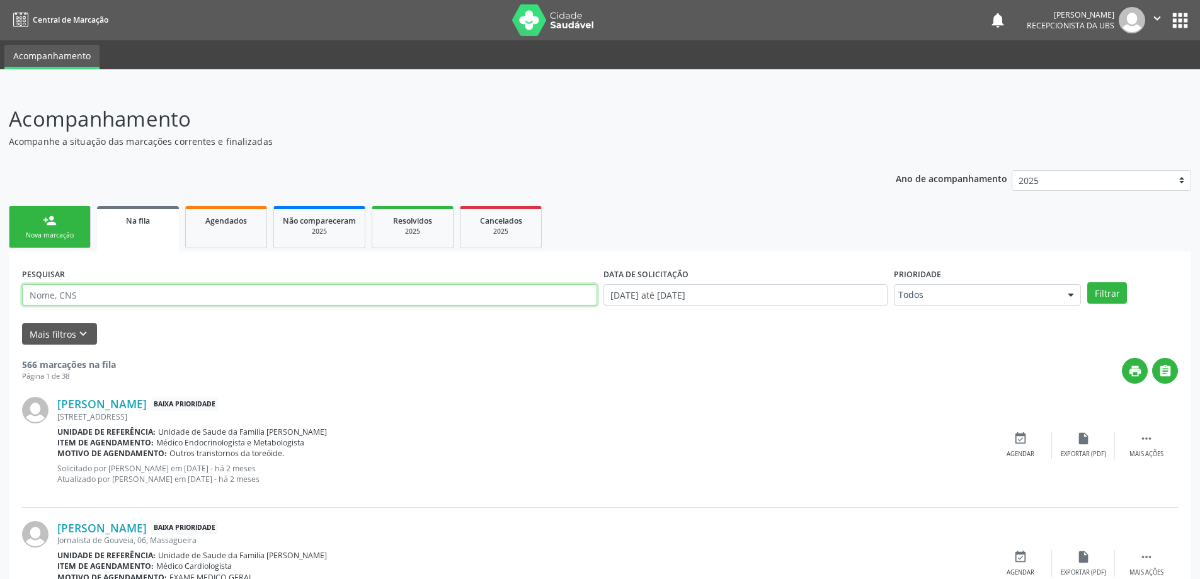
click at [161, 302] on input "text" at bounding box center [309, 294] width 575 height 21
click at [41, 225] on link "person_add Nova marcação" at bounding box center [50, 227] width 82 height 42
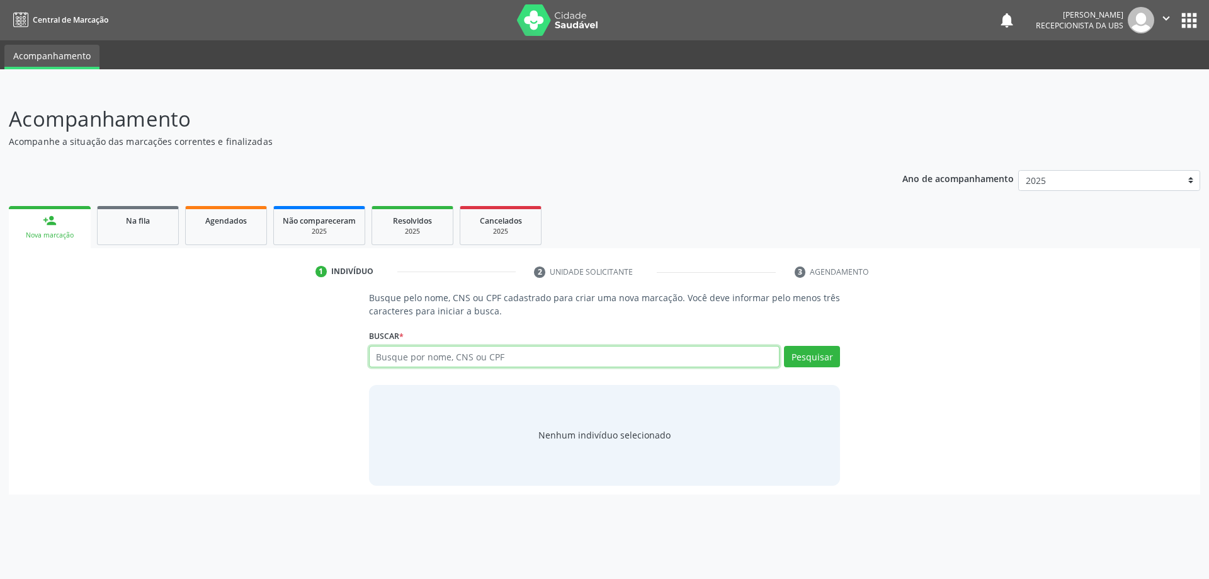
click at [426, 359] on input "text" at bounding box center [574, 356] width 411 height 21
type input "0205020046"
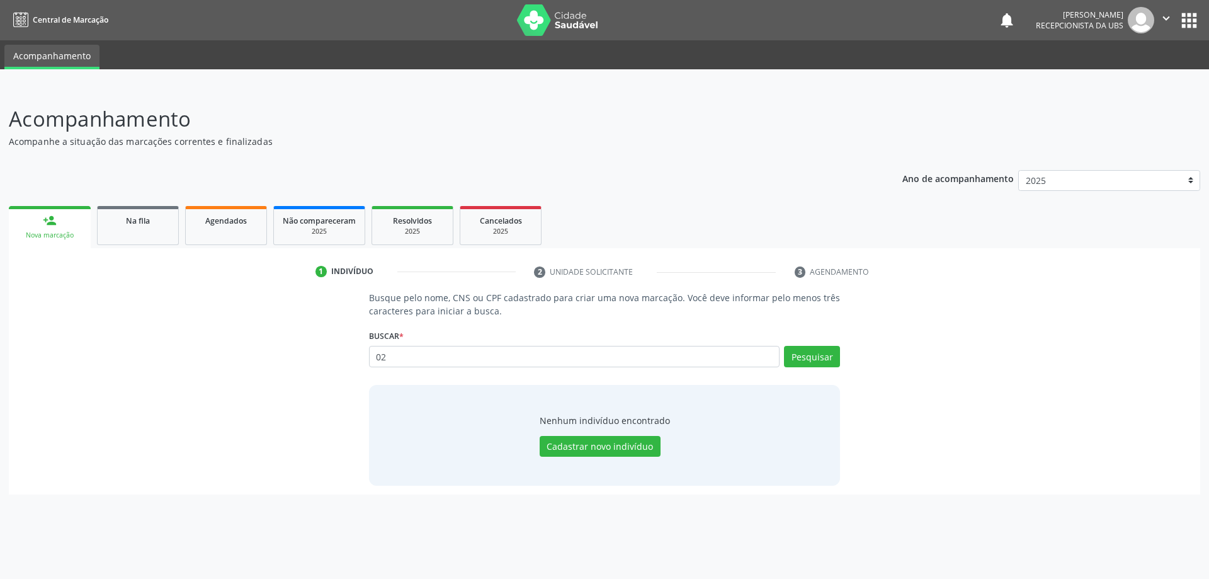
type input "0"
type input "0205020046"
click at [818, 349] on button "Pesquisar" at bounding box center [812, 356] width 56 height 21
type input "0205020046"
type input "0"
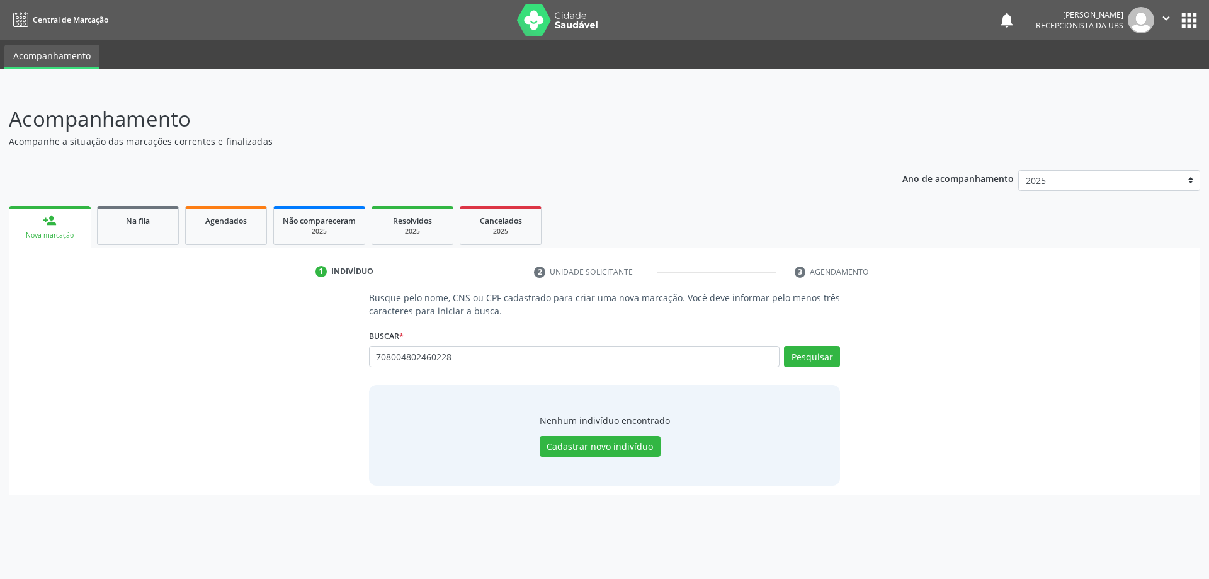
type input "708004802460228"
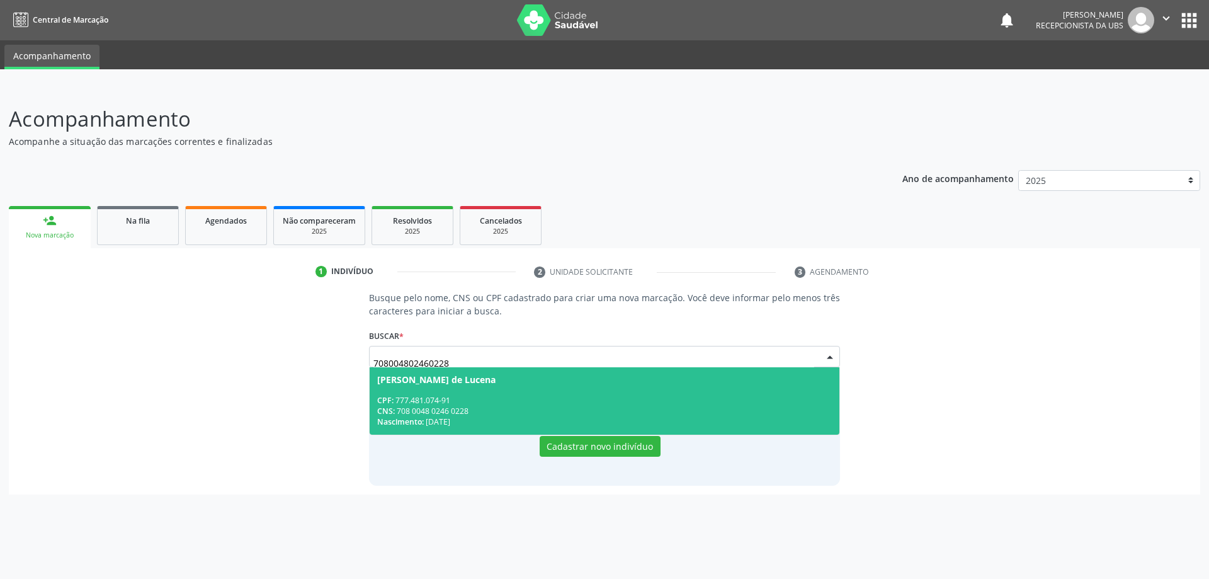
click at [664, 385] on span "Soraya Rocha de Lucena CPF: 777.481.074-91 CNS: 708 0048 0246 0228 Nascimento: …" at bounding box center [605, 400] width 470 height 67
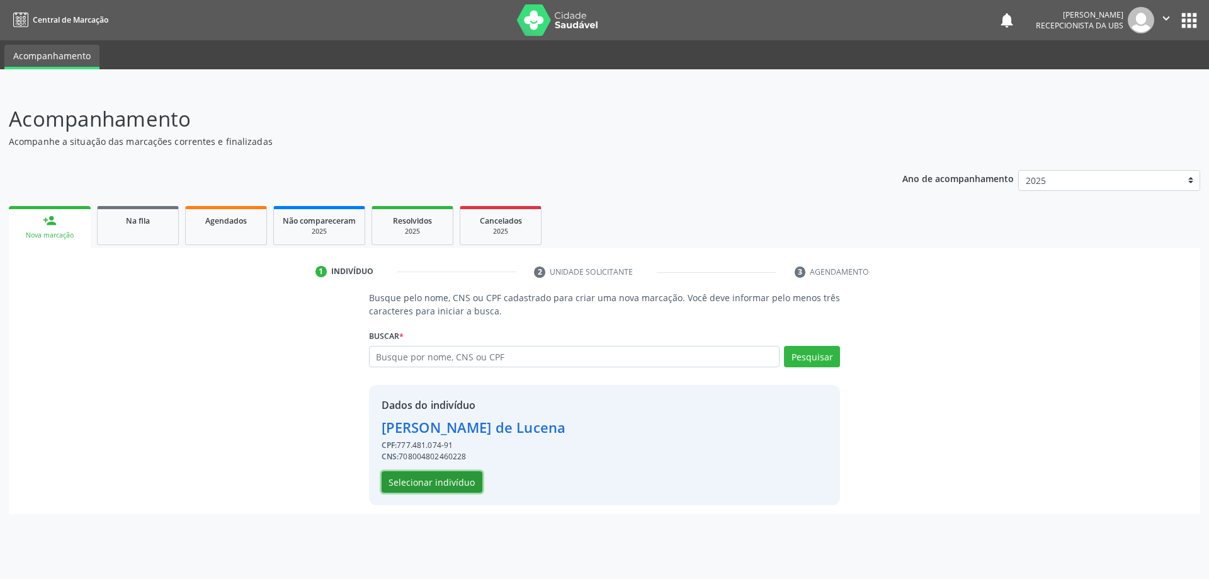
click at [460, 485] on button "Selecionar indivíduo" at bounding box center [432, 481] width 101 height 21
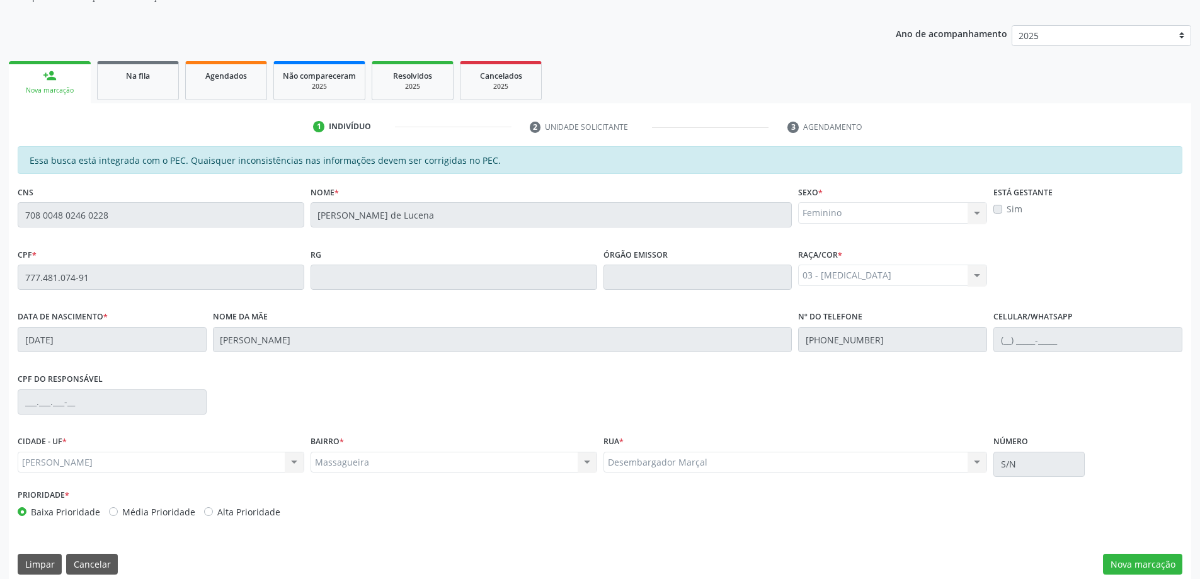
scroll to position [158, 0]
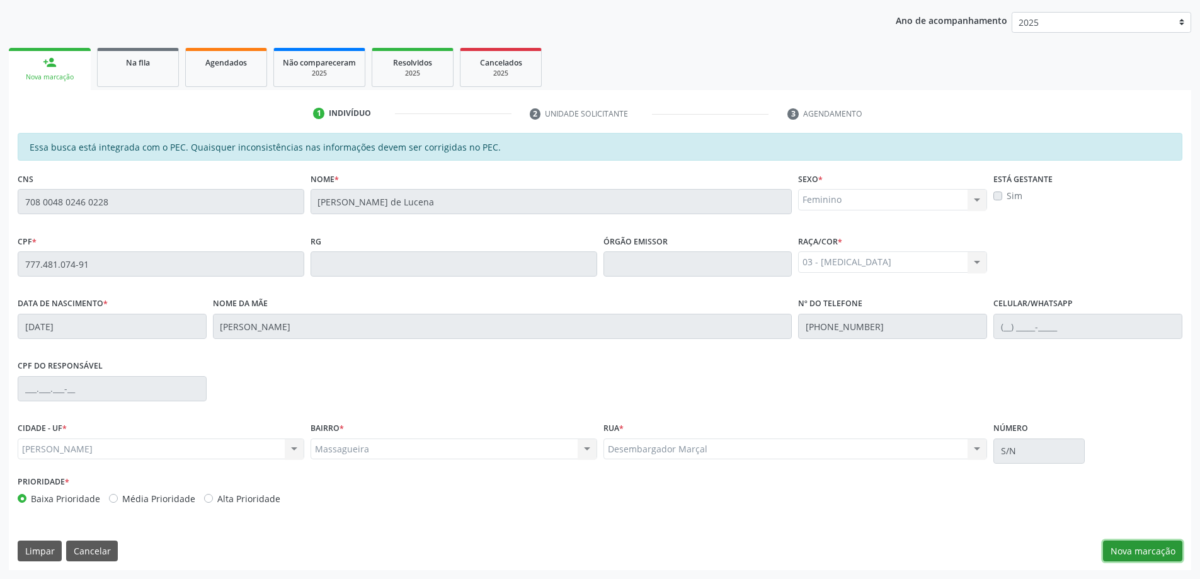
click at [1116, 554] on button "Nova marcação" at bounding box center [1142, 550] width 79 height 21
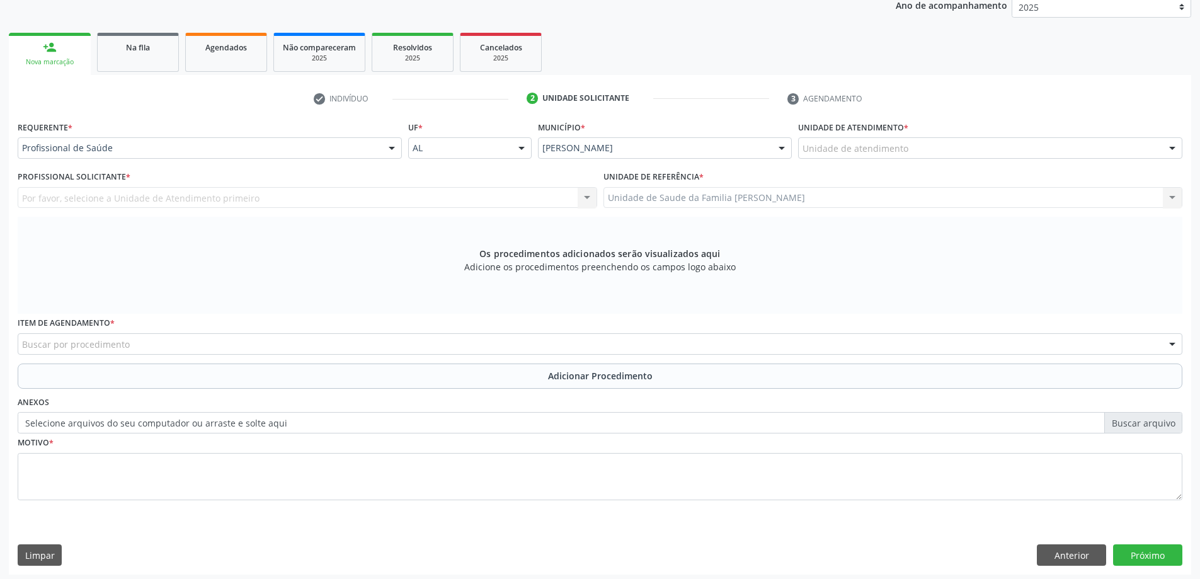
scroll to position [178, 0]
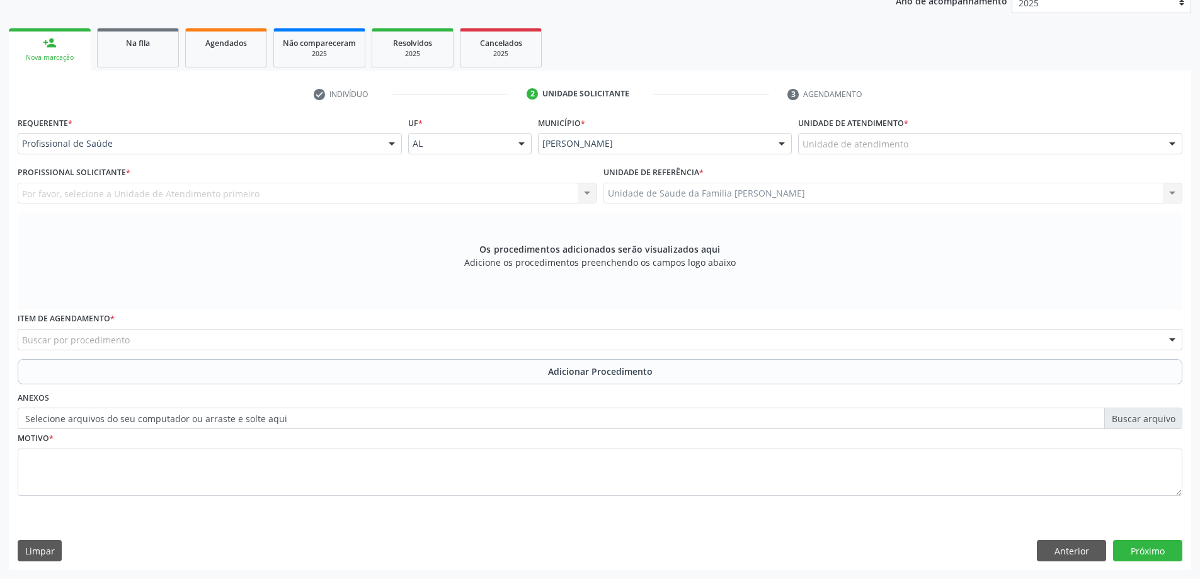
click at [883, 152] on div "Unidade de atendimento" at bounding box center [990, 143] width 384 height 21
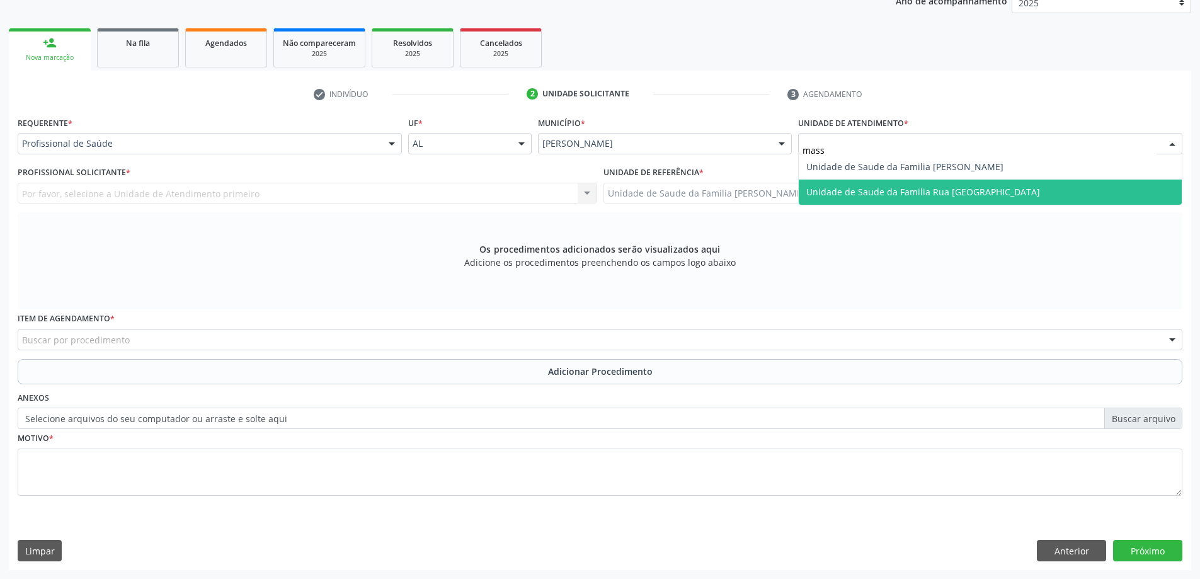
type input "massa"
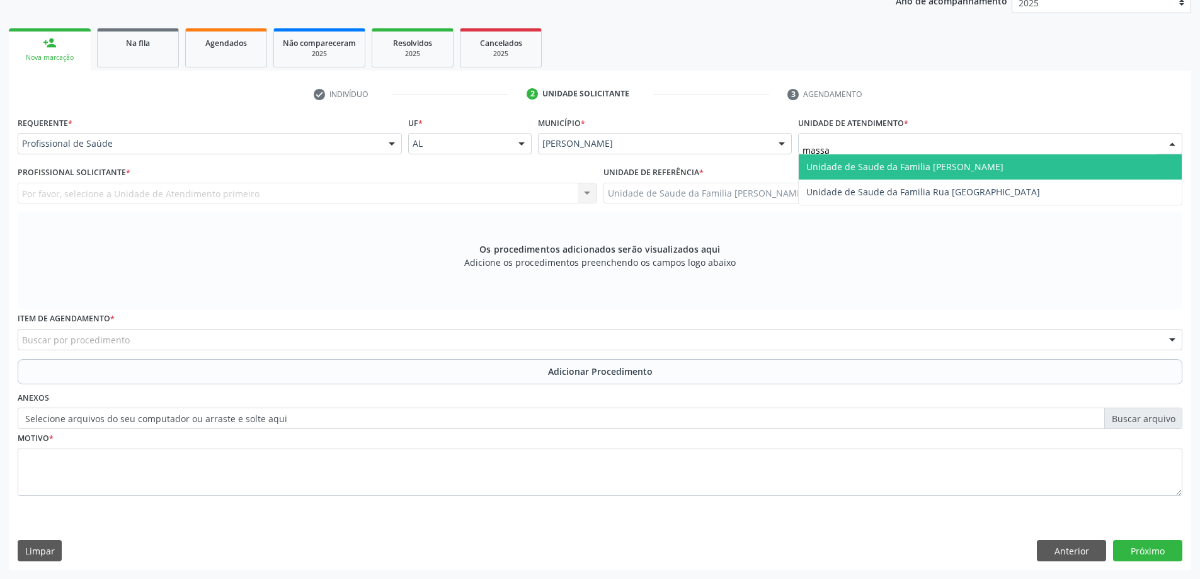
click at [861, 165] on span "Unidade de Saude da Familia [PERSON_NAME]" at bounding box center [904, 167] width 197 height 12
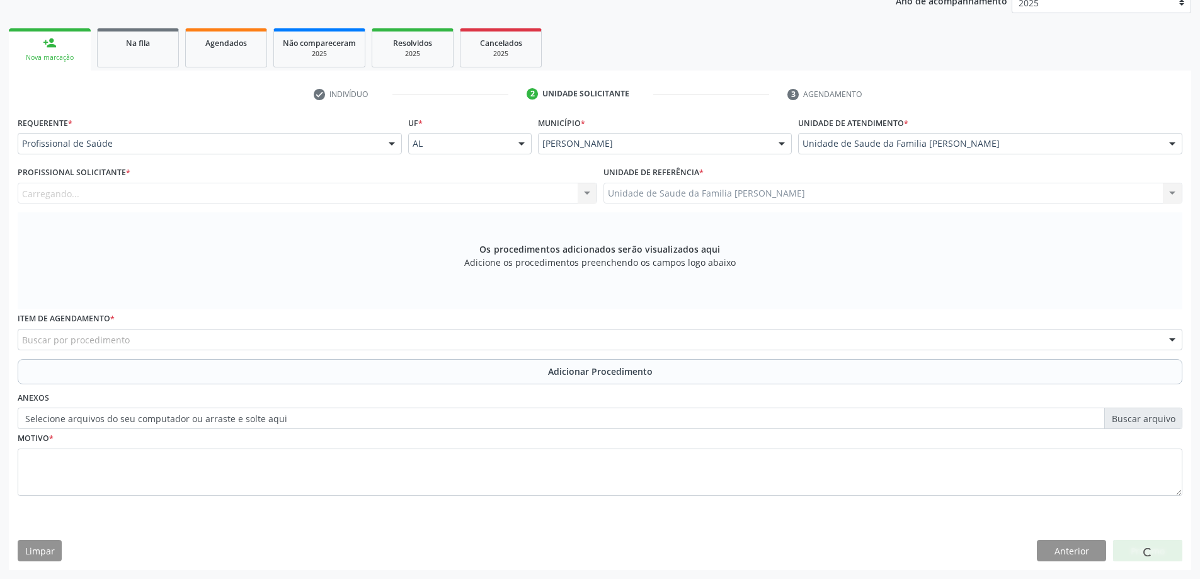
click at [443, 191] on div "Carregando... Nenhum resultado encontrado para: " " Não há nenhuma opção para s…" at bounding box center [307, 193] width 579 height 21
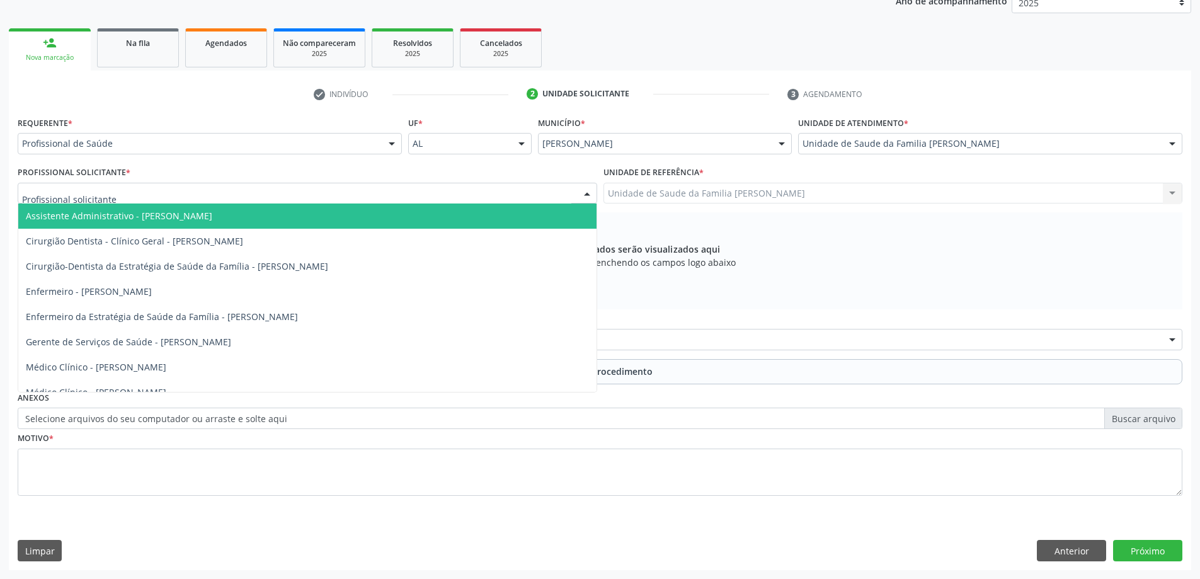
click at [443, 191] on div at bounding box center [307, 193] width 579 height 21
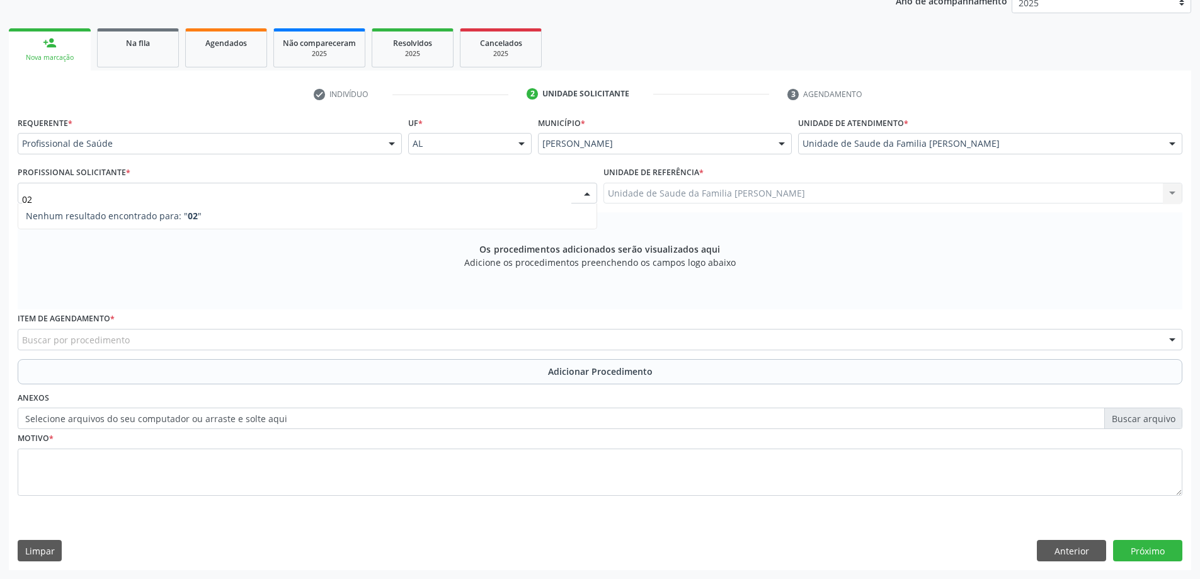
type input "0"
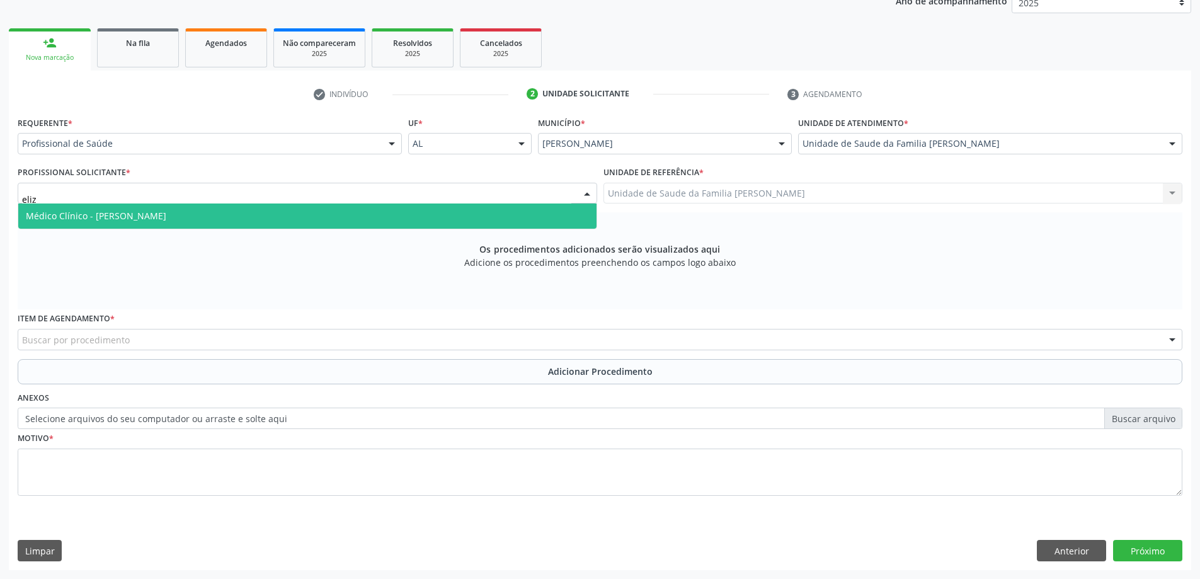
type input "[PERSON_NAME]"
click at [445, 224] on span "Médico Clínico - [PERSON_NAME]" at bounding box center [307, 215] width 578 height 25
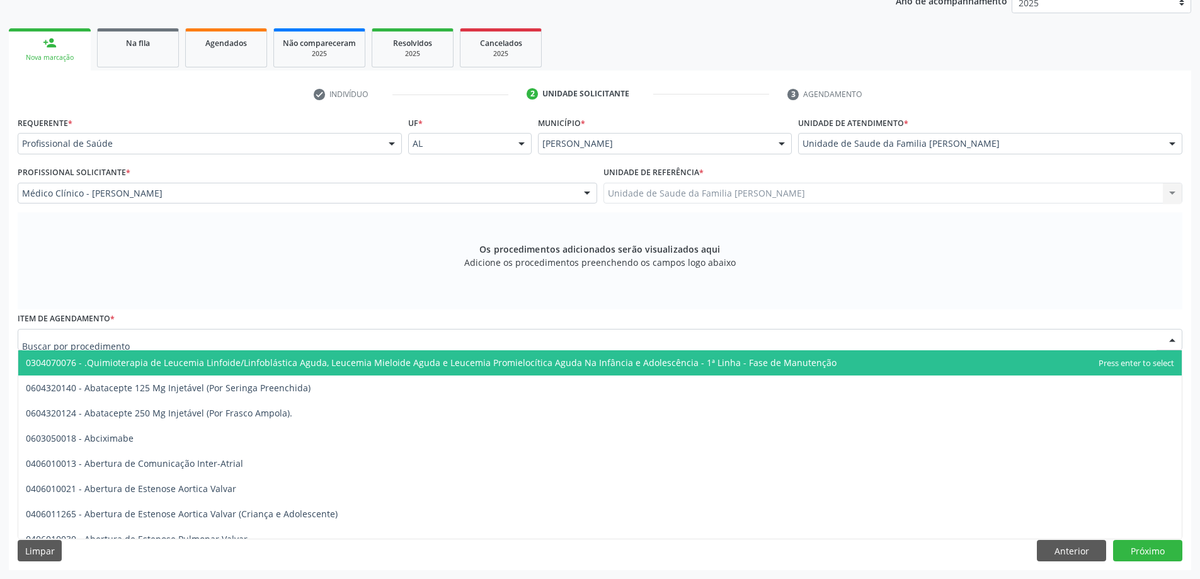
click at [294, 342] on div at bounding box center [600, 339] width 1164 height 21
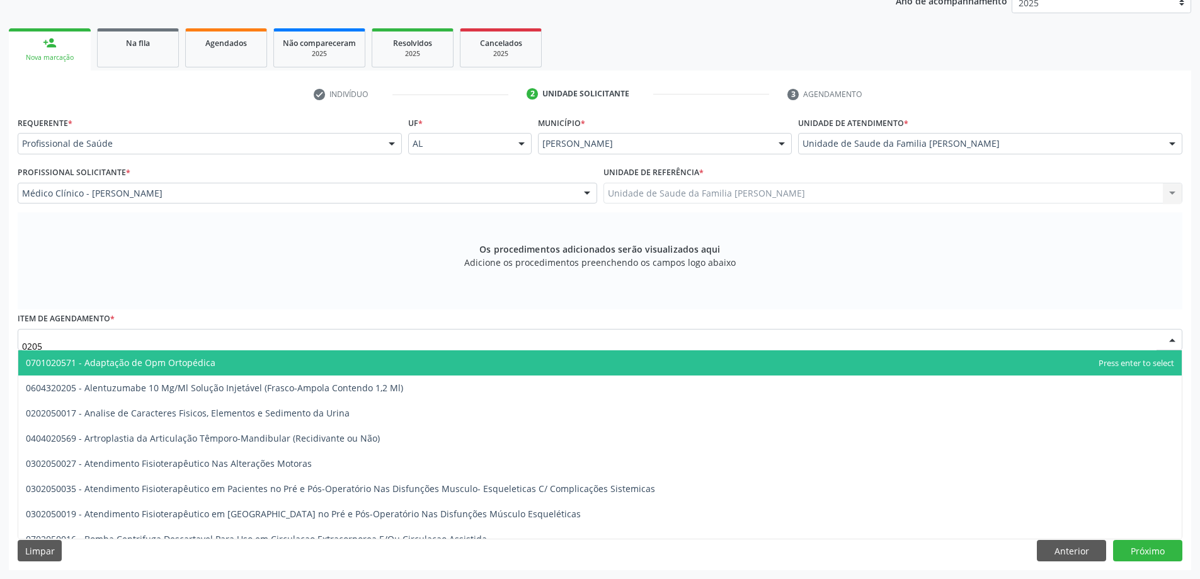
type input "02050"
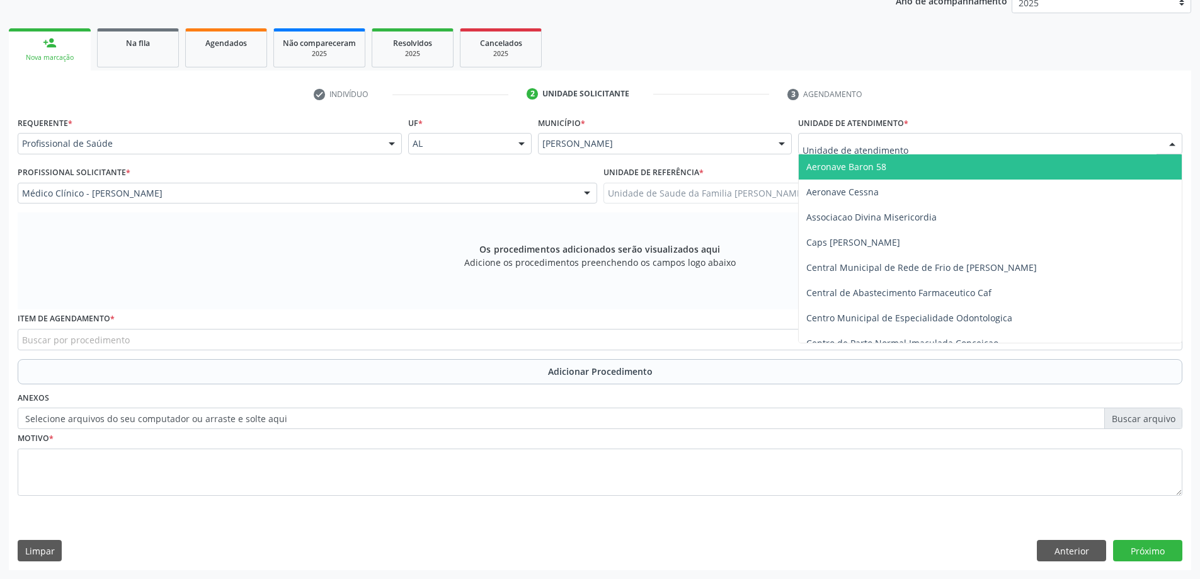
click at [907, 134] on div at bounding box center [990, 143] width 384 height 21
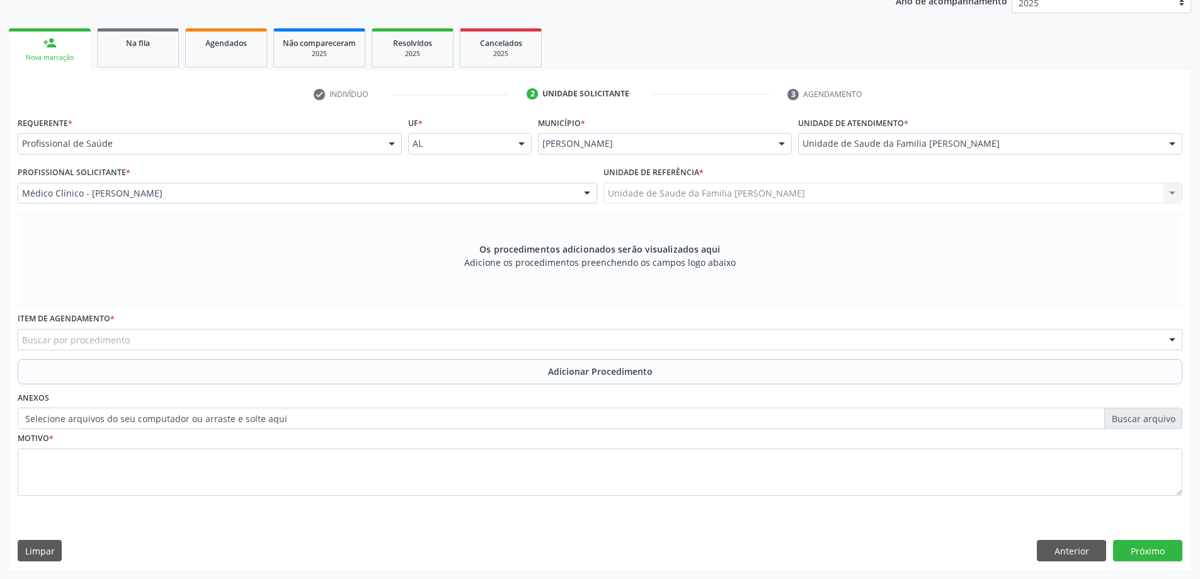
click at [855, 84] on li "3 Agendamento" at bounding box center [837, 94] width 118 height 21
